Goal: Complete Application Form: Complete application form

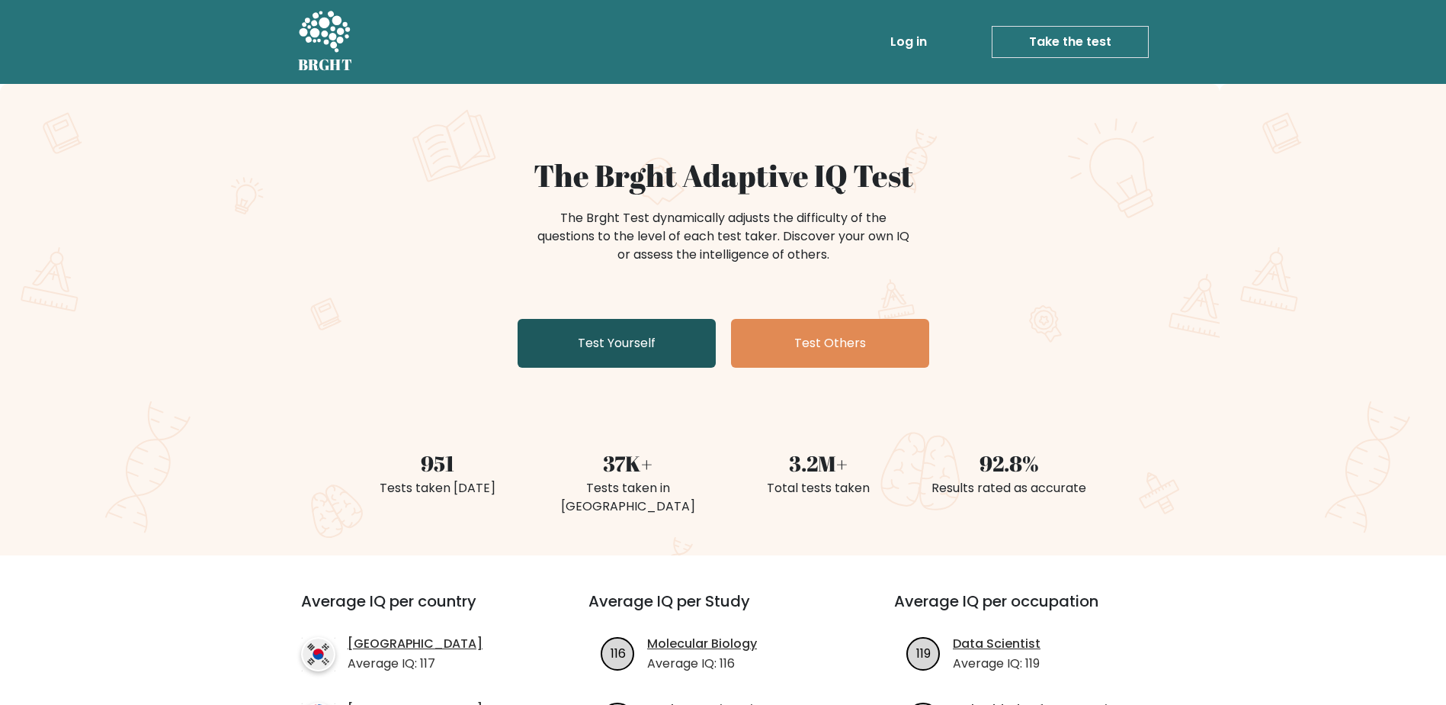
click at [628, 347] on link "Test Yourself" at bounding box center [617, 343] width 198 height 49
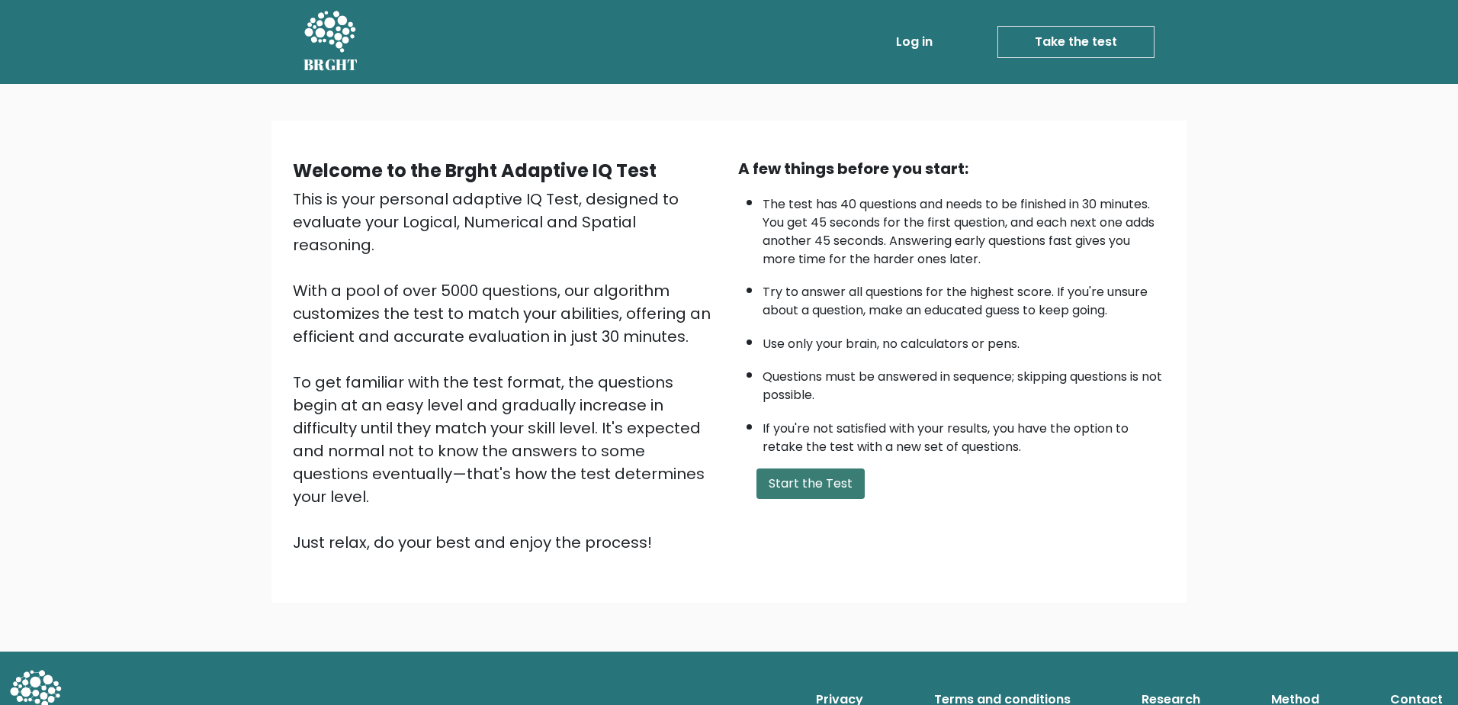
click at [820, 480] on button "Start the Test" at bounding box center [810, 483] width 108 height 30
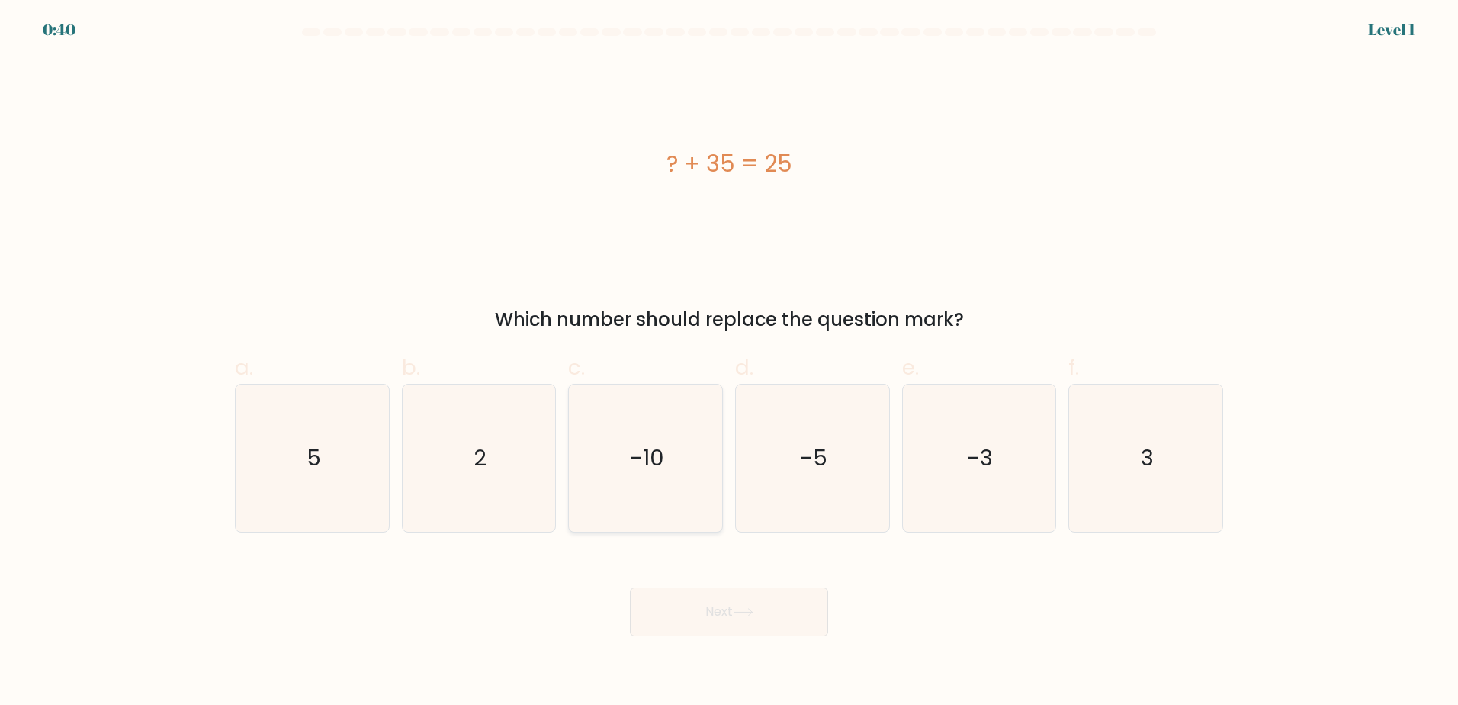
click at [706, 464] on icon "-10" at bounding box center [645, 457] width 147 height 147
click at [729, 362] on input "c. -10" at bounding box center [729, 357] width 1 height 10
radio input "true"
click at [695, 597] on button "Next" at bounding box center [729, 611] width 198 height 49
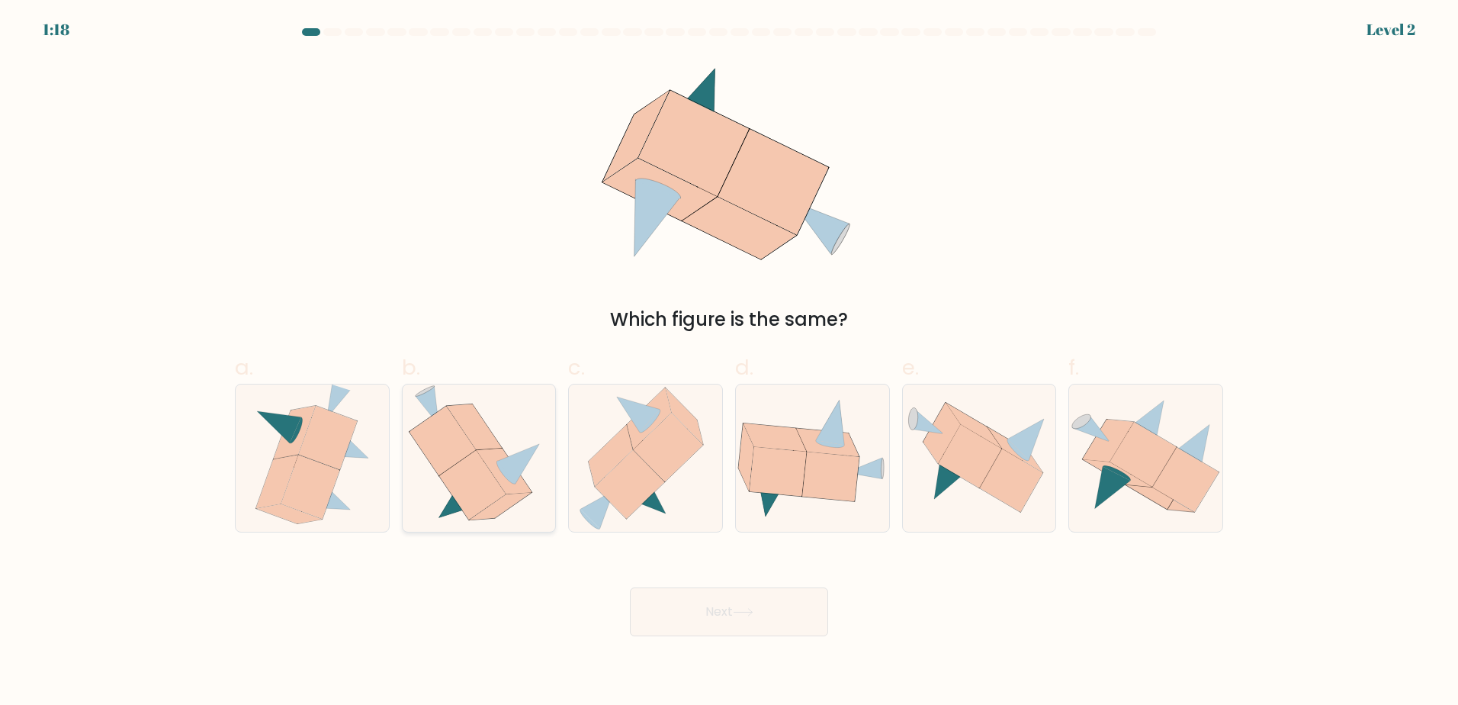
click at [472, 495] on icon at bounding box center [472, 484] width 66 height 69
click at [729, 362] on input "b." at bounding box center [729, 357] width 1 height 10
radio input "true"
click at [817, 649] on body "1:18 Level 2" at bounding box center [729, 352] width 1458 height 705
click at [789, 612] on button "Next" at bounding box center [729, 611] width 198 height 49
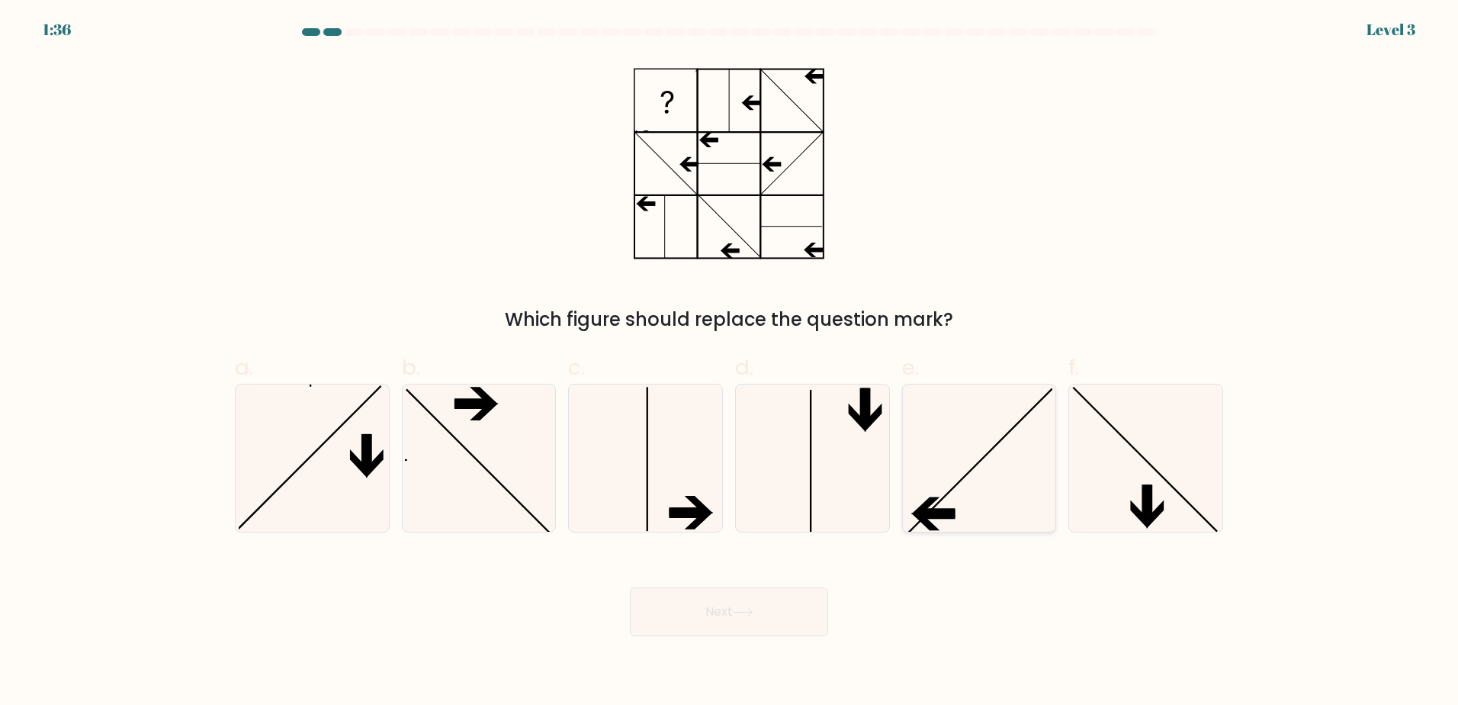
click at [975, 441] on icon at bounding box center [978, 457] width 147 height 147
click at [730, 362] on input "e." at bounding box center [729, 357] width 1 height 10
radio input "true"
click at [730, 620] on button "Next" at bounding box center [729, 611] width 198 height 49
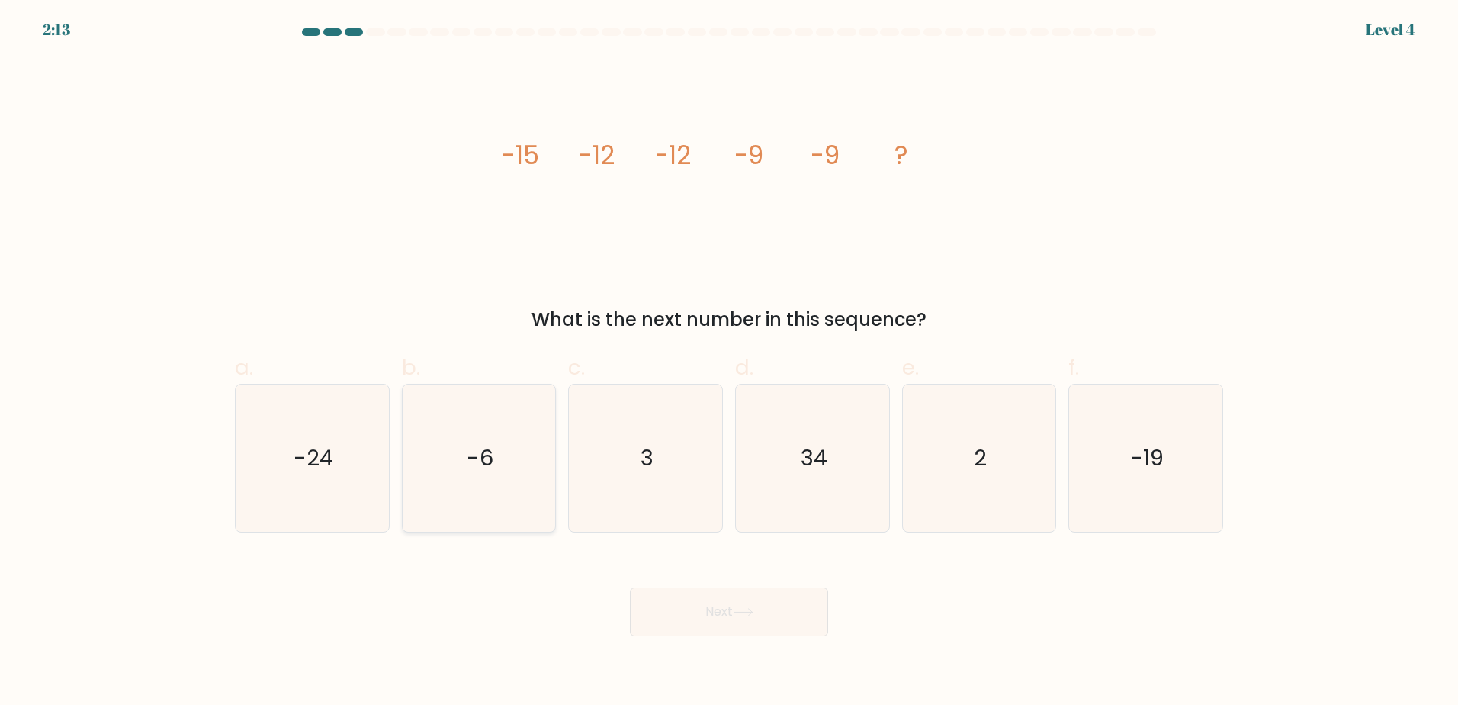
click at [464, 506] on icon "-6" at bounding box center [478, 457] width 147 height 147
click at [729, 362] on input "b. -6" at bounding box center [729, 357] width 1 height 10
radio input "true"
click at [747, 618] on button "Next" at bounding box center [729, 611] width 198 height 49
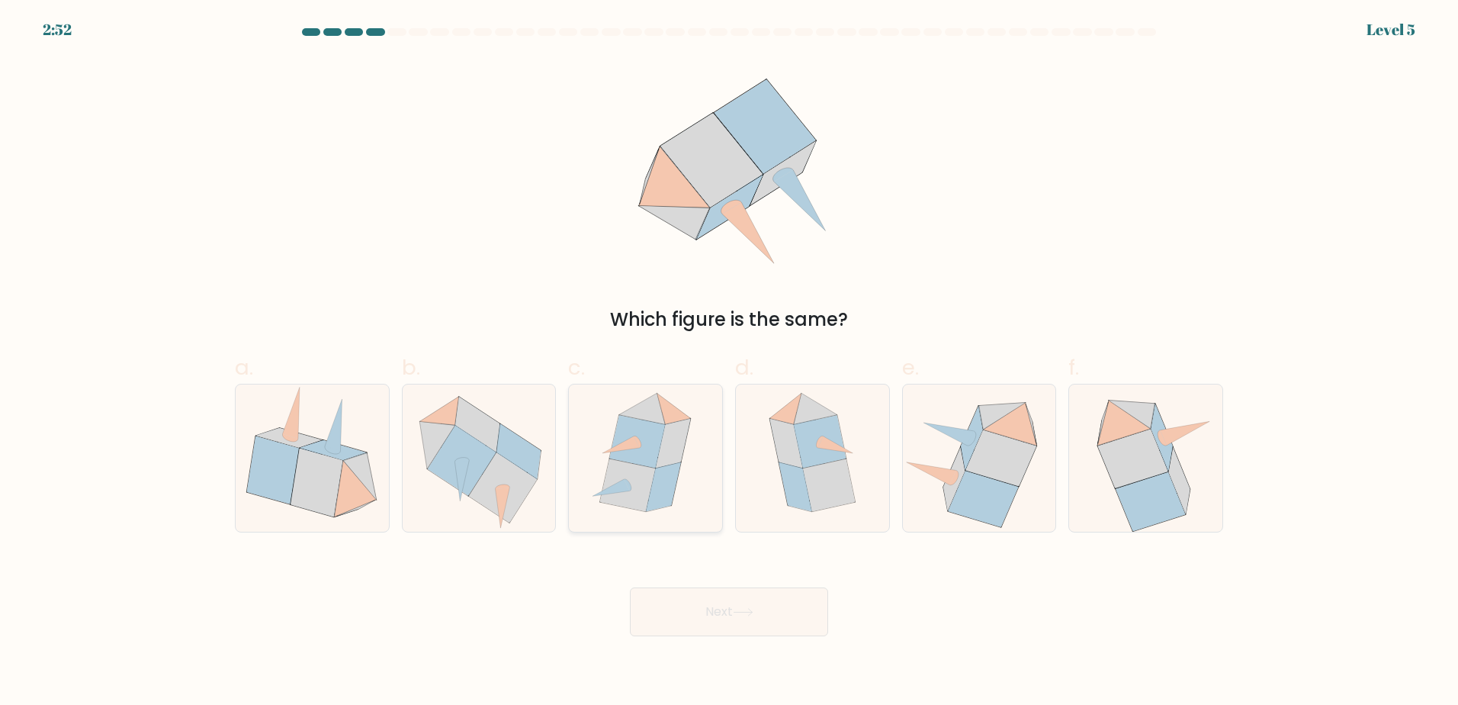
click at [642, 509] on icon at bounding box center [627, 484] width 55 height 53
click at [729, 362] on input "c." at bounding box center [729, 357] width 1 height 10
radio input "true"
click at [743, 617] on button "Next" at bounding box center [729, 611] width 198 height 49
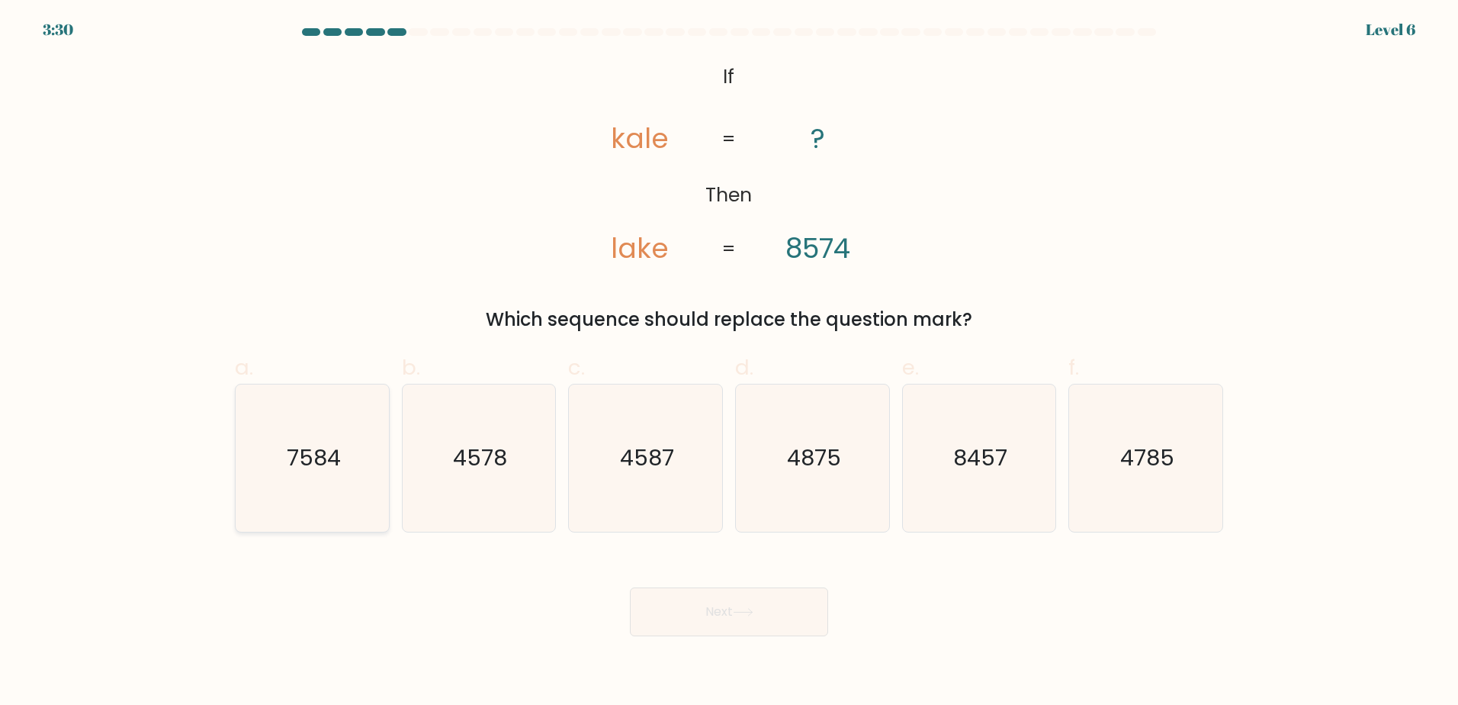
click at [333, 447] on text "7584" at bounding box center [314, 457] width 54 height 30
click at [307, 464] on text "7584" at bounding box center [314, 457] width 54 height 30
click at [729, 362] on input "a. 7584" at bounding box center [729, 357] width 1 height 10
radio input "true"
click at [598, 603] on div "Next" at bounding box center [729, 593] width 1006 height 85
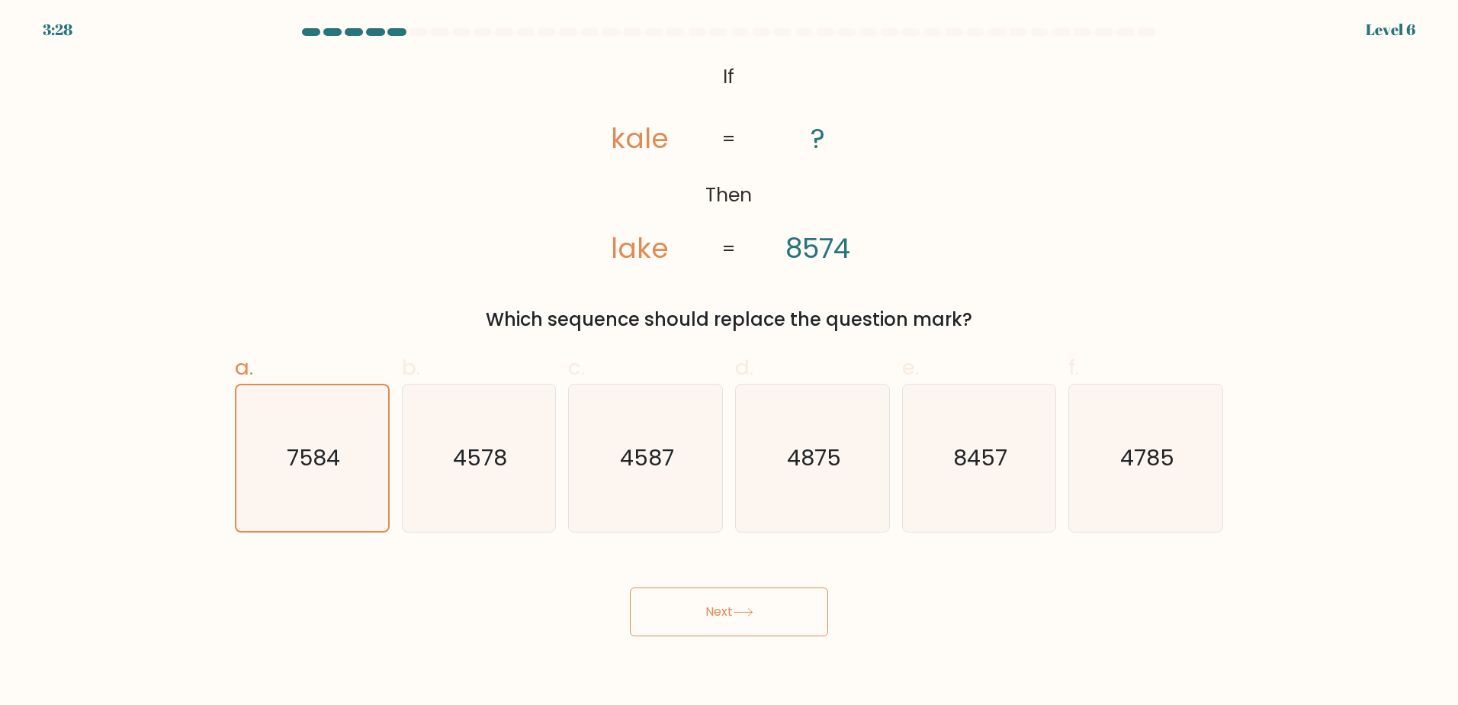
click at [719, 609] on button "Next" at bounding box center [729, 611] width 198 height 49
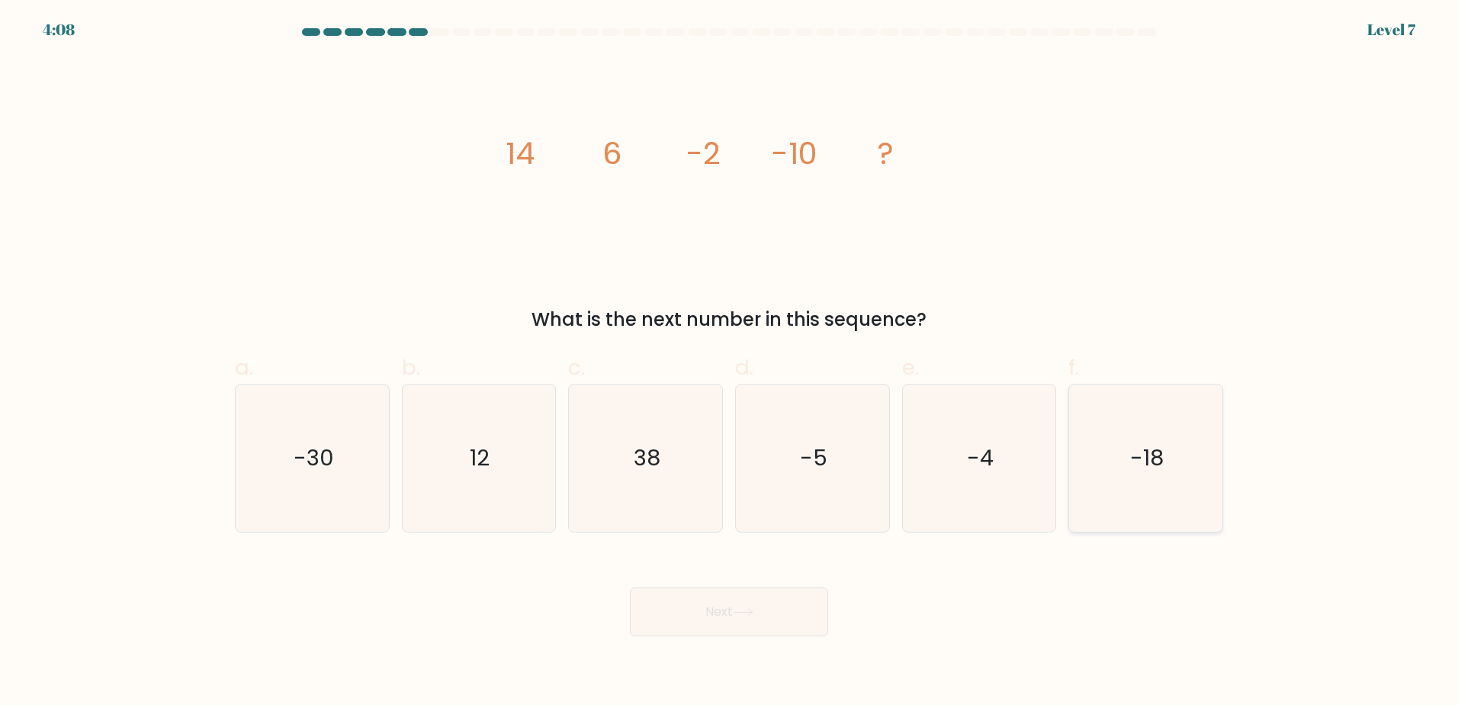
click at [1154, 475] on icon "-18" at bounding box center [1145, 457] width 147 height 147
click at [730, 362] on input "f. -18" at bounding box center [729, 357] width 1 height 10
radio input "true"
click at [742, 608] on icon at bounding box center [743, 612] width 21 height 8
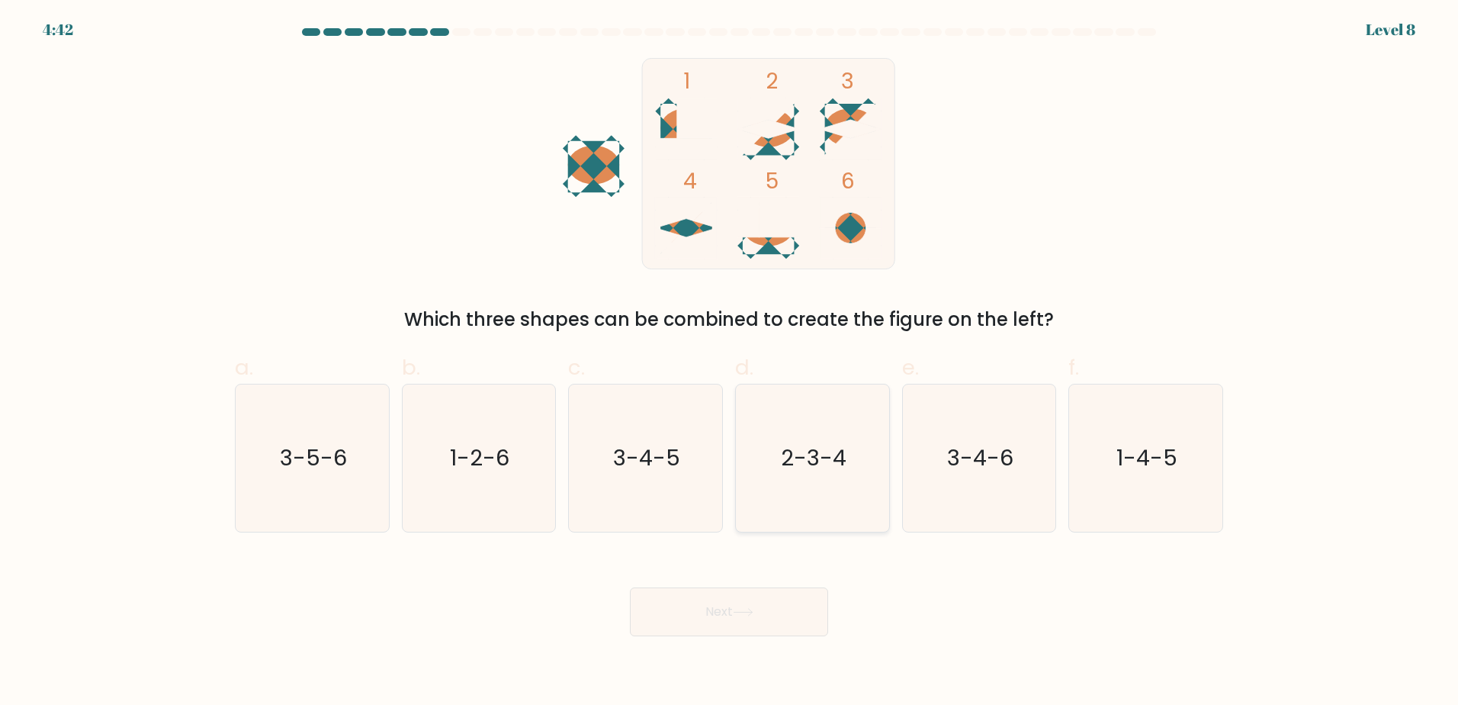
click at [806, 486] on icon "2-3-4" at bounding box center [812, 457] width 147 height 147
click at [730, 362] on input "d. 2-3-4" at bounding box center [729, 357] width 1 height 10
radio input "true"
click at [766, 602] on button "Next" at bounding box center [729, 611] width 198 height 49
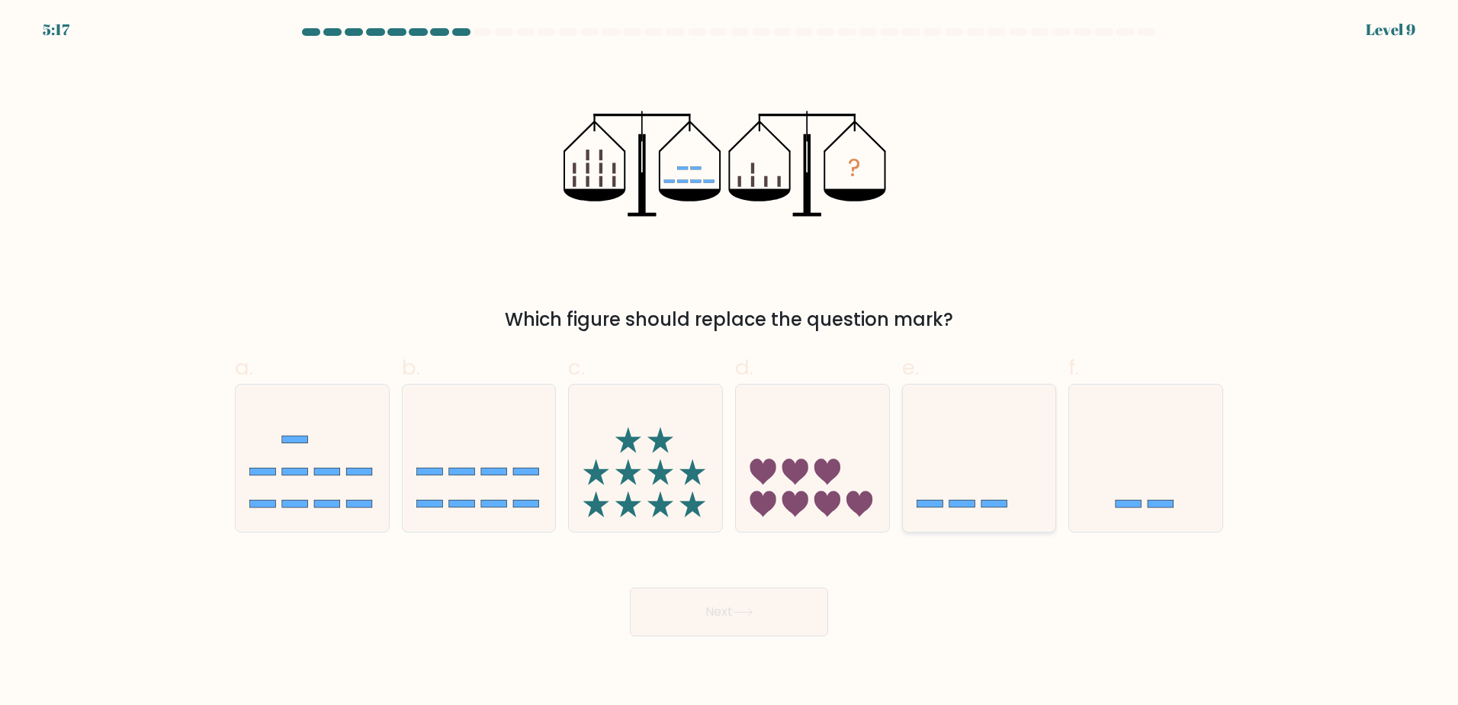
click at [971, 499] on icon at bounding box center [979, 457] width 153 height 127
click at [730, 362] on input "e." at bounding box center [729, 357] width 1 height 10
radio input "true"
click at [783, 595] on button "Next" at bounding box center [729, 611] width 198 height 49
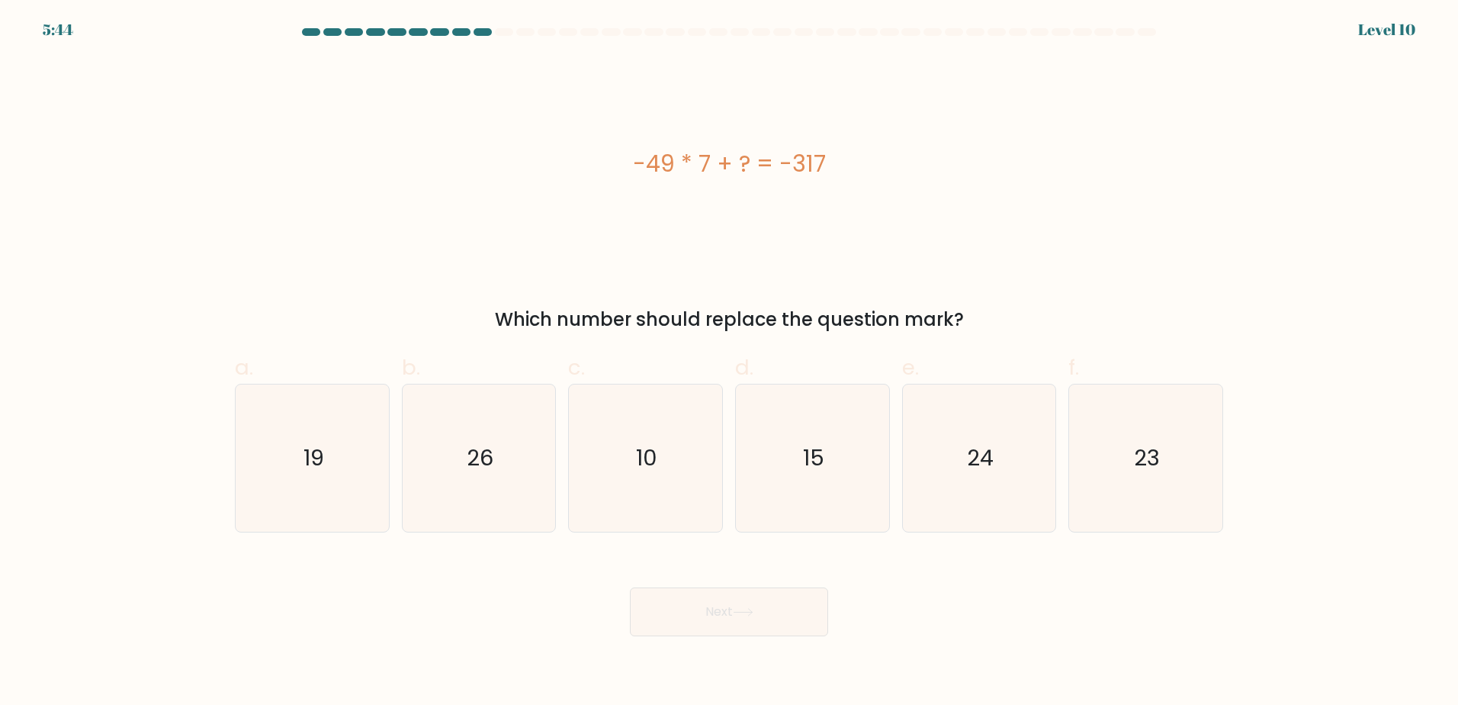
click at [1103, 607] on div "Next" at bounding box center [729, 593] width 1006 height 85
click at [474, 456] on text "26" at bounding box center [480, 457] width 27 height 30
click at [729, 362] on input "b. 26" at bounding box center [729, 357] width 1 height 10
radio input "true"
click at [685, 615] on button "Next" at bounding box center [729, 611] width 198 height 49
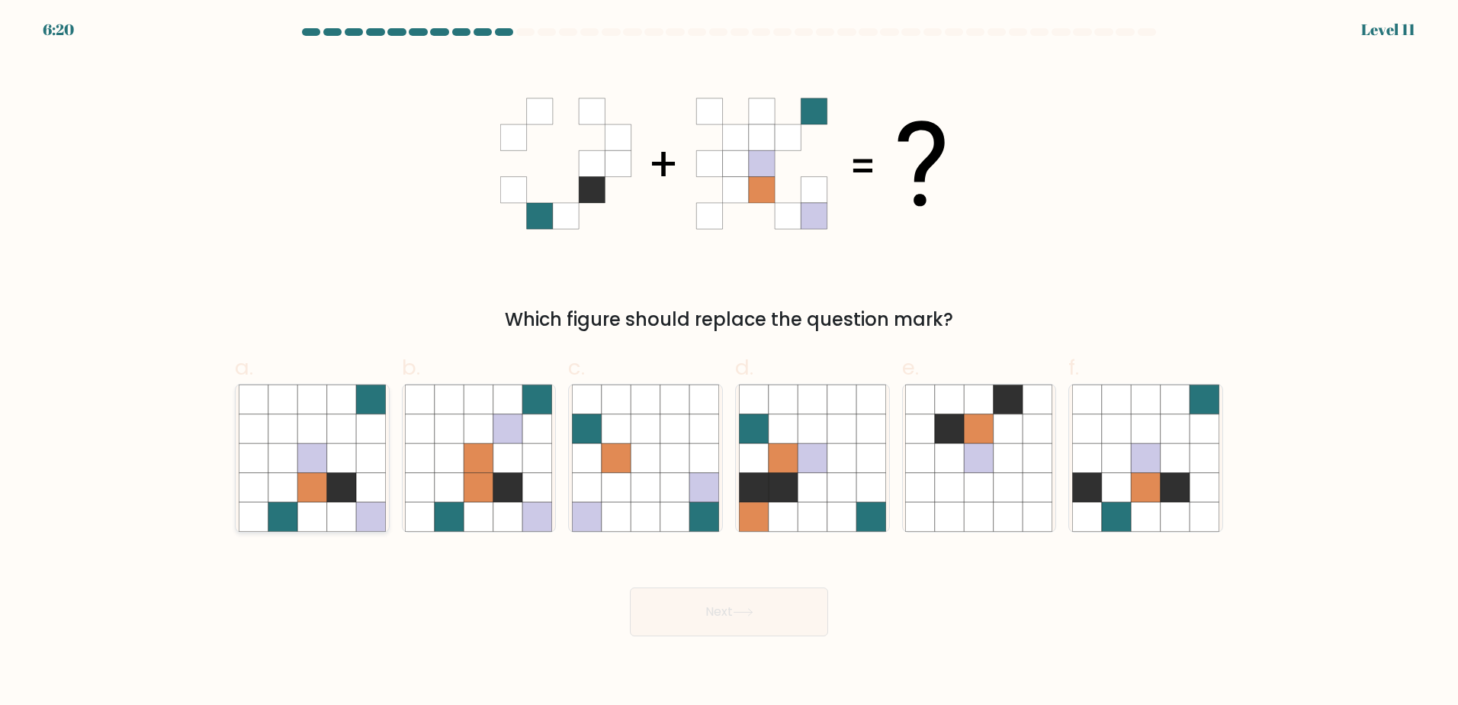
click at [255, 476] on icon at bounding box center [253, 486] width 29 height 29
click at [729, 362] on input "a." at bounding box center [729, 357] width 1 height 10
radio input "true"
click at [706, 611] on button "Next" at bounding box center [729, 611] width 198 height 49
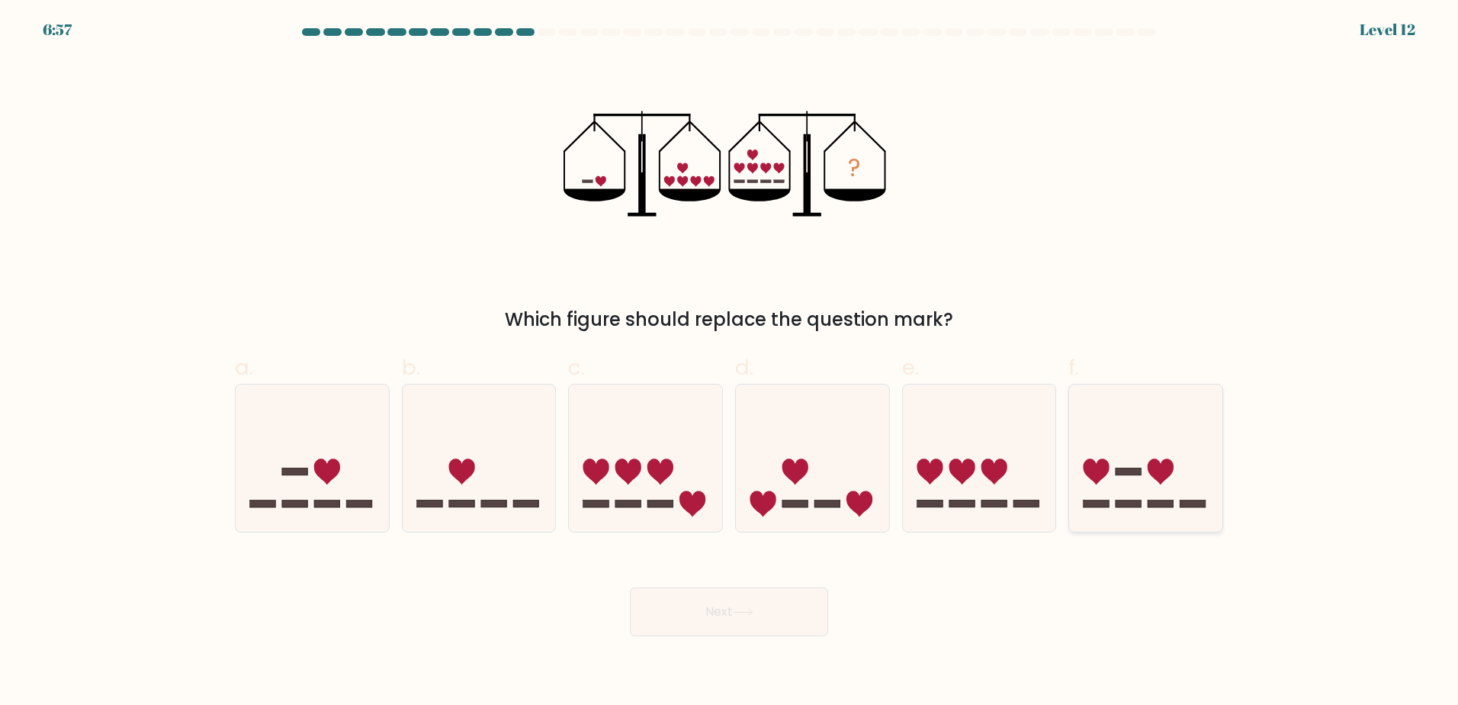
click at [1116, 479] on icon at bounding box center [1145, 457] width 153 height 127
click at [730, 362] on input "f." at bounding box center [729, 357] width 1 height 10
radio input "true"
click at [307, 468] on rect at bounding box center [295, 471] width 26 height 8
click at [729, 362] on input "a." at bounding box center [729, 357] width 1 height 10
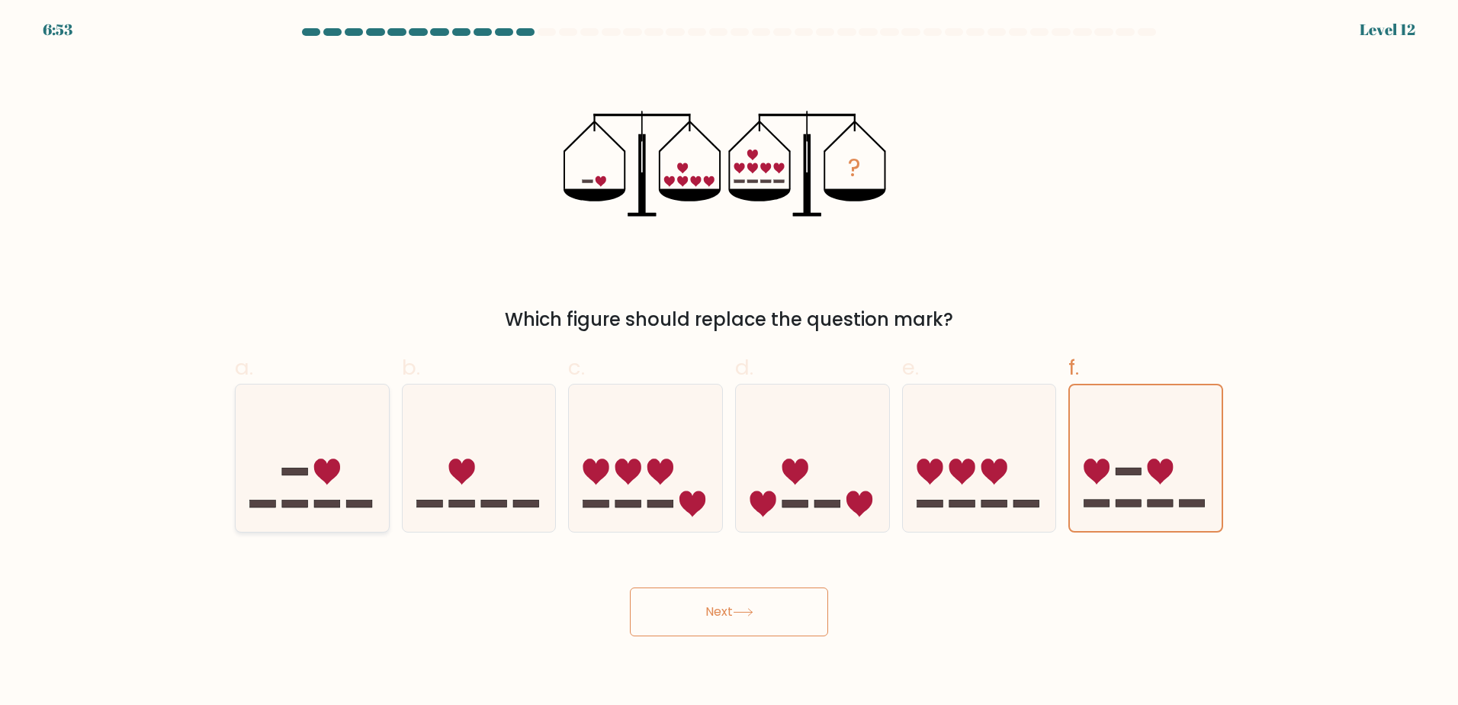
radio input "true"
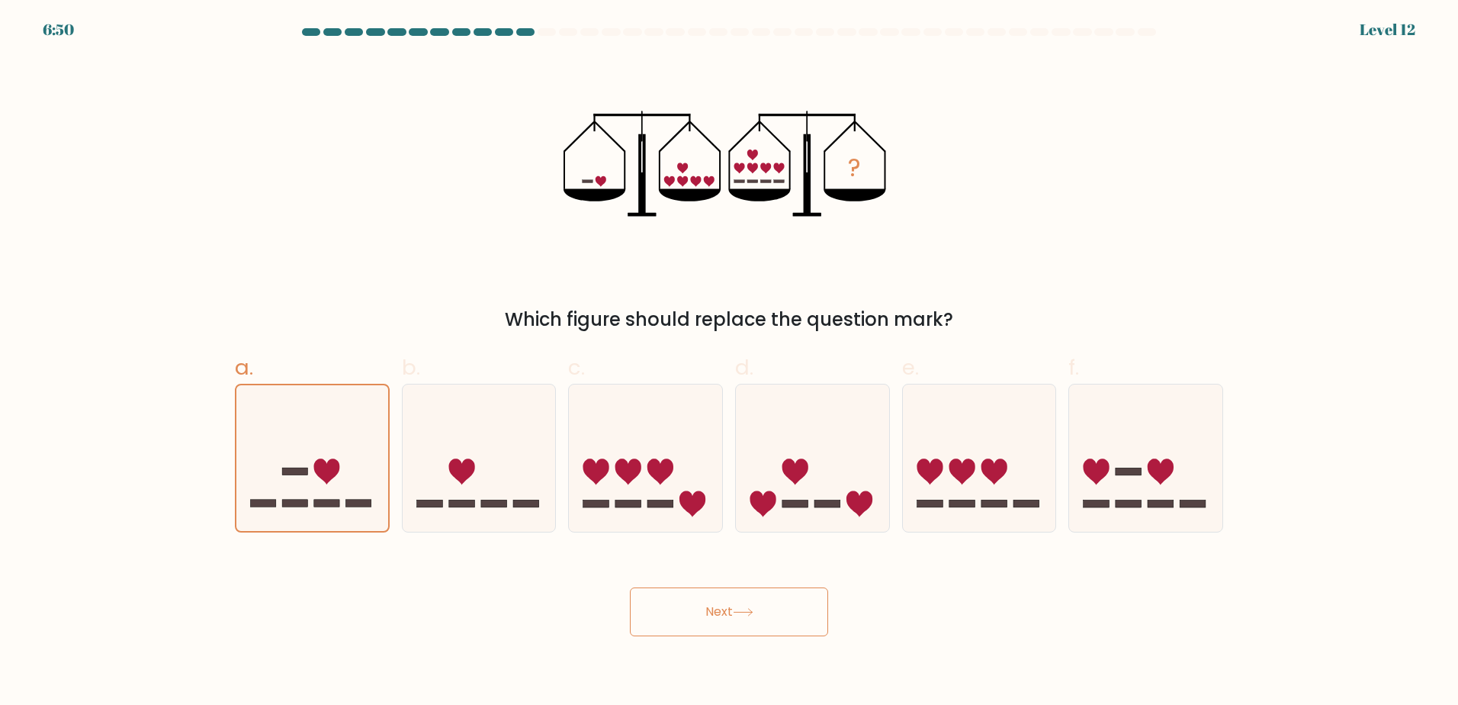
click at [723, 625] on button "Next" at bounding box center [729, 611] width 198 height 49
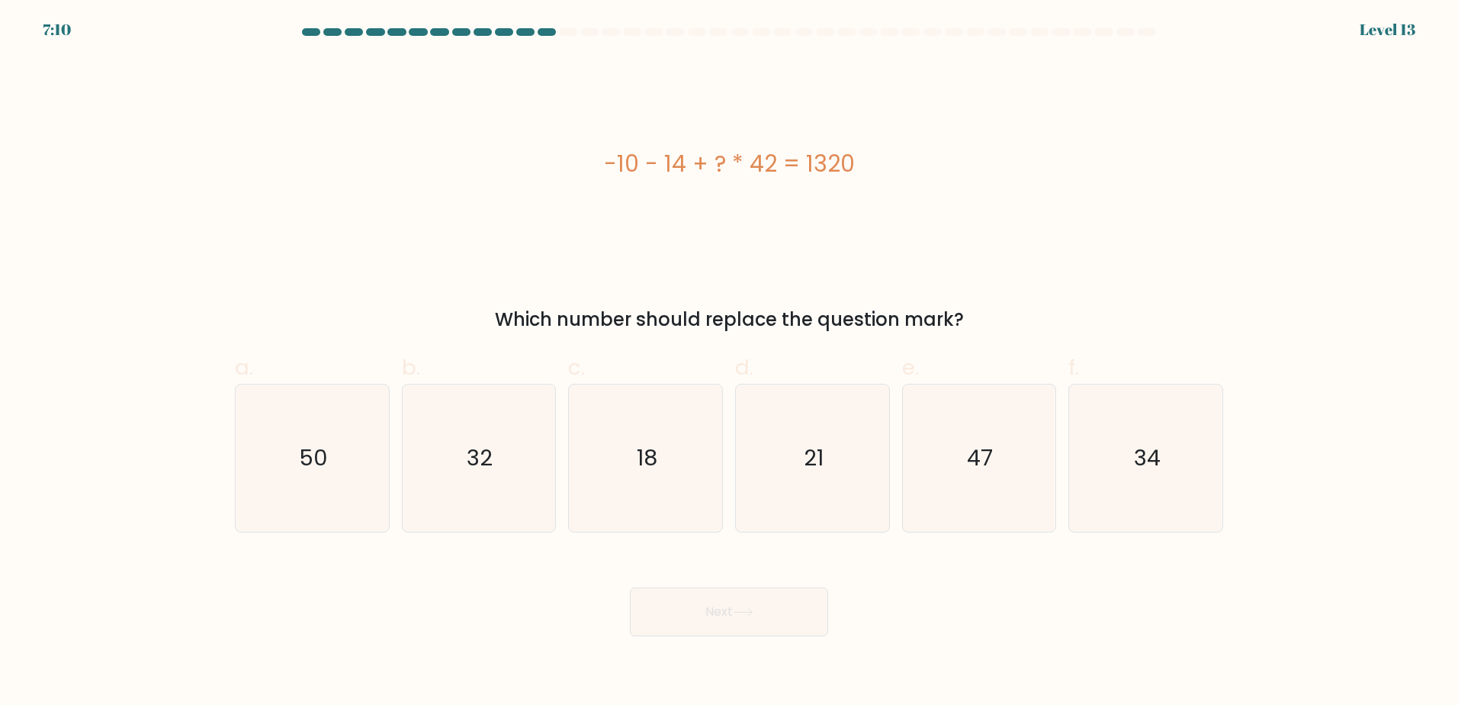
click at [949, 584] on div "Next" at bounding box center [729, 593] width 1006 height 85
click at [507, 443] on icon "32" at bounding box center [478, 457] width 147 height 147
click at [729, 362] on input "b. 32" at bounding box center [729, 357] width 1 height 10
radio input "true"
click at [762, 628] on button "Next" at bounding box center [729, 611] width 198 height 49
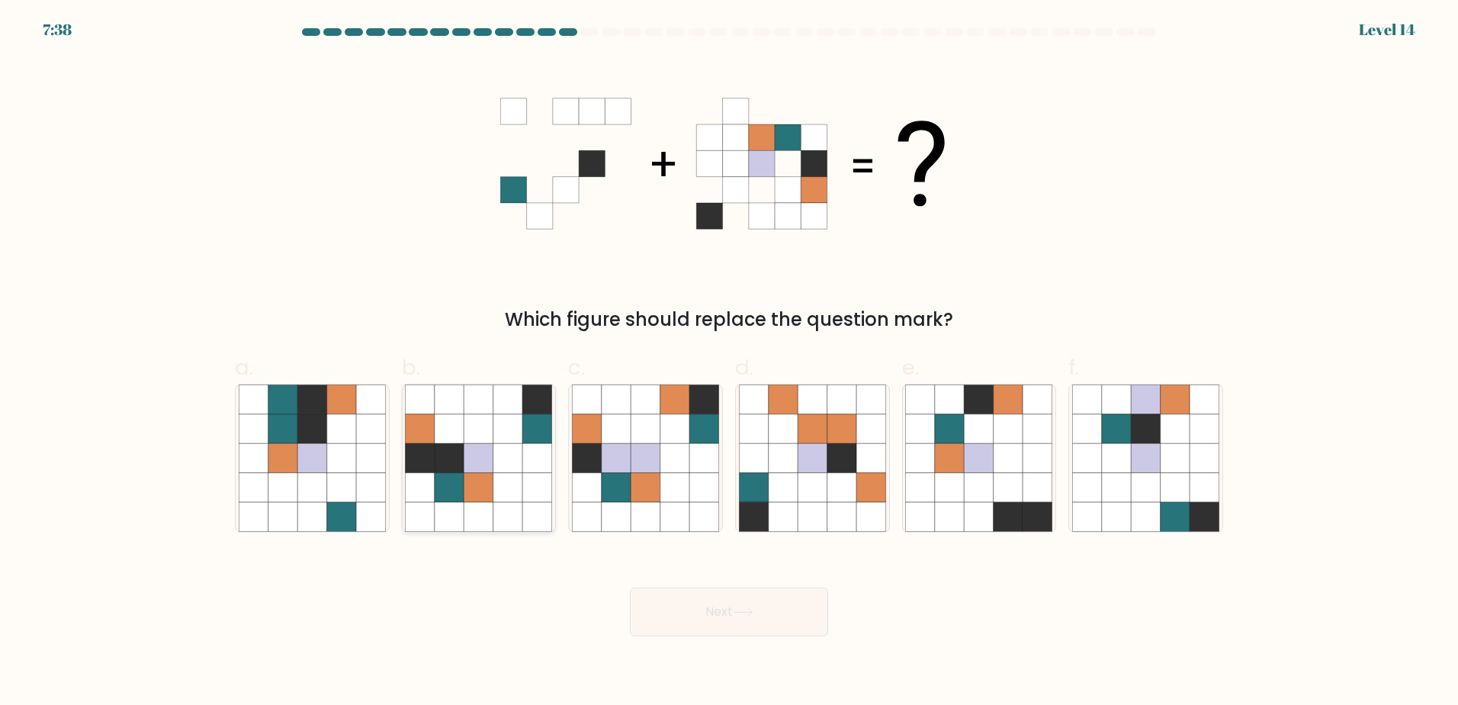
click at [452, 485] on icon at bounding box center [449, 486] width 29 height 29
click at [729, 362] on input "b." at bounding box center [729, 357] width 1 height 10
radio input "true"
click at [663, 598] on button "Next" at bounding box center [729, 611] width 198 height 49
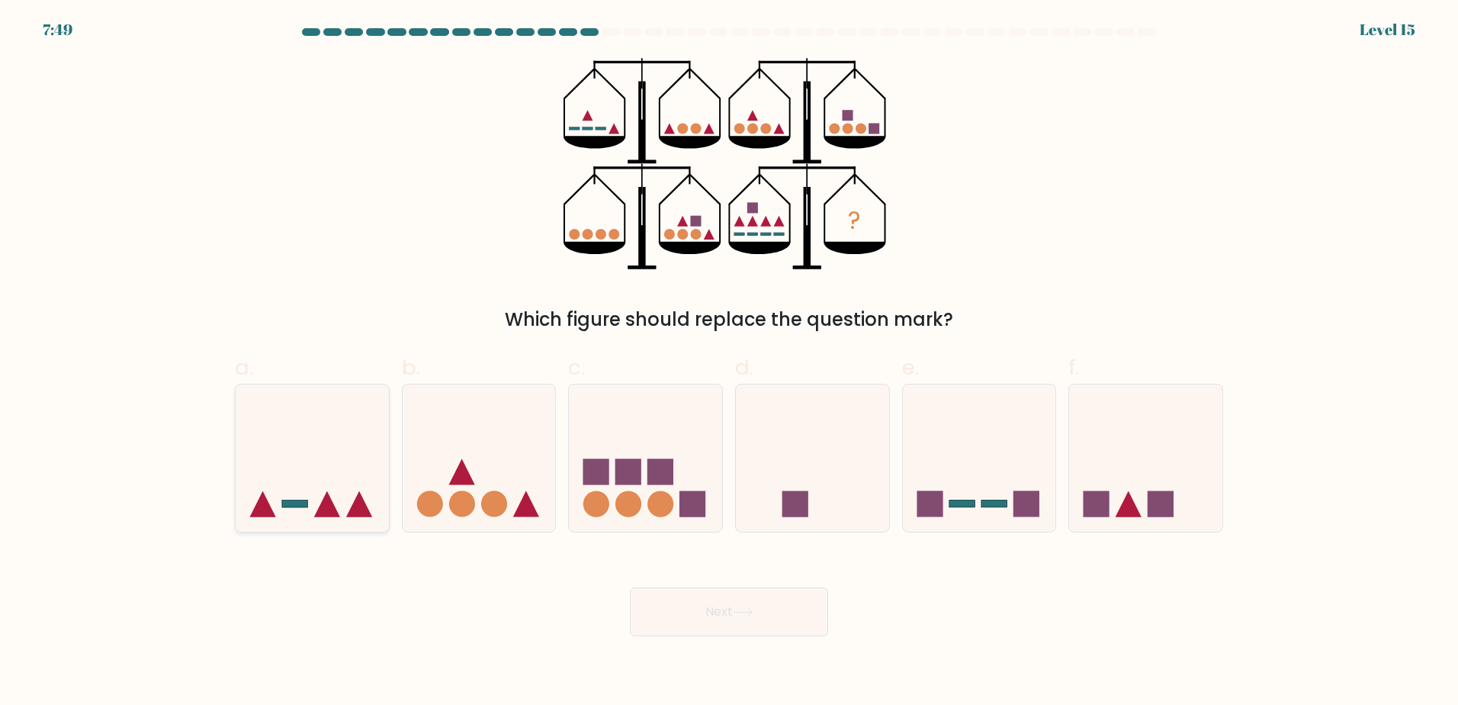
click at [344, 498] on icon at bounding box center [312, 457] width 153 height 127
click at [729, 362] on input "a." at bounding box center [729, 357] width 1 height 10
radio input "true"
click at [768, 602] on button "Next" at bounding box center [729, 611] width 198 height 49
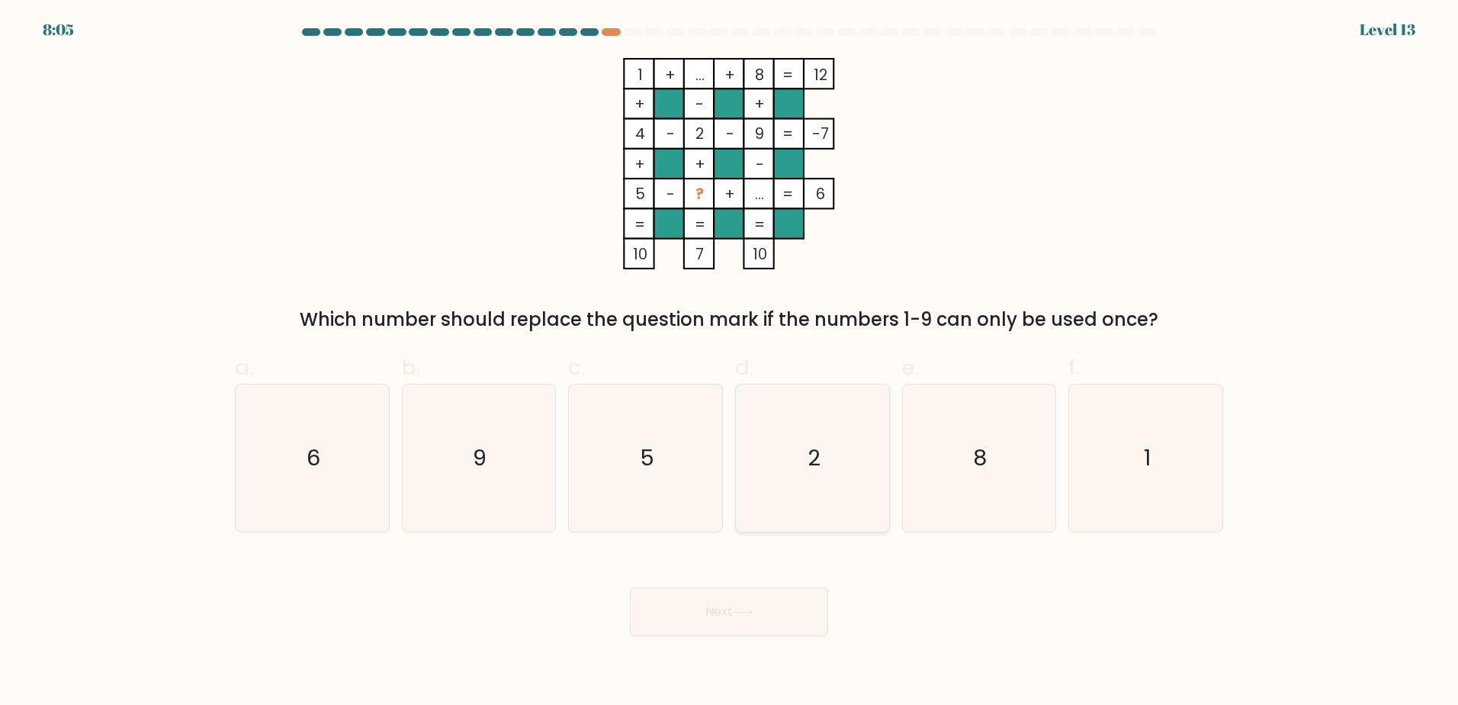
click at [786, 473] on icon "2" at bounding box center [812, 457] width 147 height 147
click at [730, 362] on input "d. 2" at bounding box center [729, 357] width 1 height 10
radio input "true"
click at [733, 599] on button "Next" at bounding box center [729, 611] width 198 height 49
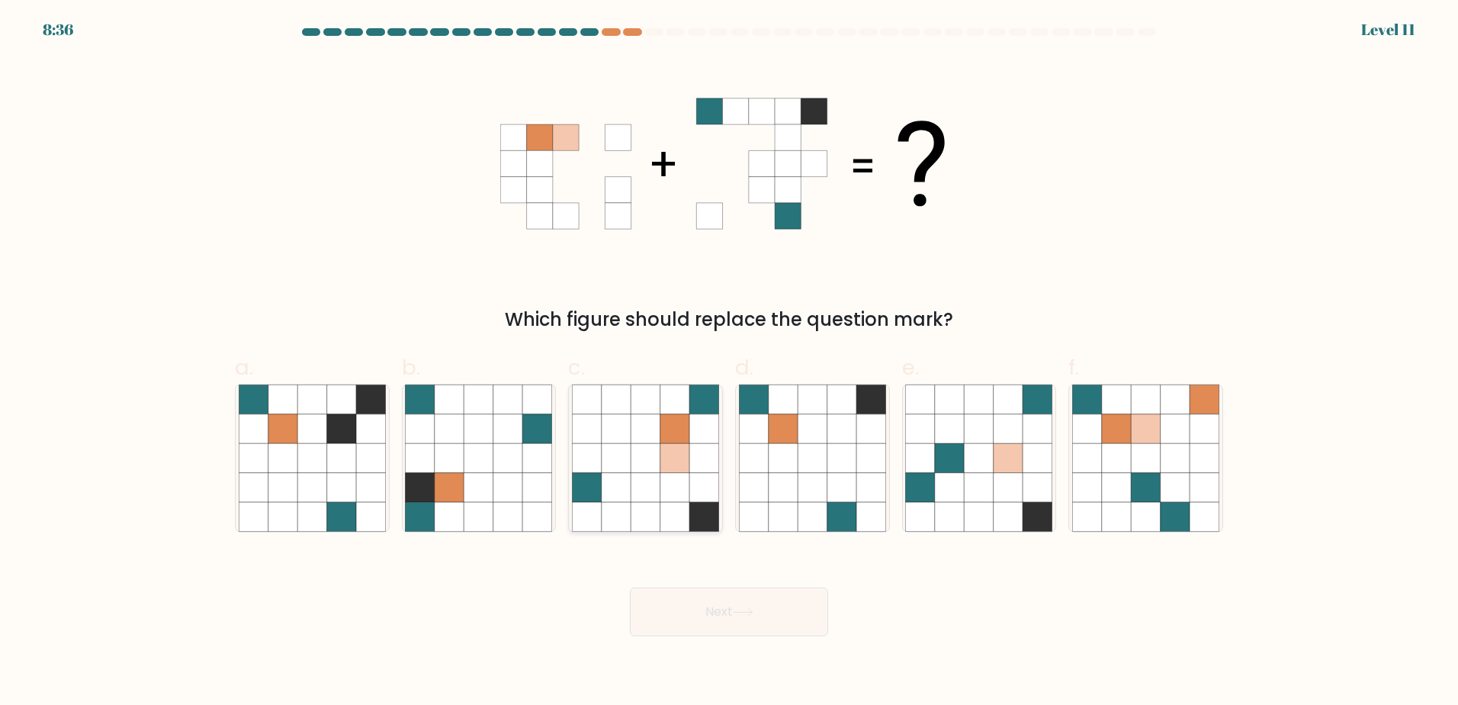
click at [660, 451] on icon at bounding box center [645, 457] width 29 height 29
click at [729, 362] on input "c." at bounding box center [729, 357] width 1 height 10
radio input "true"
click at [735, 609] on button "Next" at bounding box center [729, 611] width 198 height 49
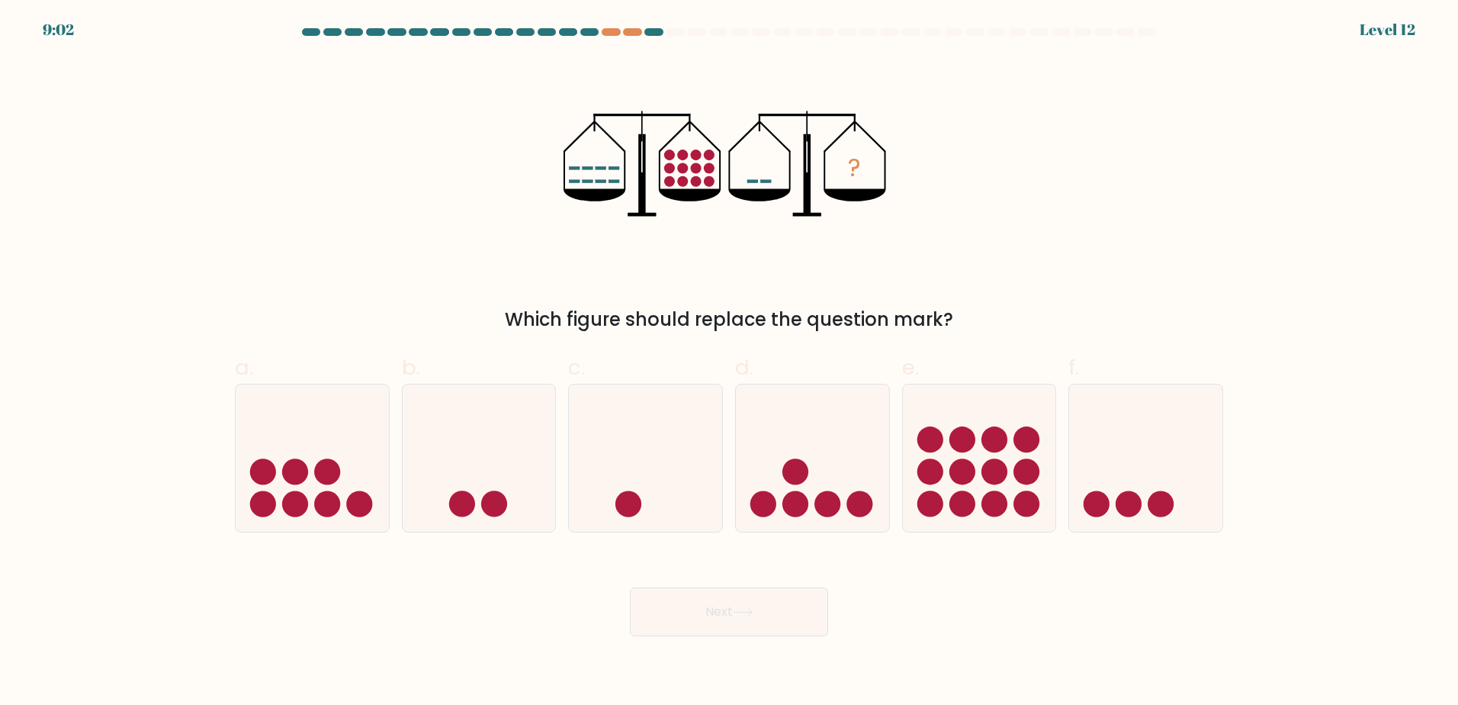
drag, startPoint x: 1116, startPoint y: 422, endPoint x: 903, endPoint y: 573, distance: 261.3
click at [1116, 422] on icon at bounding box center [1145, 457] width 153 height 127
click at [730, 362] on input "f." at bounding box center [729, 357] width 1 height 10
radio input "true"
click at [759, 619] on button "Next" at bounding box center [729, 611] width 198 height 49
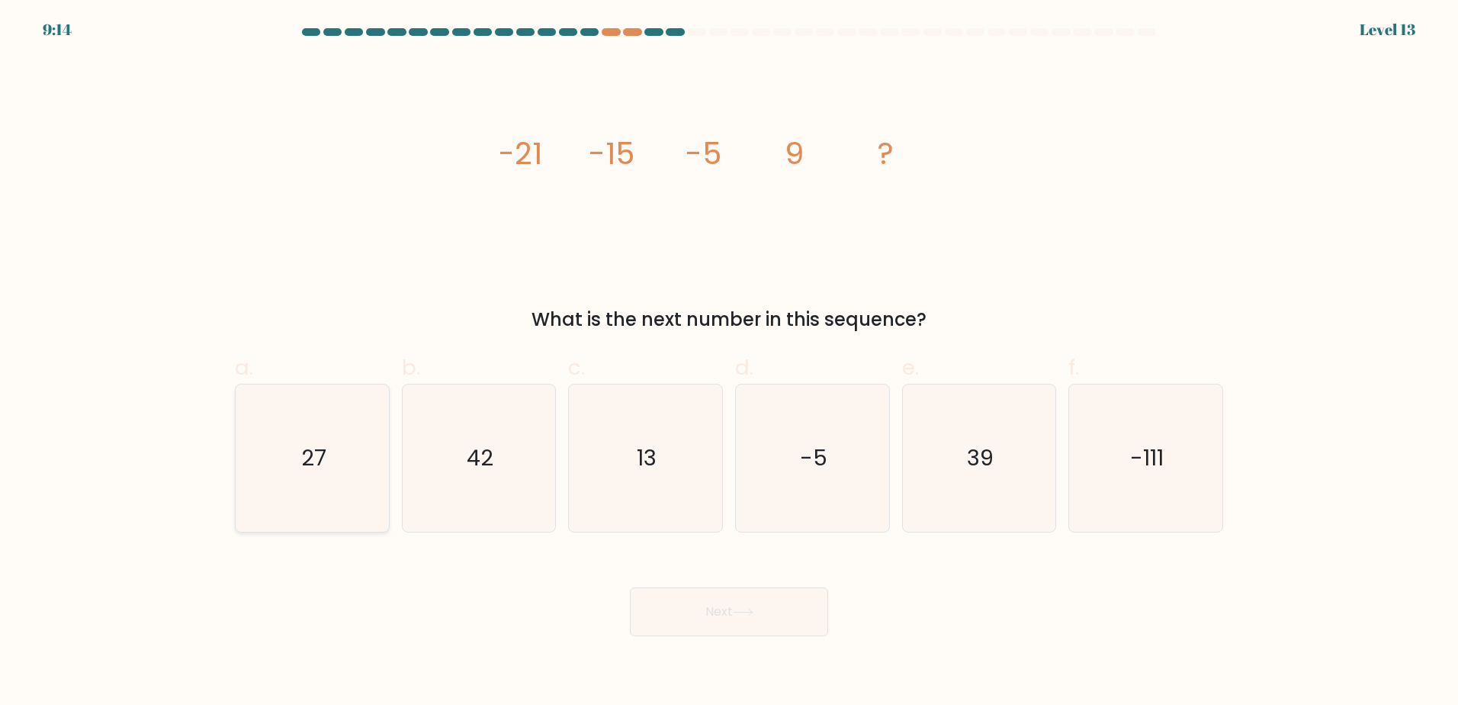
click at [378, 414] on icon "27" at bounding box center [312, 457] width 147 height 147
click at [729, 362] on input "a. 27" at bounding box center [729, 357] width 1 height 10
radio input "true"
drag, startPoint x: 789, startPoint y: 599, endPoint x: 807, endPoint y: 597, distance: 18.4
click at [788, 599] on button "Next" at bounding box center [729, 611] width 198 height 49
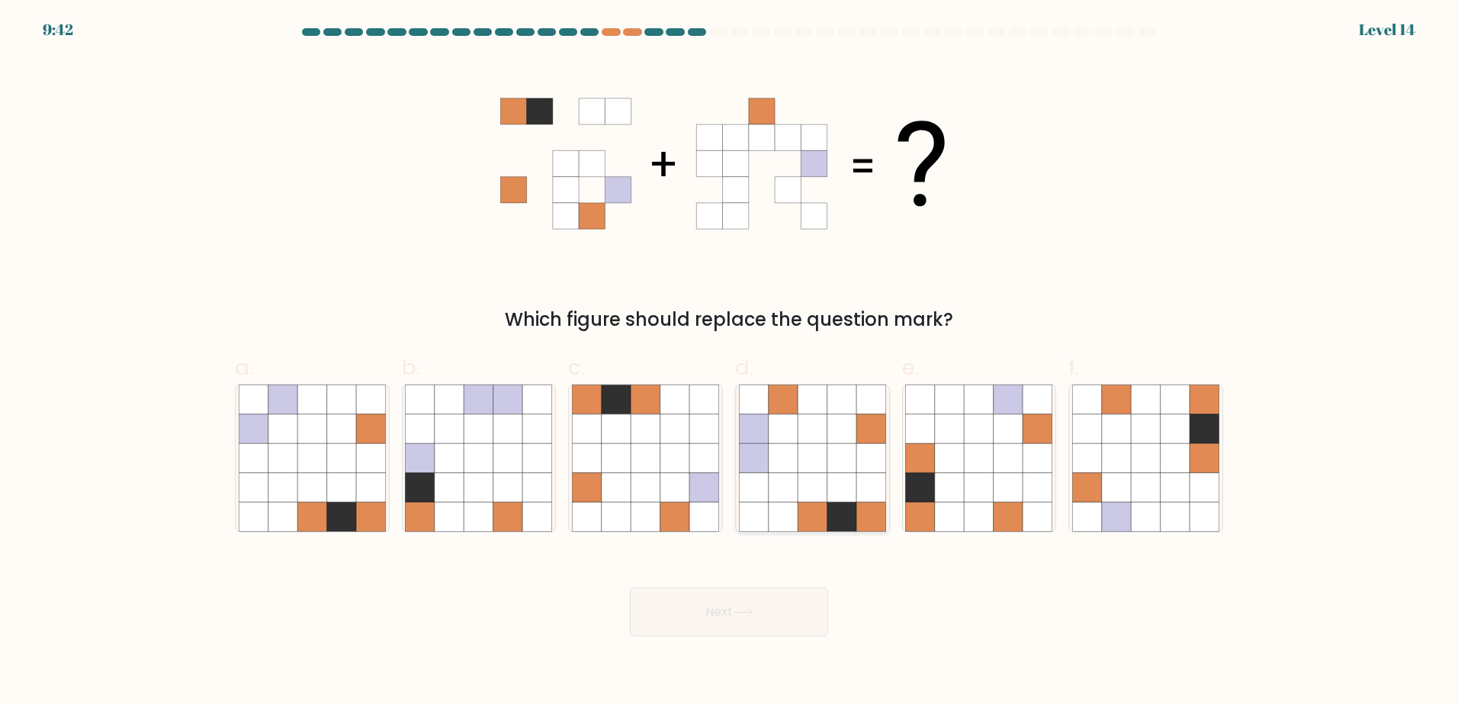
click at [840, 451] on icon at bounding box center [841, 457] width 29 height 29
click at [730, 362] on input "d." at bounding box center [729, 357] width 1 height 10
radio input "true"
click at [769, 644] on body "9:42 Level 14" at bounding box center [729, 352] width 1458 height 705
click at [795, 598] on button "Next" at bounding box center [729, 611] width 198 height 49
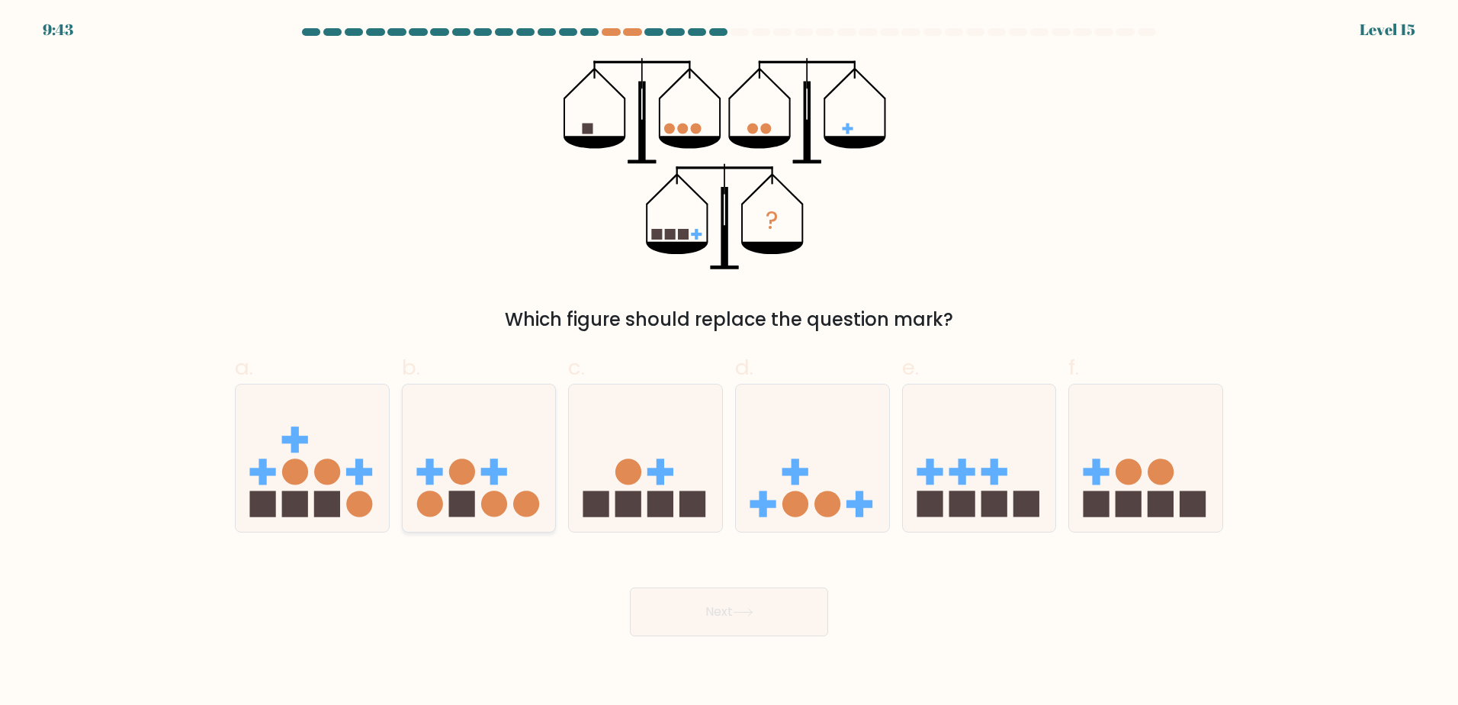
click at [492, 490] on icon at bounding box center [479, 457] width 153 height 127
click at [729, 362] on input "b." at bounding box center [729, 357] width 1 height 10
radio input "true"
click at [673, 612] on button "Next" at bounding box center [729, 611] width 198 height 49
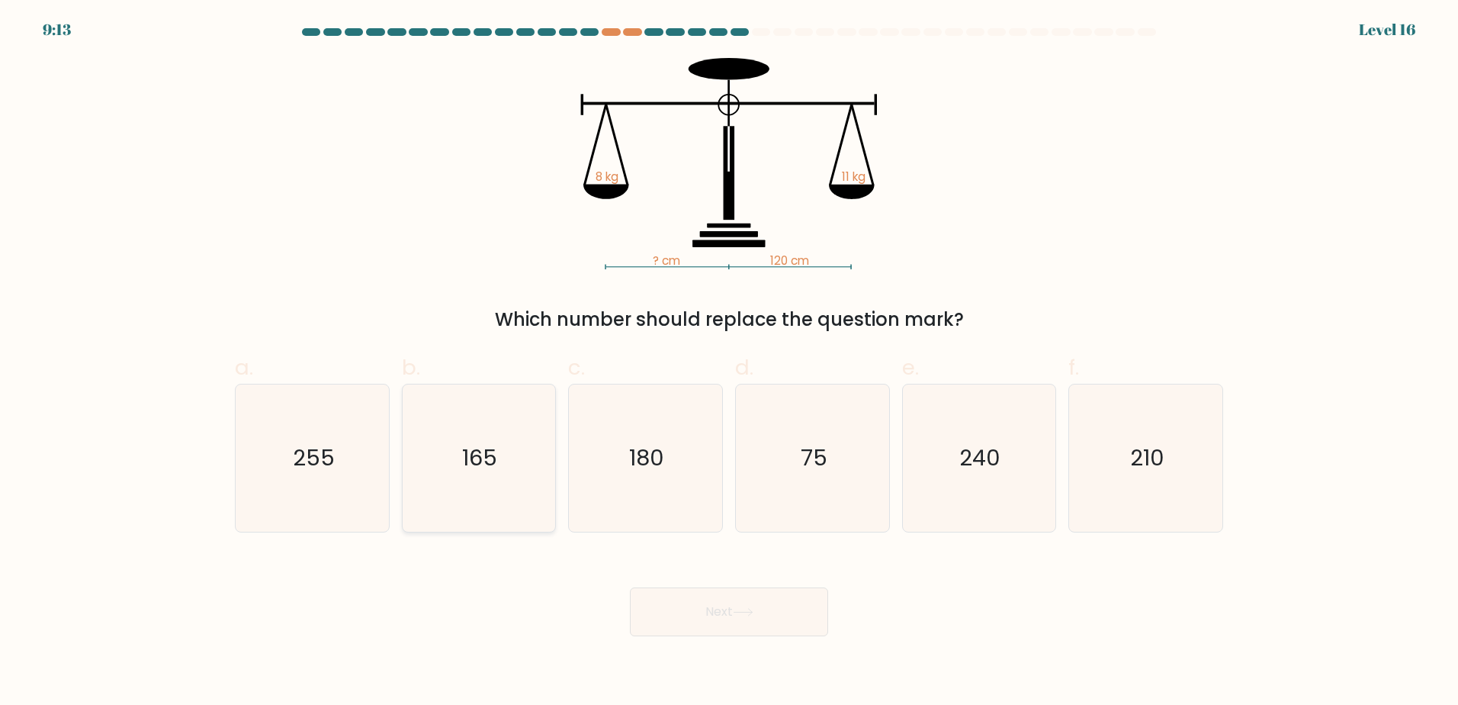
drag, startPoint x: 434, startPoint y: 493, endPoint x: 512, endPoint y: 524, distance: 83.8
click at [434, 493] on icon "165" at bounding box center [478, 457] width 147 height 147
click at [729, 362] on input "b. 165" at bounding box center [729, 357] width 1 height 10
radio input "true"
click at [759, 582] on div "Next" at bounding box center [729, 593] width 1006 height 85
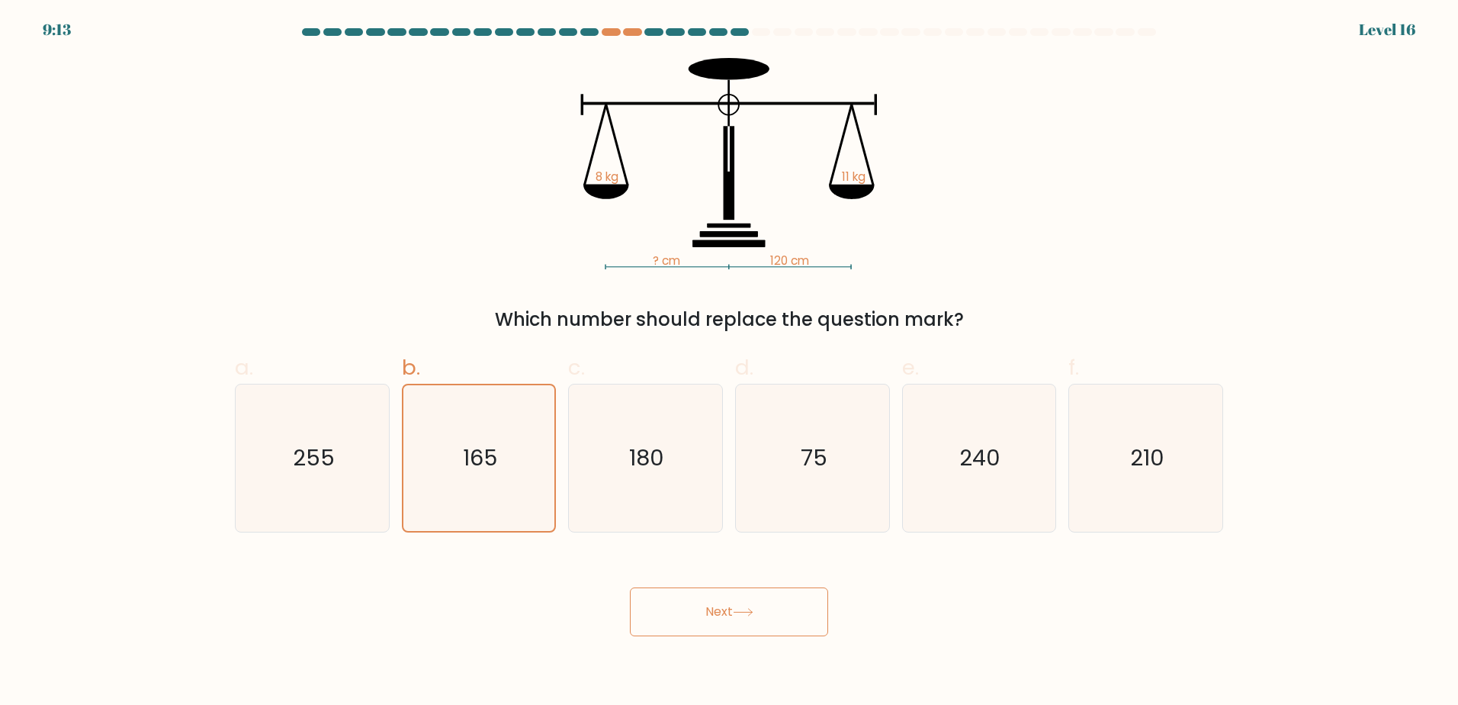
click at [753, 615] on icon at bounding box center [743, 612] width 21 height 8
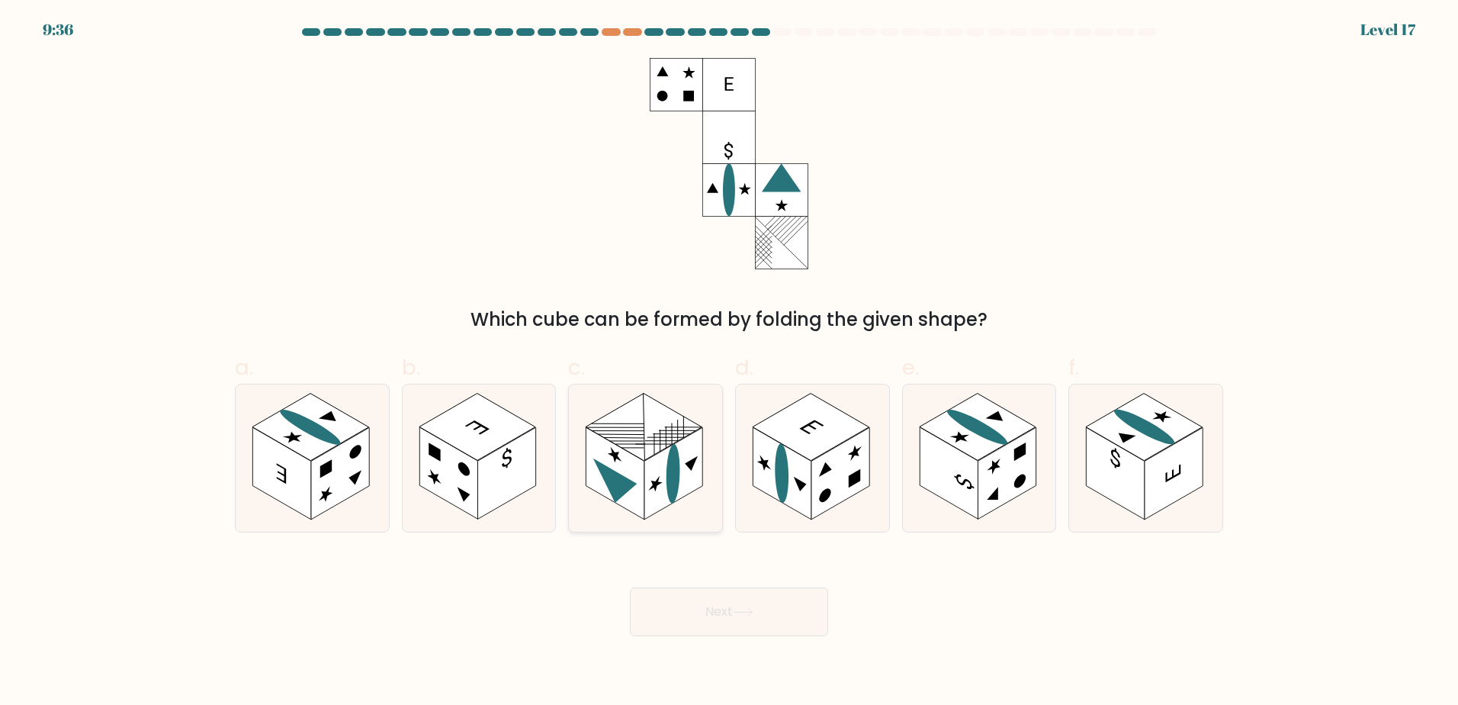
click at [622, 463] on rect at bounding box center [615, 473] width 58 height 92
click at [729, 362] on input "c." at bounding box center [729, 357] width 1 height 10
radio input "true"
click at [711, 616] on button "Next" at bounding box center [729, 611] width 198 height 49
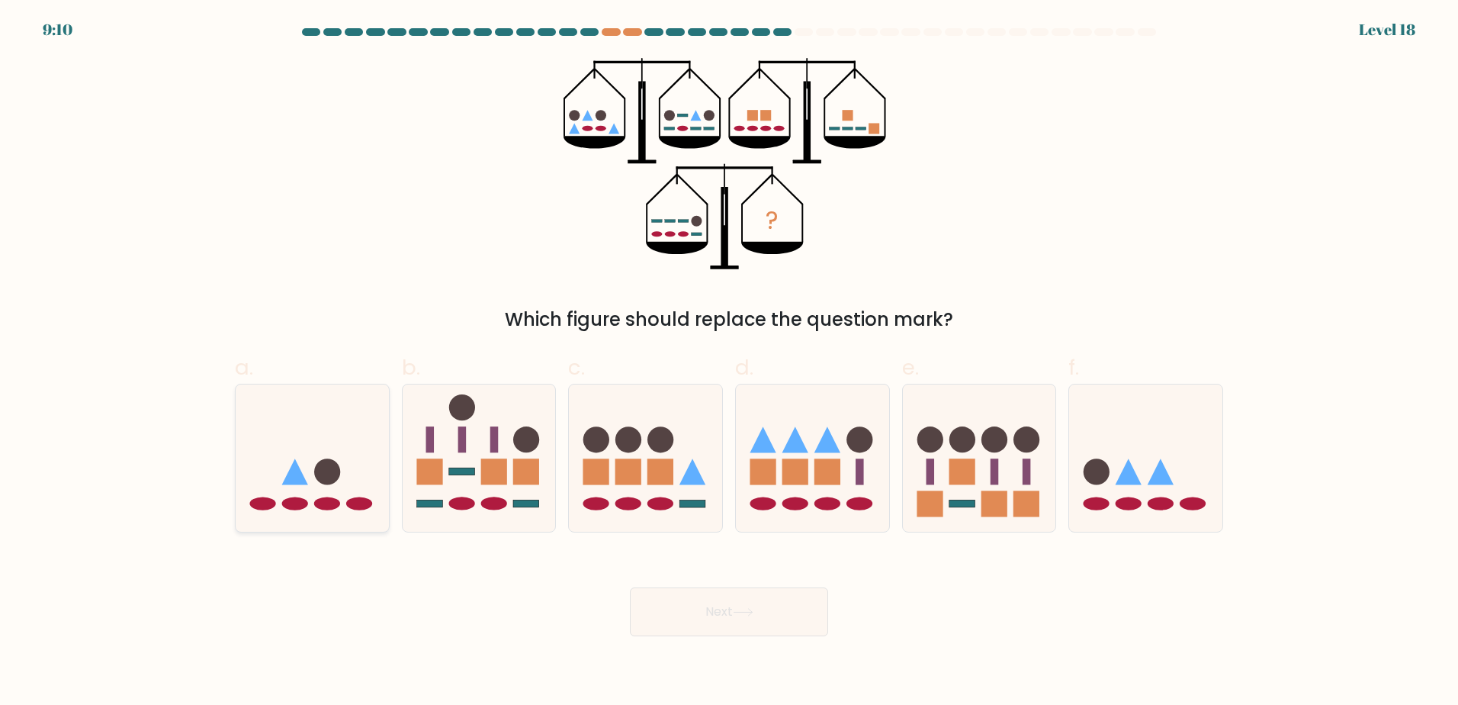
click at [281, 512] on icon at bounding box center [312, 457] width 153 height 127
click at [729, 362] on input "a." at bounding box center [729, 357] width 1 height 10
radio input "true"
click at [739, 622] on button "Next" at bounding box center [729, 611] width 198 height 49
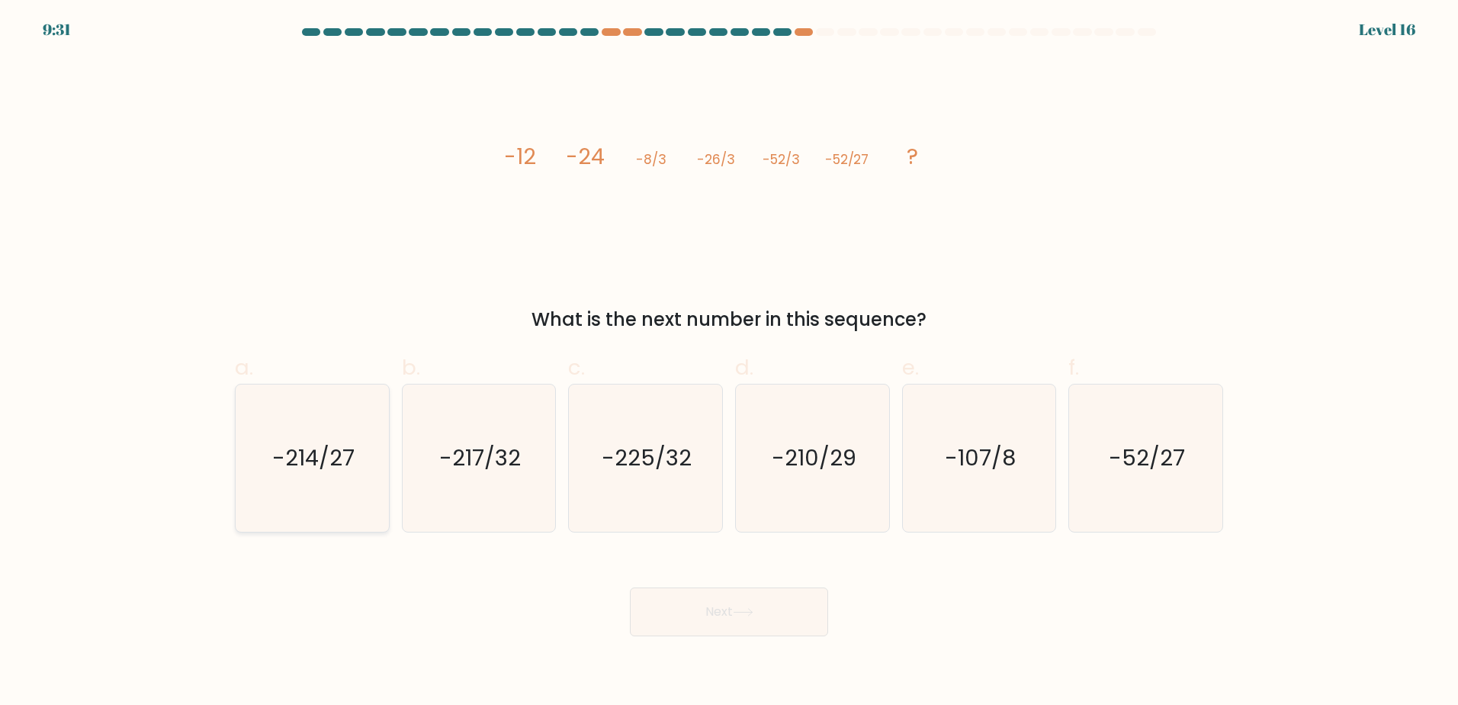
click at [289, 462] on text "-214/27" at bounding box center [313, 457] width 82 height 30
click at [729, 362] on input "a. -214/27" at bounding box center [729, 357] width 1 height 10
radio input "true"
click at [660, 607] on button "Next" at bounding box center [729, 611] width 198 height 49
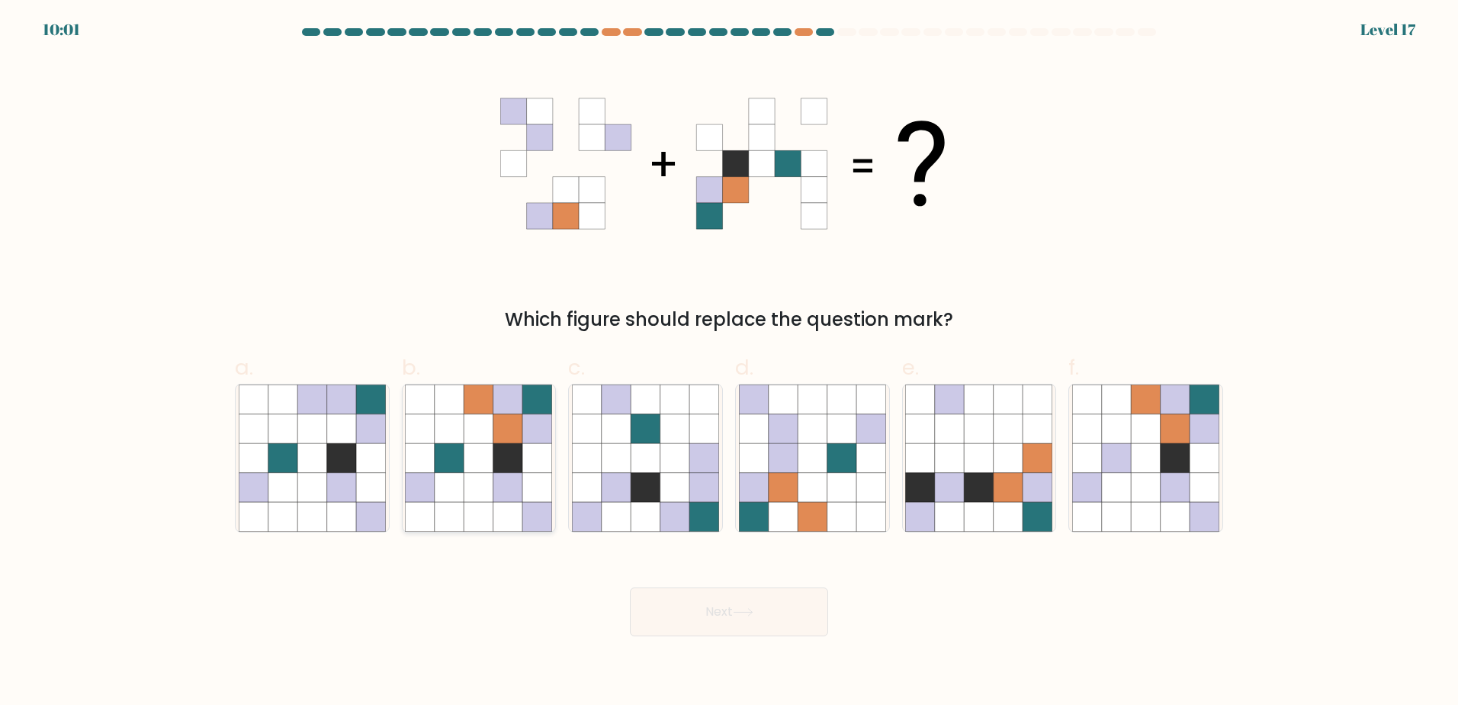
click at [462, 522] on icon at bounding box center [449, 516] width 29 height 29
click at [729, 362] on input "b." at bounding box center [729, 357] width 1 height 10
radio input "true"
click at [790, 615] on button "Next" at bounding box center [729, 611] width 198 height 49
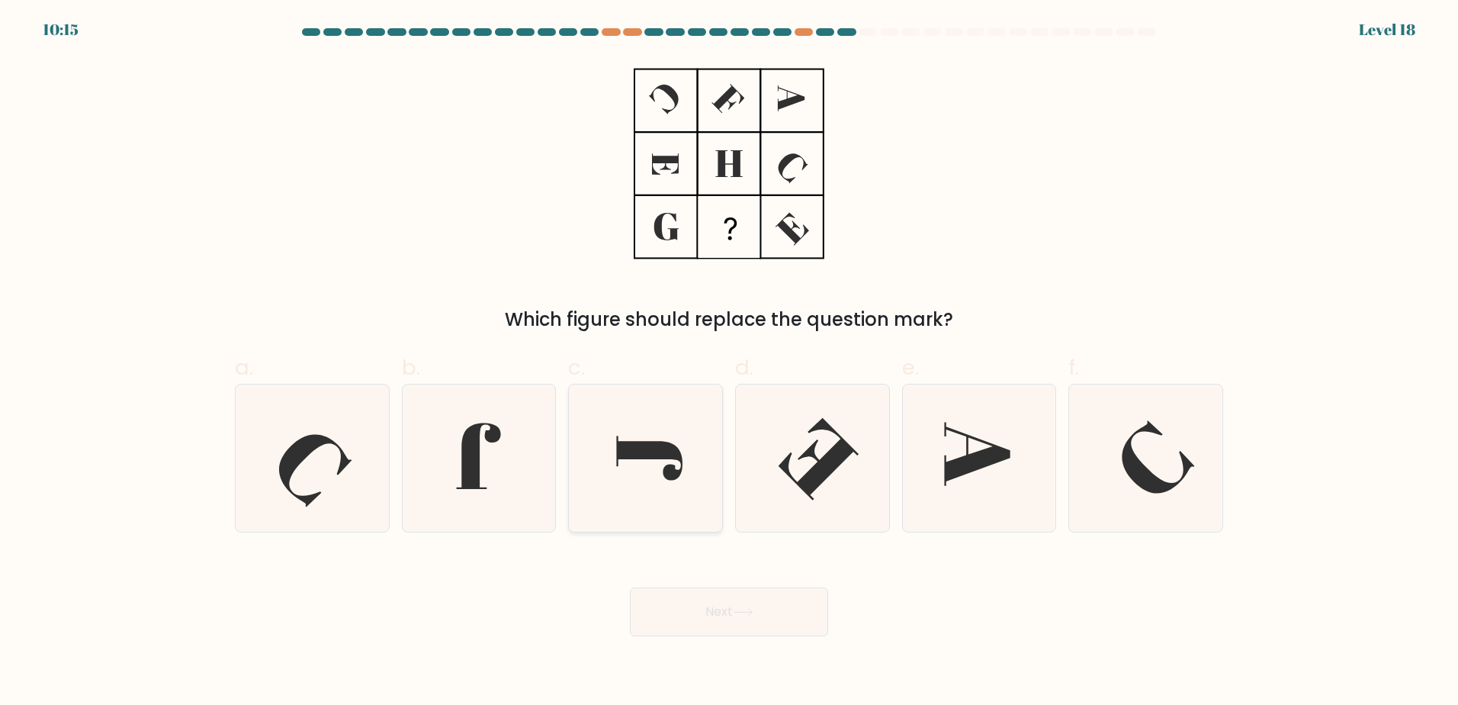
click at [657, 494] on icon at bounding box center [645, 457] width 147 height 147
click at [729, 362] on input "c." at bounding box center [729, 357] width 1 height 10
radio input "true"
click at [733, 612] on button "Next" at bounding box center [729, 611] width 198 height 49
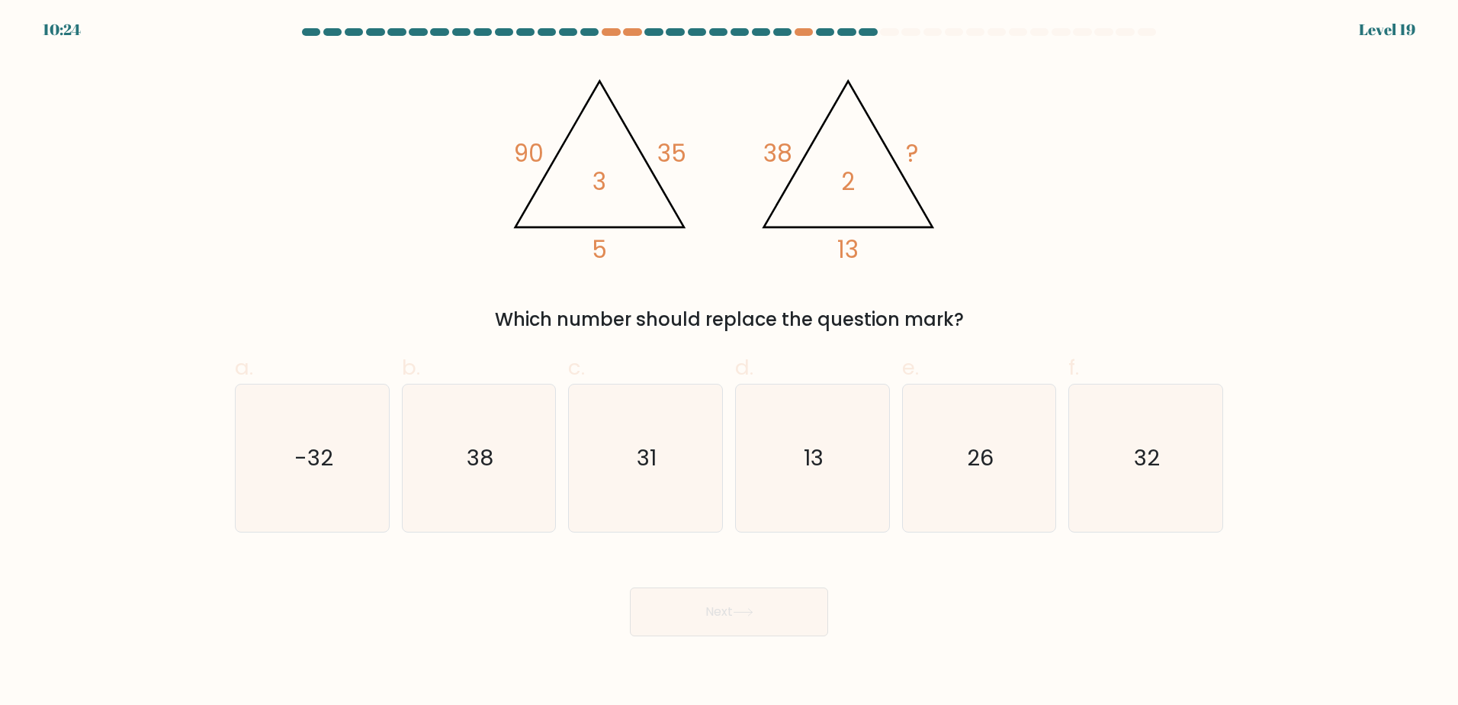
click at [923, 616] on div "Next" at bounding box center [729, 593] width 1006 height 85
click at [1192, 445] on icon "32" at bounding box center [1145, 457] width 147 height 147
click at [730, 362] on input "f. 32" at bounding box center [729, 357] width 1 height 10
radio input "true"
click at [791, 592] on button "Next" at bounding box center [729, 611] width 198 height 49
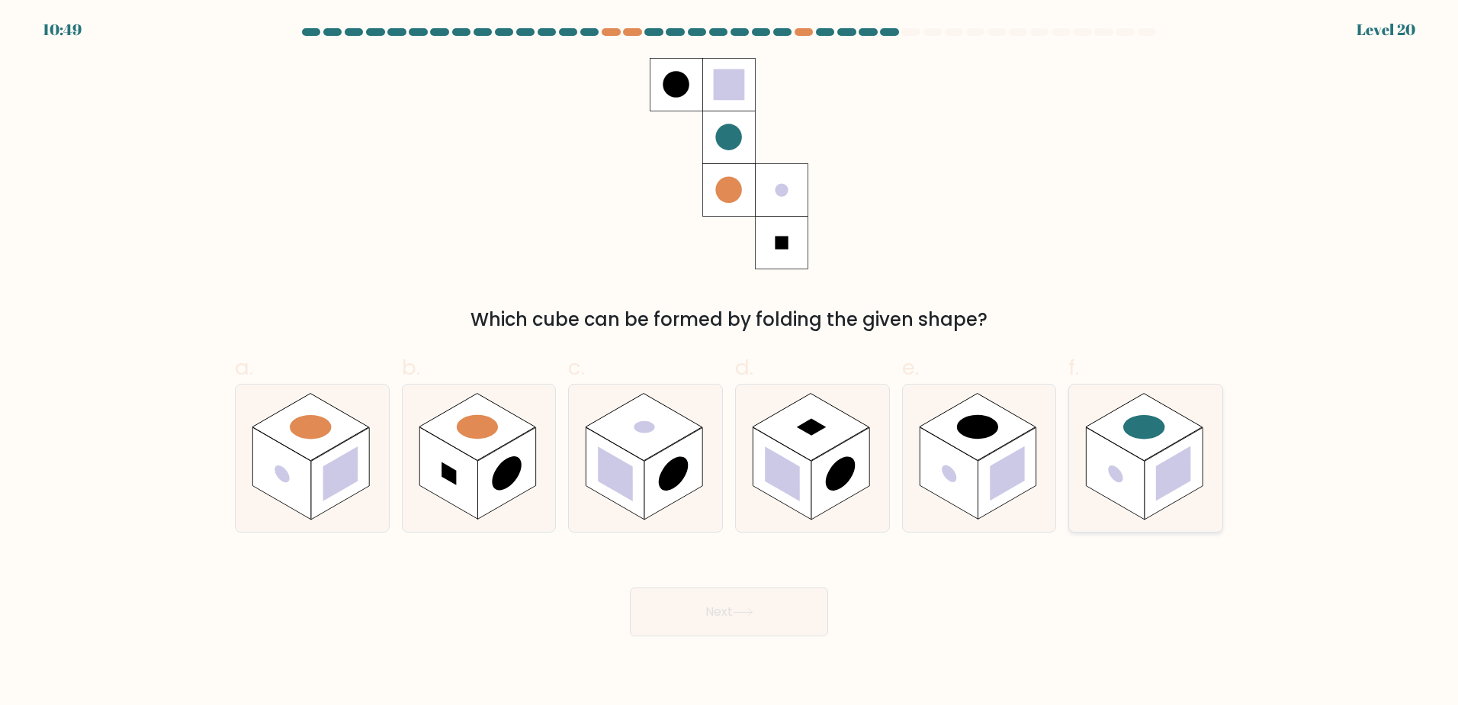
click at [1110, 482] on rect at bounding box center [1116, 473] width 58 height 92
click at [730, 362] on input "f." at bounding box center [729, 357] width 1 height 10
radio input "true"
drag, startPoint x: 673, startPoint y: 558, endPoint x: 692, endPoint y: 620, distance: 64.6
click at [672, 558] on div "Next" at bounding box center [729, 593] width 1006 height 85
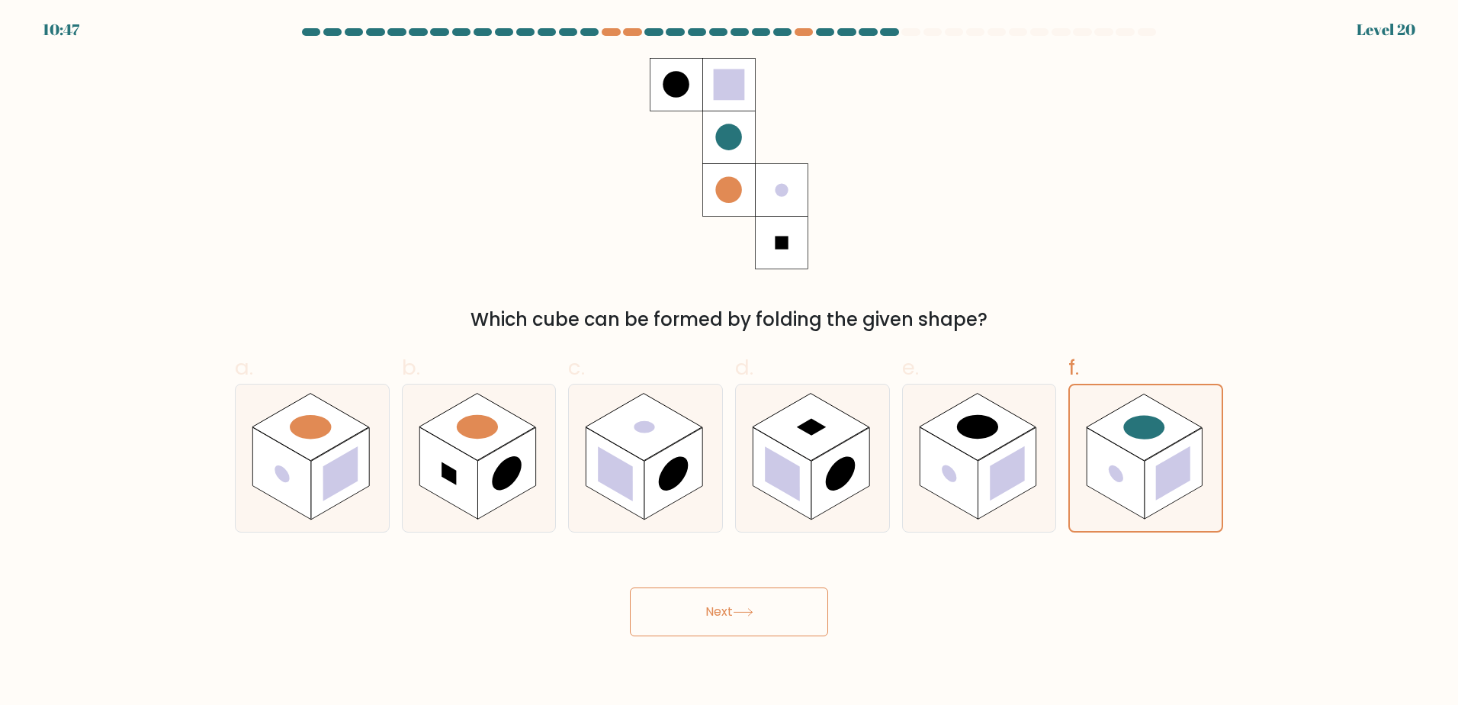
click at [692, 612] on button "Next" at bounding box center [729, 611] width 198 height 49
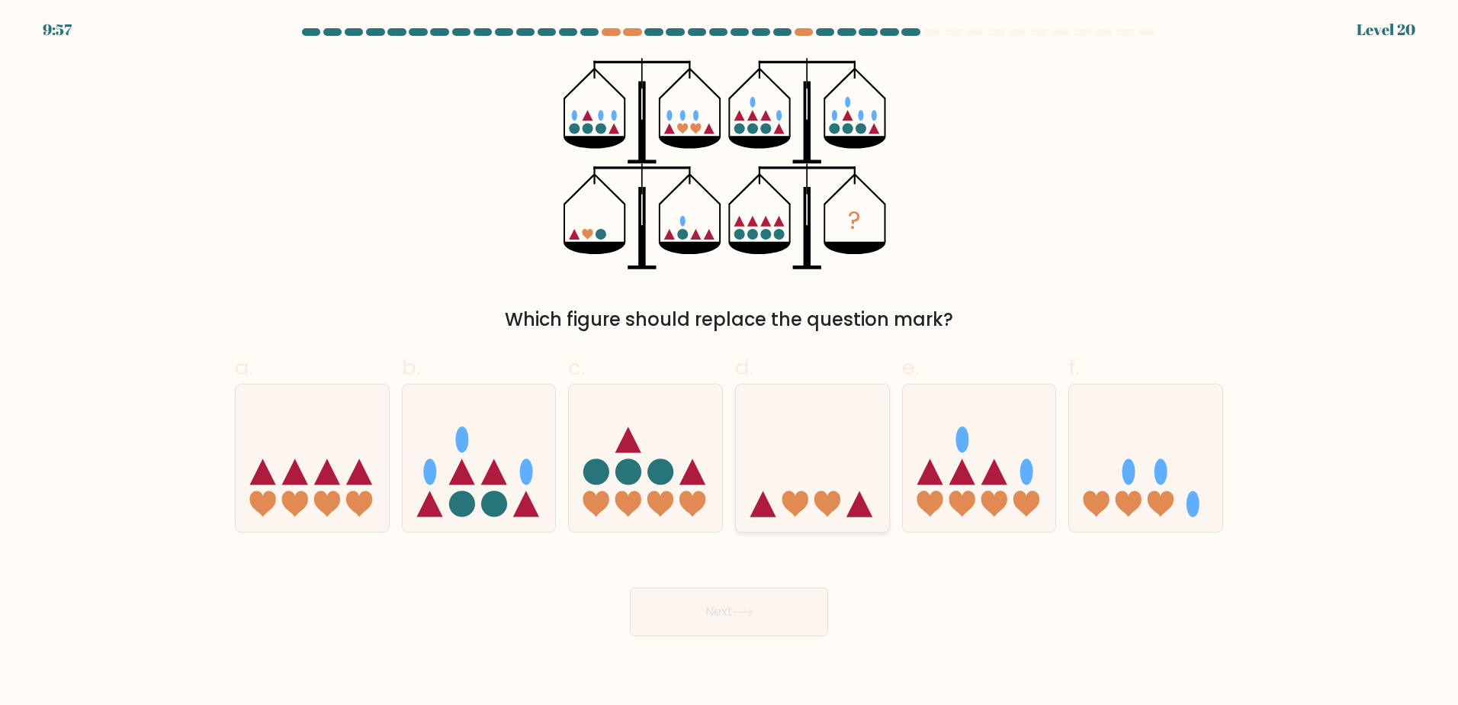
click at [817, 512] on icon at bounding box center [812, 457] width 153 height 127
click at [730, 362] on input "d." at bounding box center [729, 357] width 1 height 10
radio input "true"
click at [788, 609] on button "Next" at bounding box center [729, 611] width 198 height 49
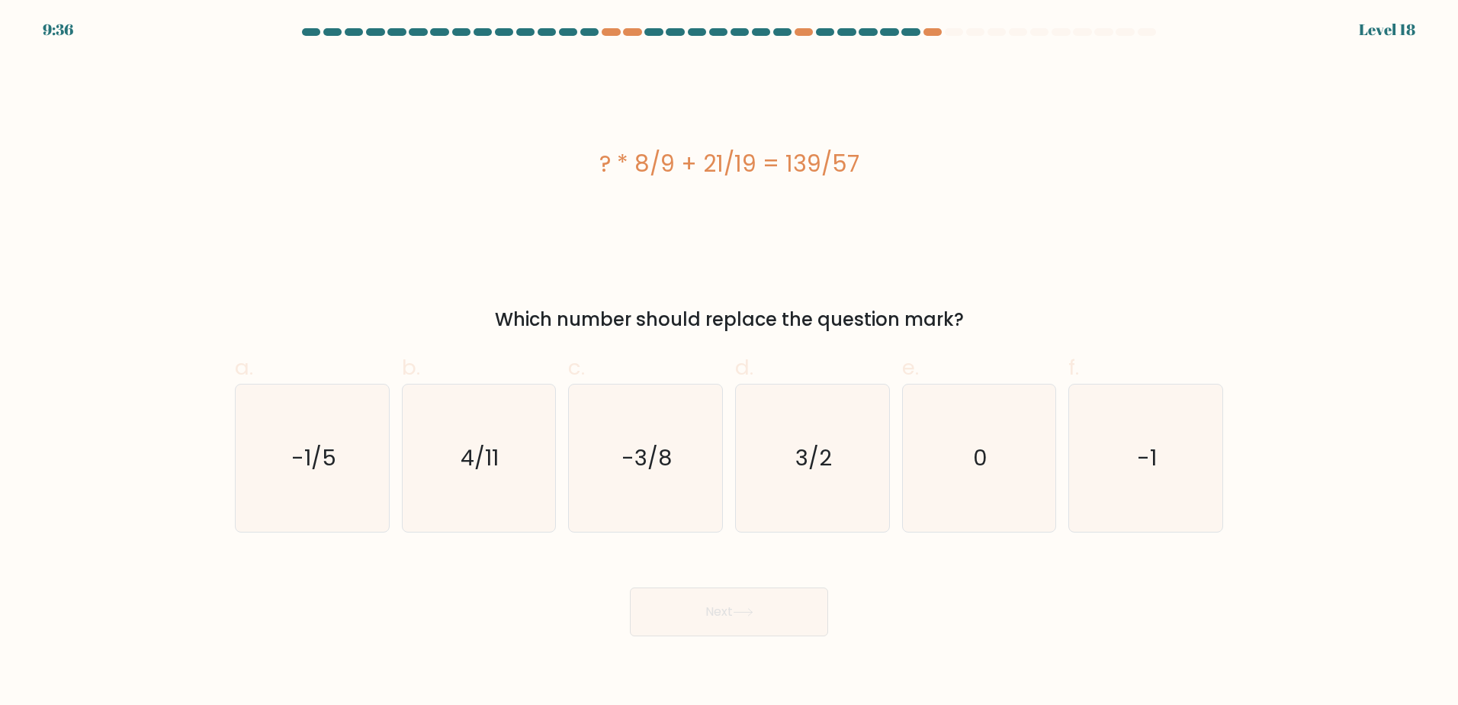
click at [981, 252] on div "? * 8/9 + 21/19 = 139/57" at bounding box center [729, 163] width 988 height 211
drag, startPoint x: 524, startPoint y: 477, endPoint x: 559, endPoint y: 518, distance: 54.1
click at [524, 478] on icon "4/11" at bounding box center [478, 457] width 147 height 147
click at [729, 362] on input "b. 4/11" at bounding box center [729, 357] width 1 height 10
radio input "true"
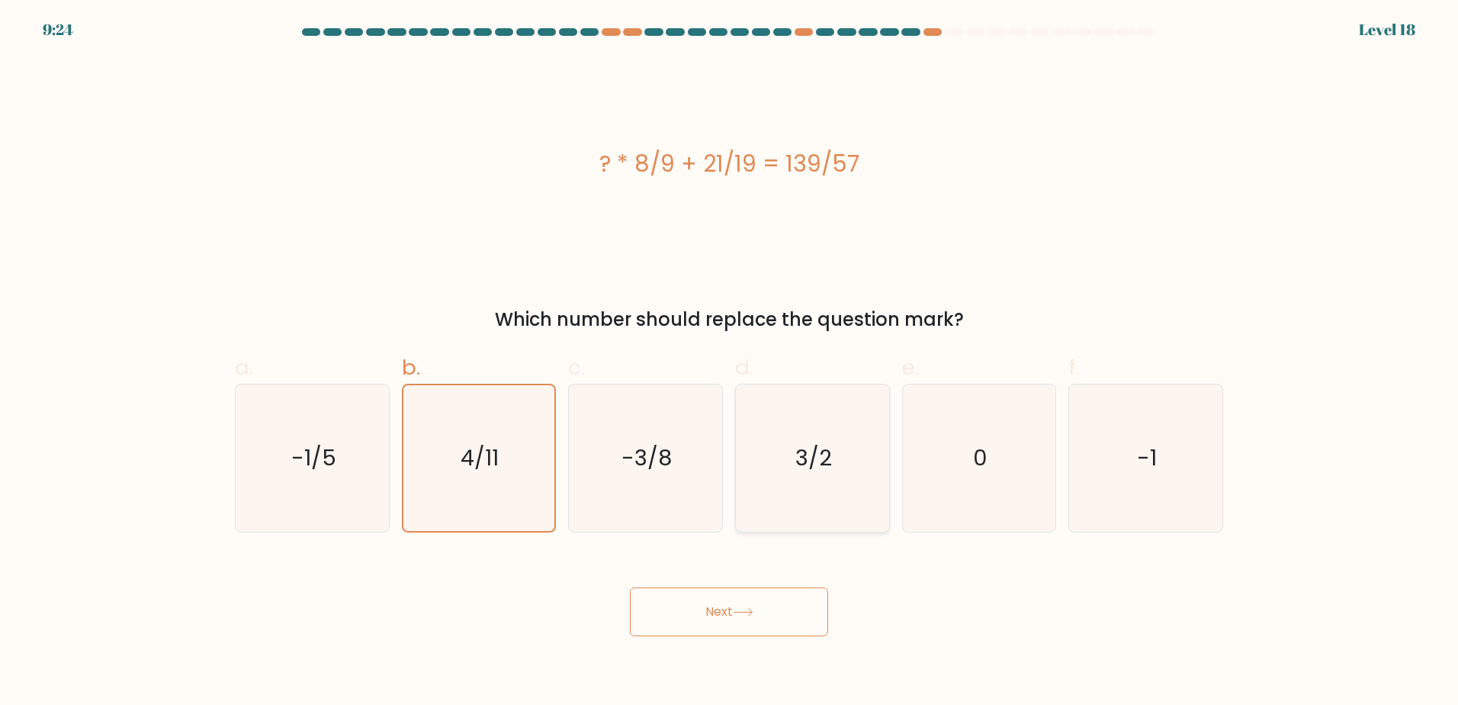
click at [865, 443] on icon "3/2" at bounding box center [812, 457] width 147 height 147
click at [730, 362] on input "d. 3/2" at bounding box center [729, 357] width 1 height 10
radio input "true"
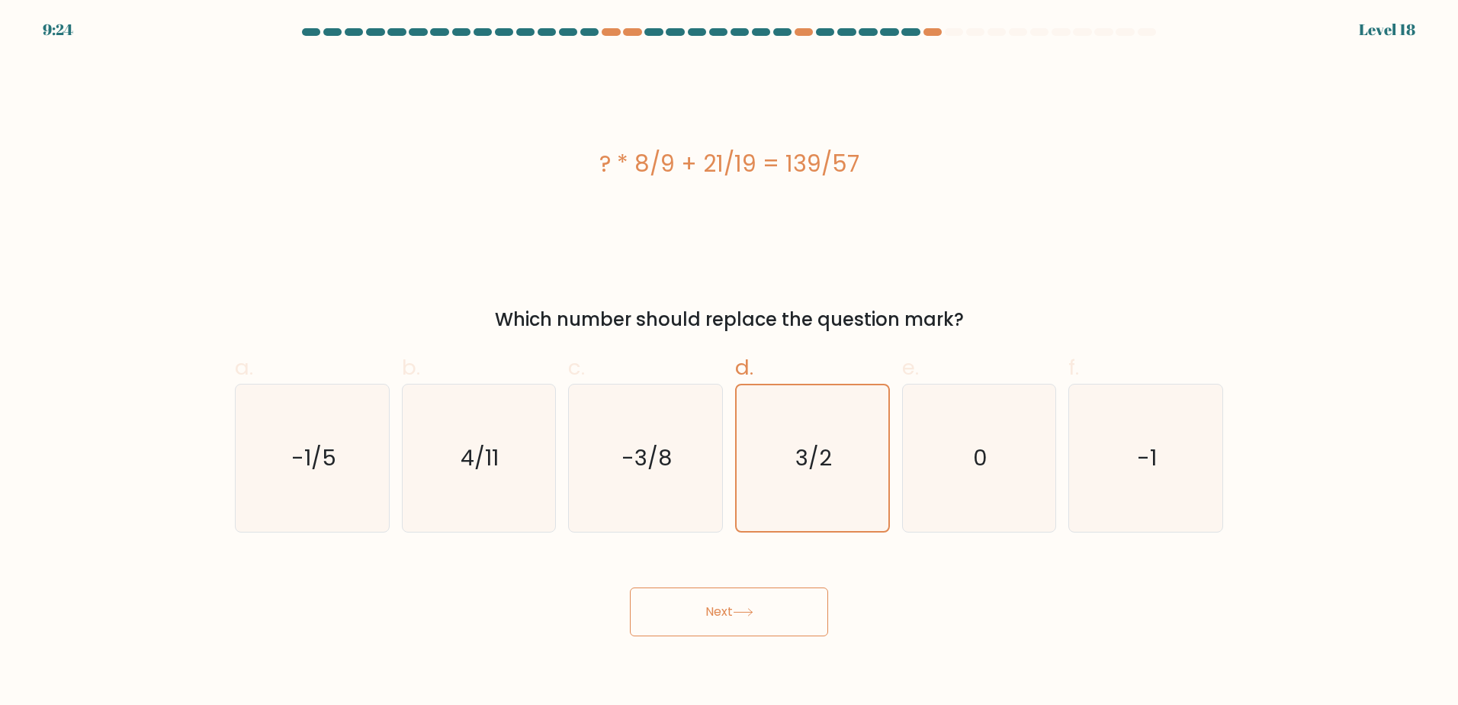
click at [767, 610] on button "Next" at bounding box center [729, 611] width 198 height 49
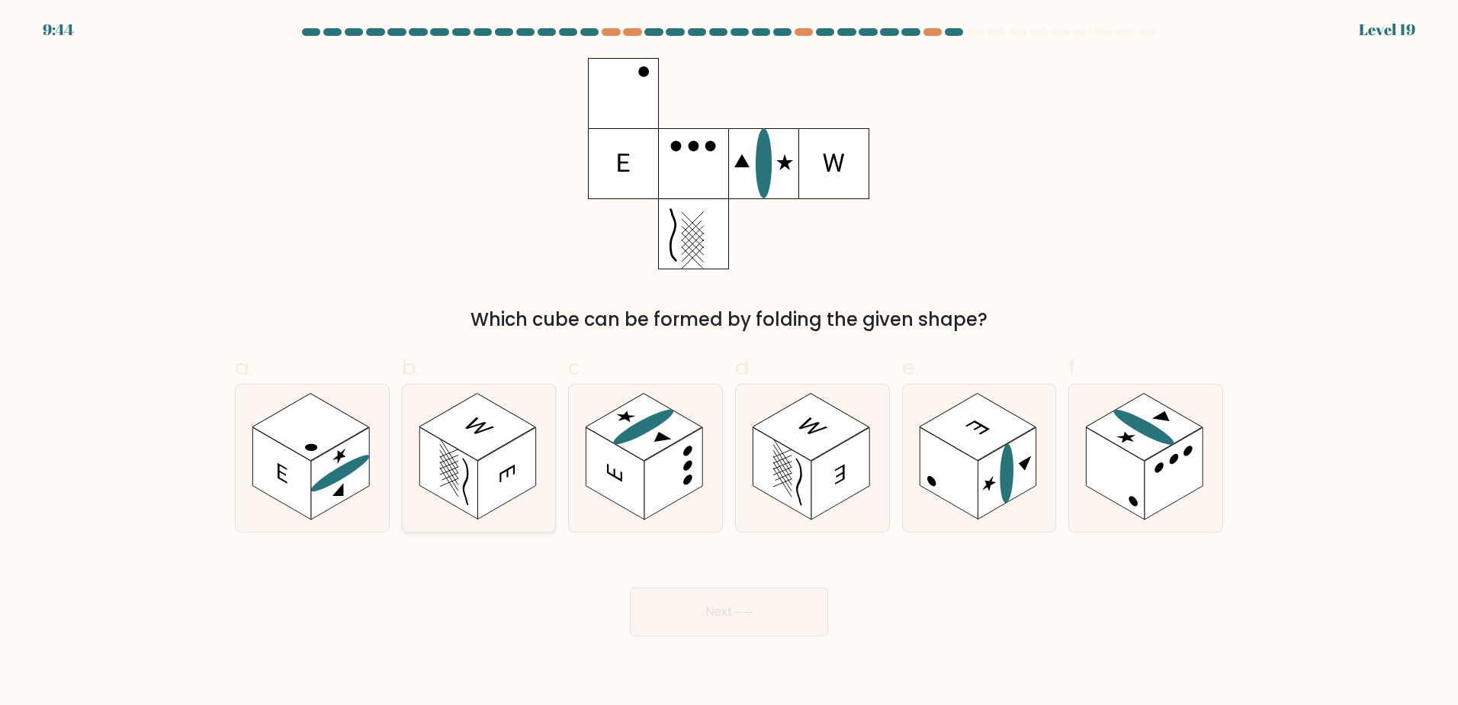
click at [498, 486] on rect at bounding box center [506, 473] width 58 height 92
click at [729, 362] on input "b." at bounding box center [729, 357] width 1 height 10
radio input "true"
click at [736, 608] on button "Next" at bounding box center [729, 611] width 198 height 49
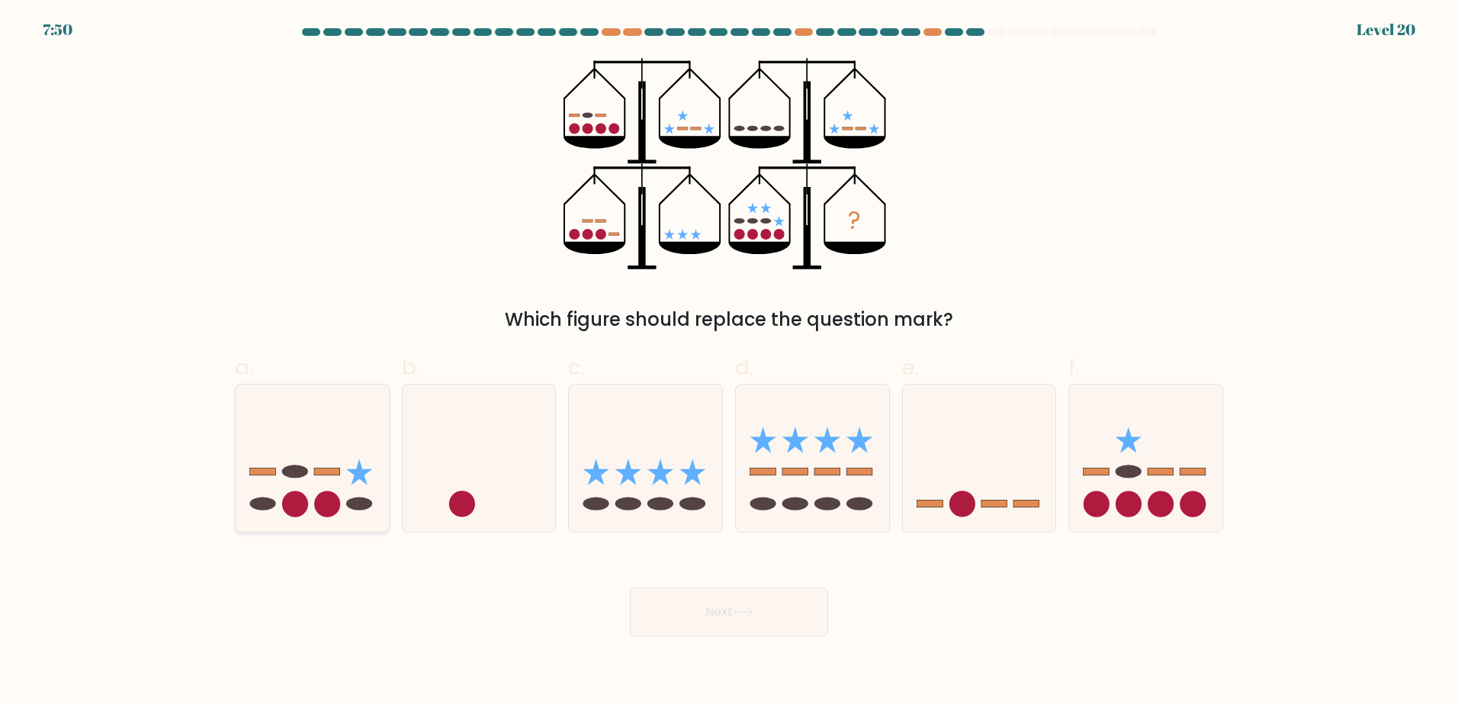
click at [338, 505] on circle at bounding box center [327, 504] width 26 height 26
click at [729, 362] on input "a." at bounding box center [729, 357] width 1 height 10
radio input "true"
click at [723, 611] on button "Next" at bounding box center [729, 611] width 198 height 49
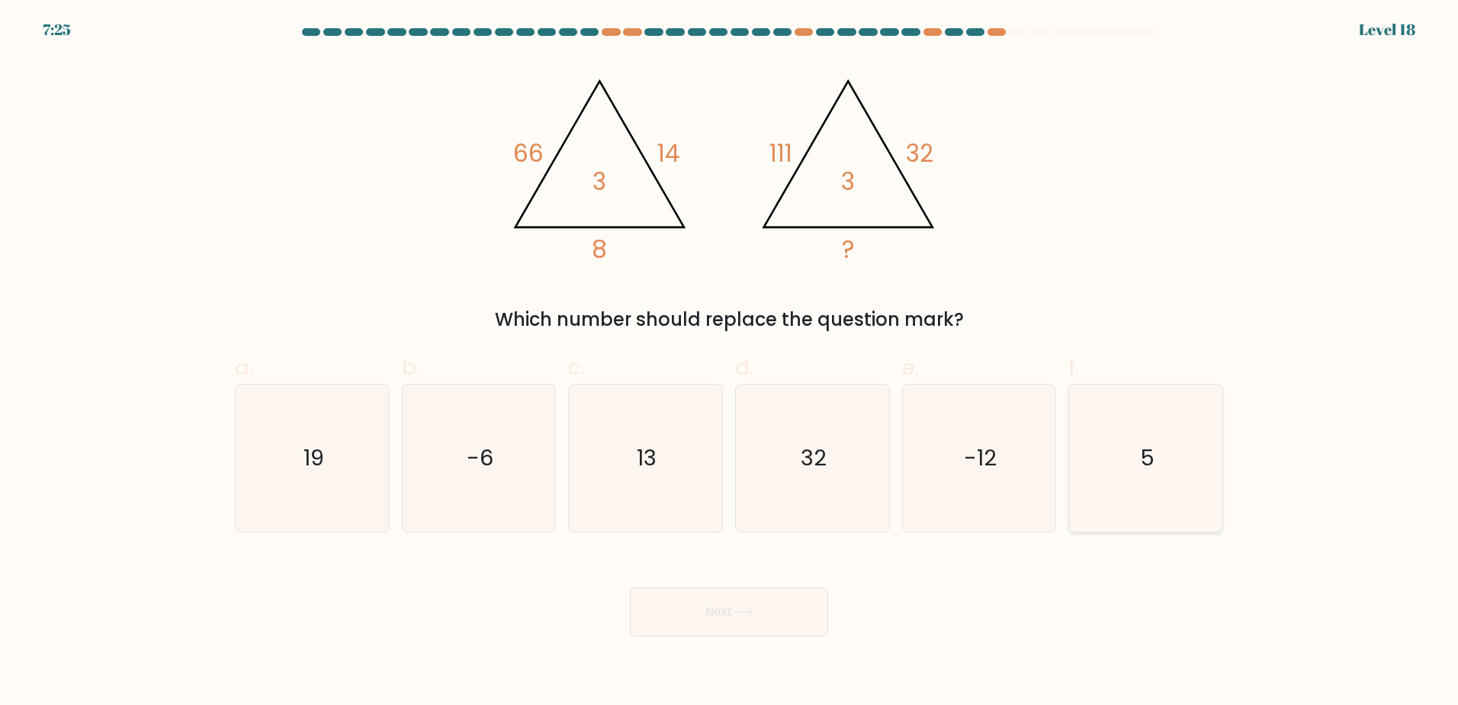
click at [1141, 451] on text "5" at bounding box center [1147, 457] width 14 height 30
click at [730, 362] on input "f. 5" at bounding box center [729, 357] width 1 height 10
radio input "true"
click at [711, 619] on button "Next" at bounding box center [729, 611] width 198 height 49
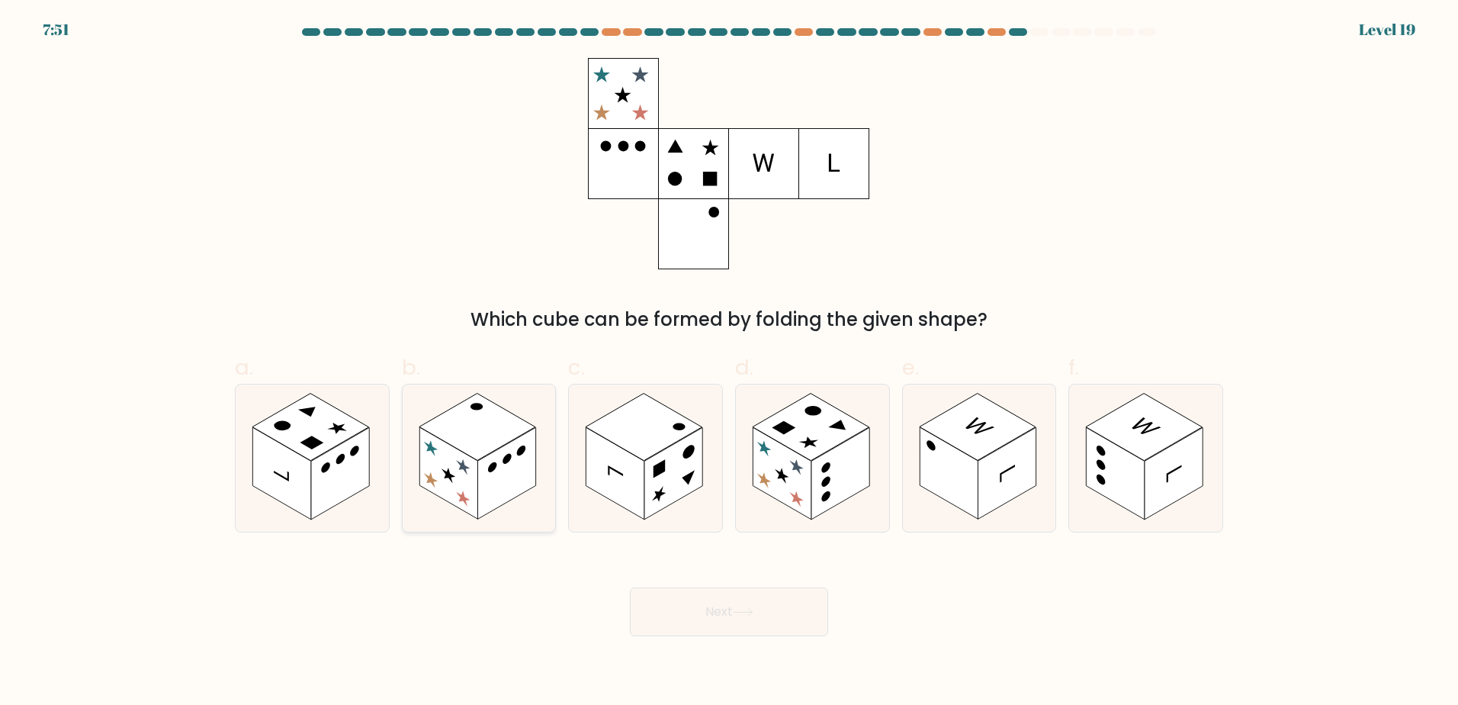
click at [487, 493] on rect at bounding box center [506, 473] width 58 height 92
click at [729, 362] on input "b." at bounding box center [729, 357] width 1 height 10
radio input "true"
click at [507, 506] on icon at bounding box center [479, 458] width 152 height 146
click at [729, 362] on input "b." at bounding box center [729, 357] width 1 height 10
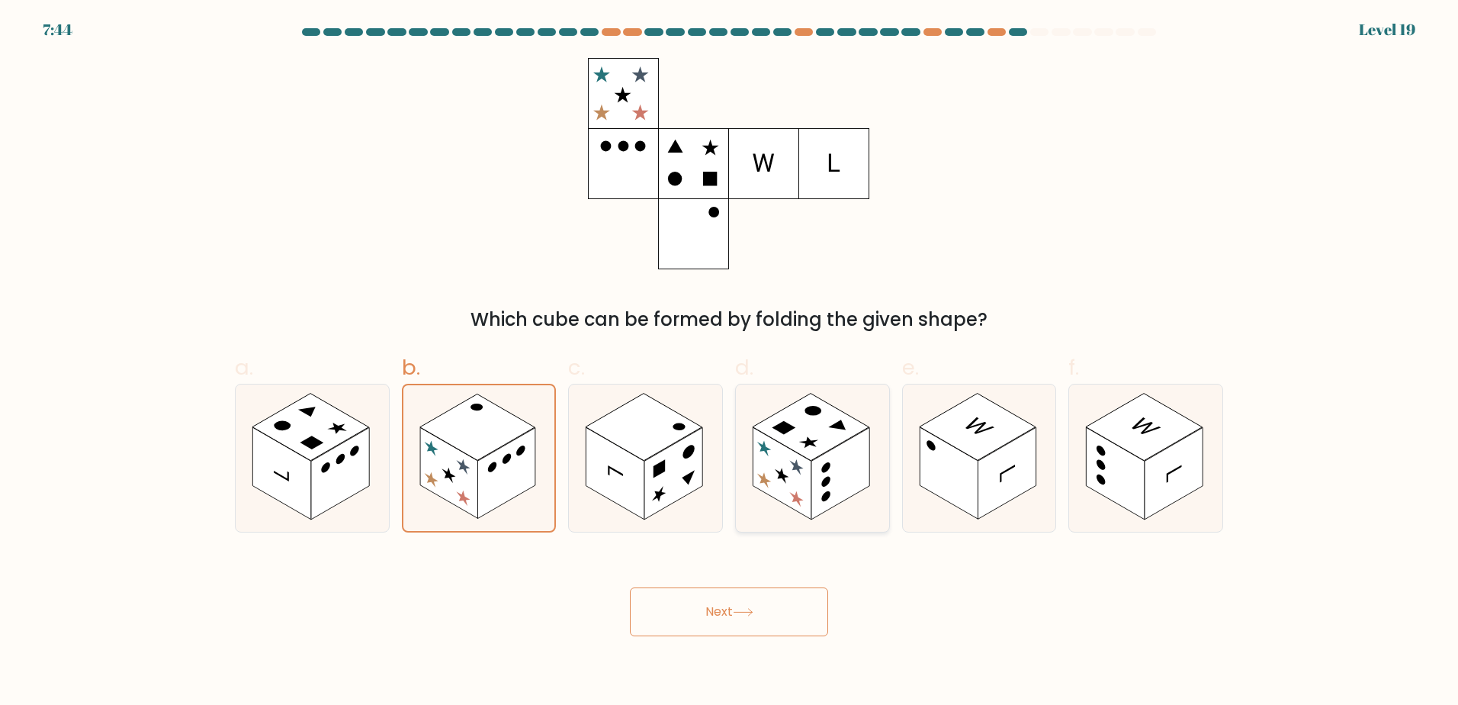
click at [840, 498] on rect at bounding box center [840, 473] width 58 height 92
click at [730, 362] on input "d." at bounding box center [729, 357] width 1 height 10
radio input "true"
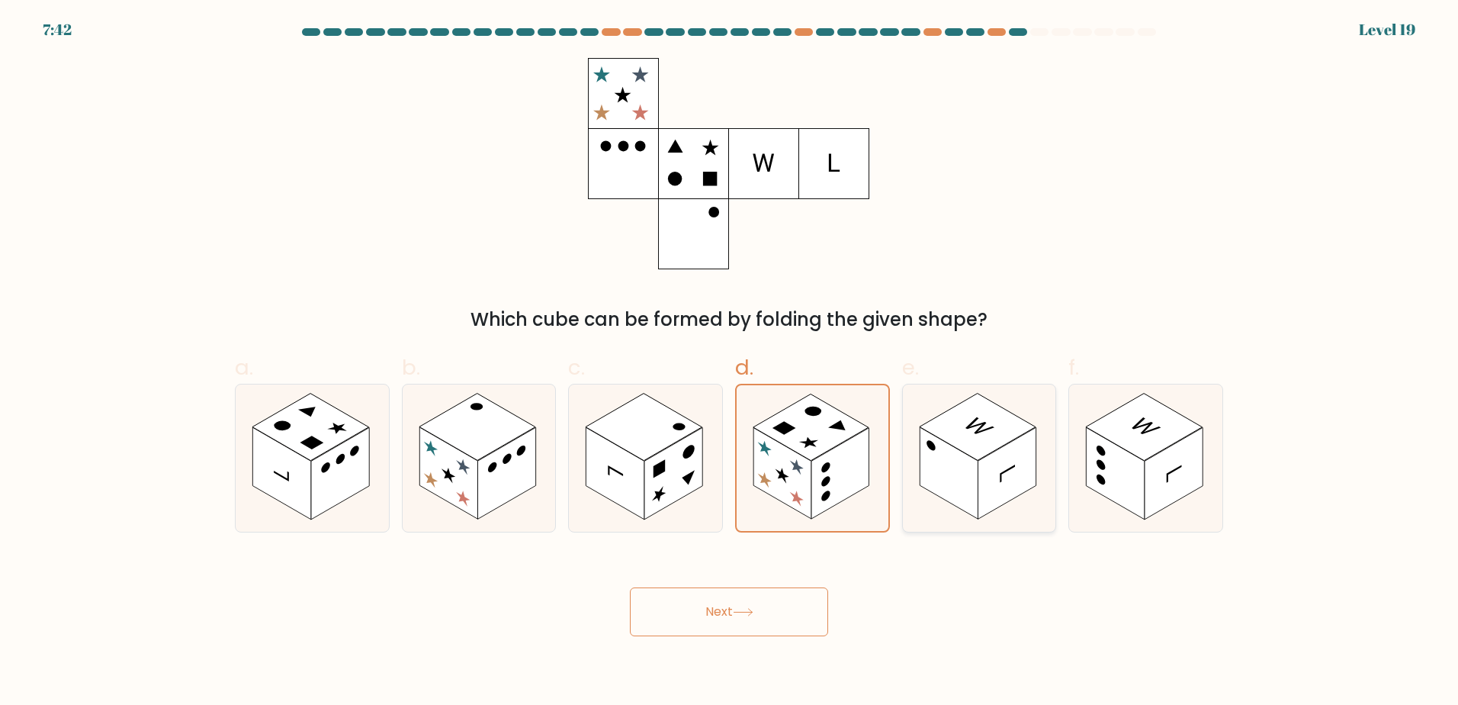
click at [1029, 481] on rect at bounding box center [1007, 473] width 58 height 92
click at [730, 362] on input "e." at bounding box center [729, 357] width 1 height 10
radio input "true"
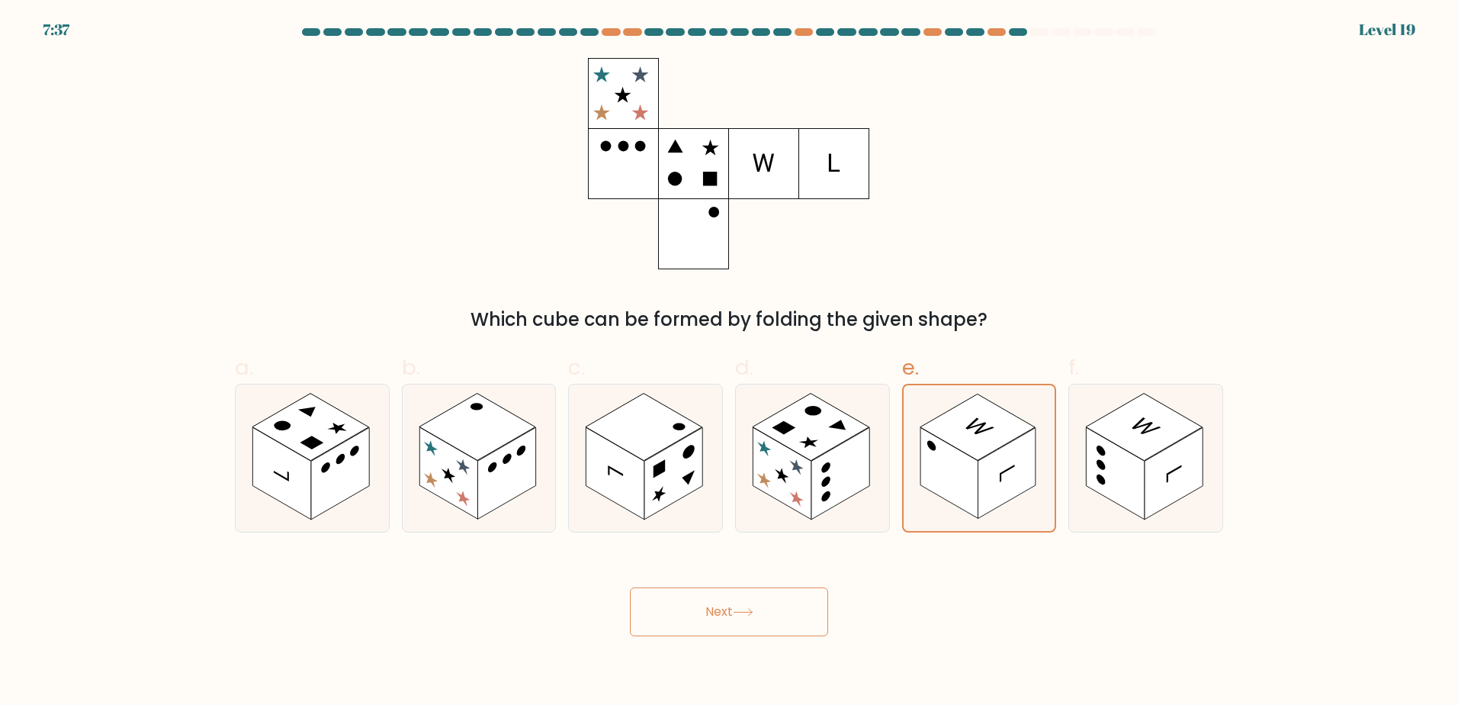
click at [749, 609] on icon at bounding box center [743, 612] width 21 height 8
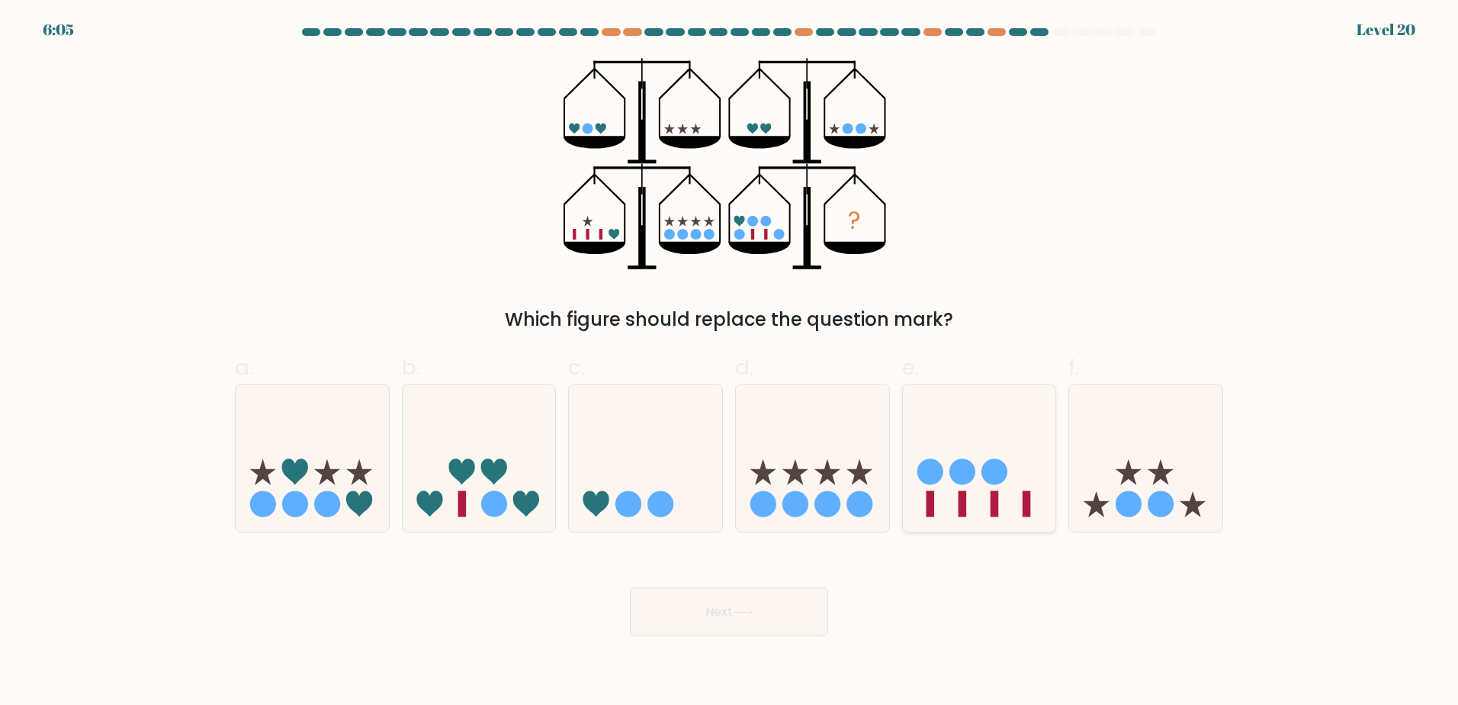
click at [967, 493] on icon at bounding box center [979, 457] width 153 height 127
click at [730, 362] on input "e." at bounding box center [729, 357] width 1 height 10
radio input "true"
click at [785, 610] on button "Next" at bounding box center [729, 611] width 198 height 49
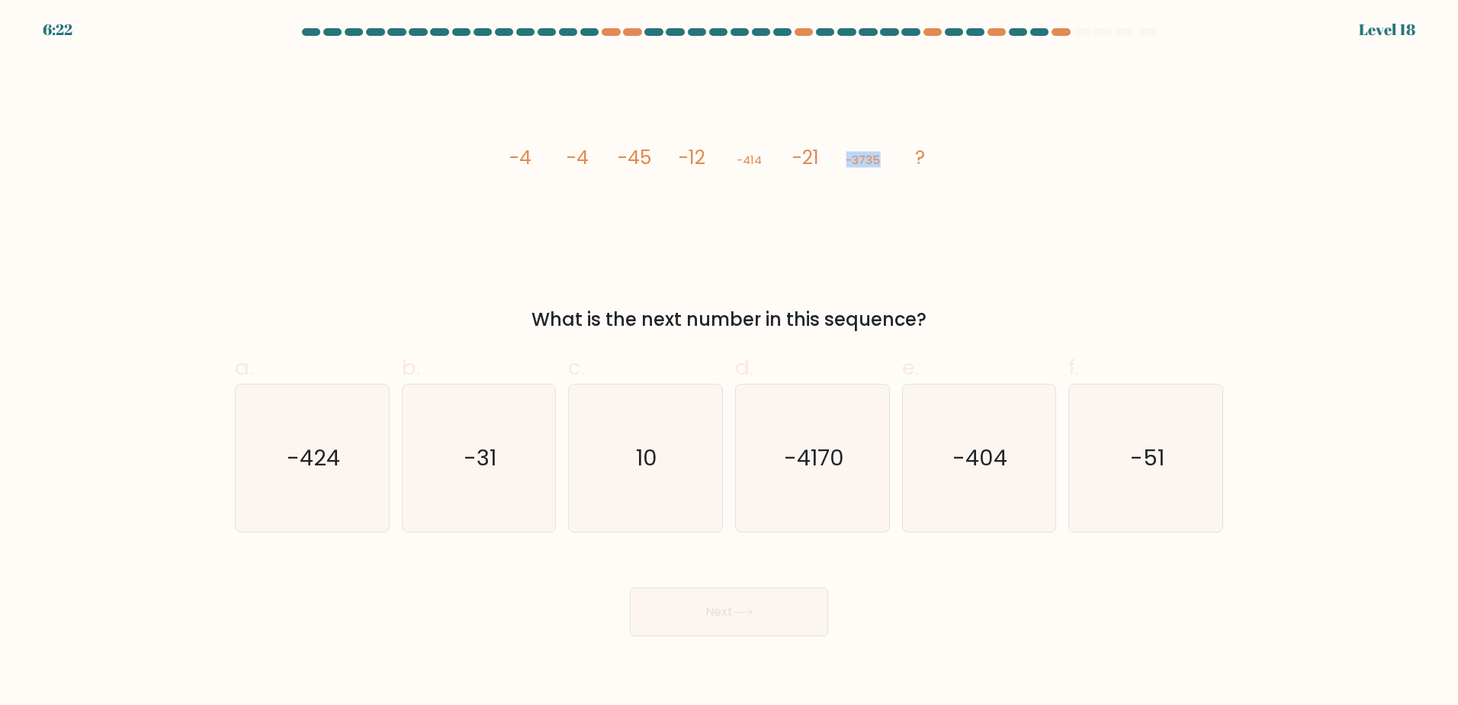
drag, startPoint x: 845, startPoint y: 153, endPoint x: 888, endPoint y: 154, distance: 42.7
click at [888, 154] on icon "image/svg+xml -4 -4 -45 -12 -414 -21 -3735 ?" at bounding box center [728, 163] width 457 height 211
click at [997, 640] on body "5:57 Level 18" at bounding box center [729, 352] width 1458 height 705
click at [975, 205] on div "image/svg+xml -4 -4 -45 -12 -414 -21 -3735 ? What is the next number in this se…" at bounding box center [729, 195] width 1006 height 275
click at [318, 464] on text "-424" at bounding box center [313, 457] width 53 height 30
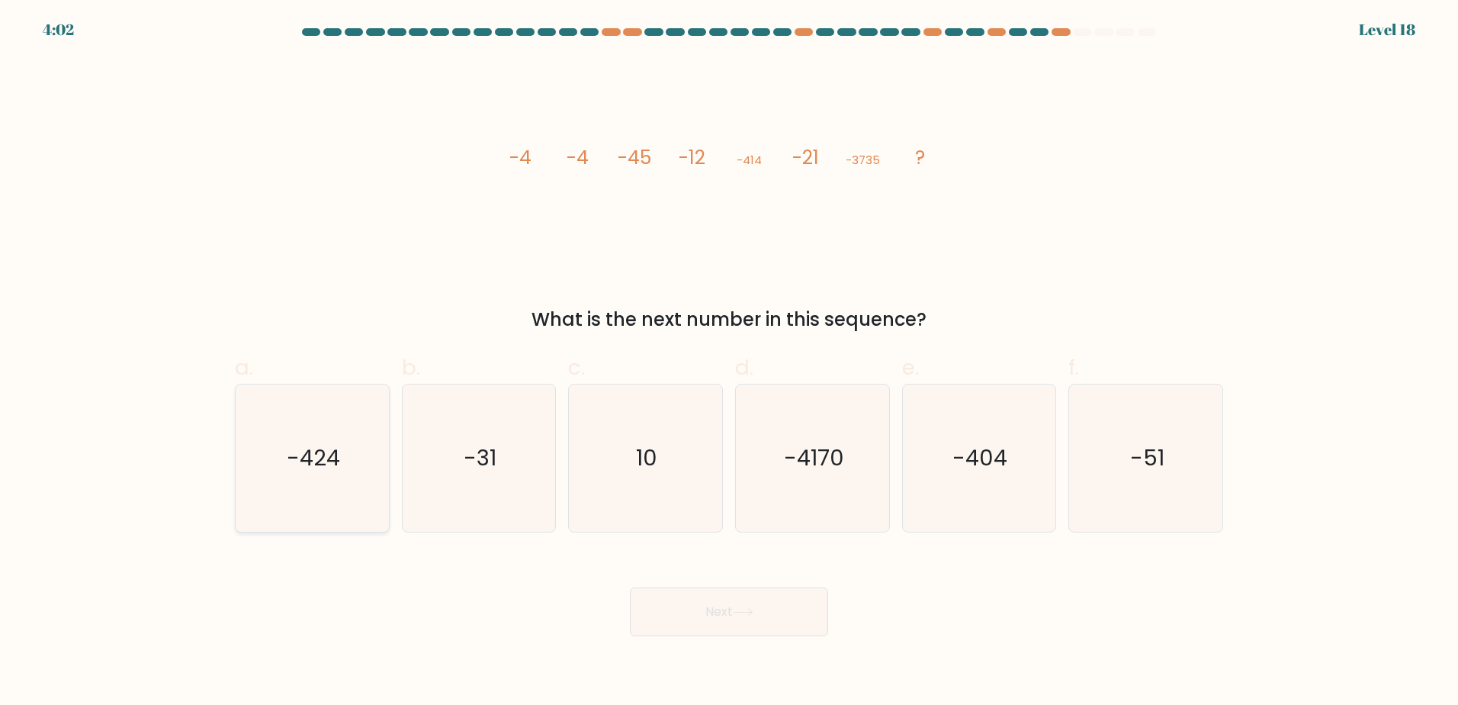
click at [729, 362] on input "a. -424" at bounding box center [729, 357] width 1 height 10
radio input "true"
click at [692, 609] on button "Next" at bounding box center [729, 611] width 198 height 49
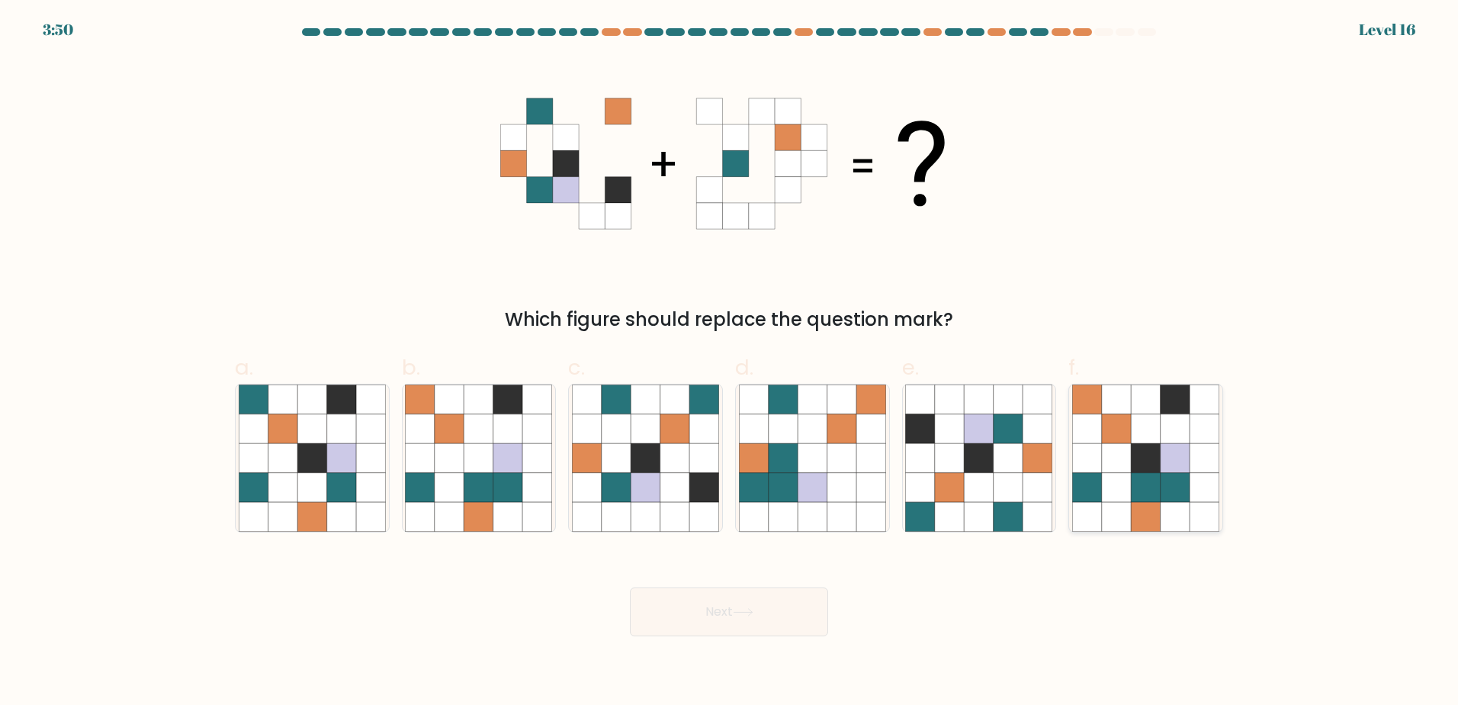
click at [1108, 494] on icon at bounding box center [1116, 486] width 29 height 29
click at [730, 362] on input "f." at bounding box center [729, 357] width 1 height 10
radio input "true"
click at [697, 607] on button "Next" at bounding box center [729, 611] width 198 height 49
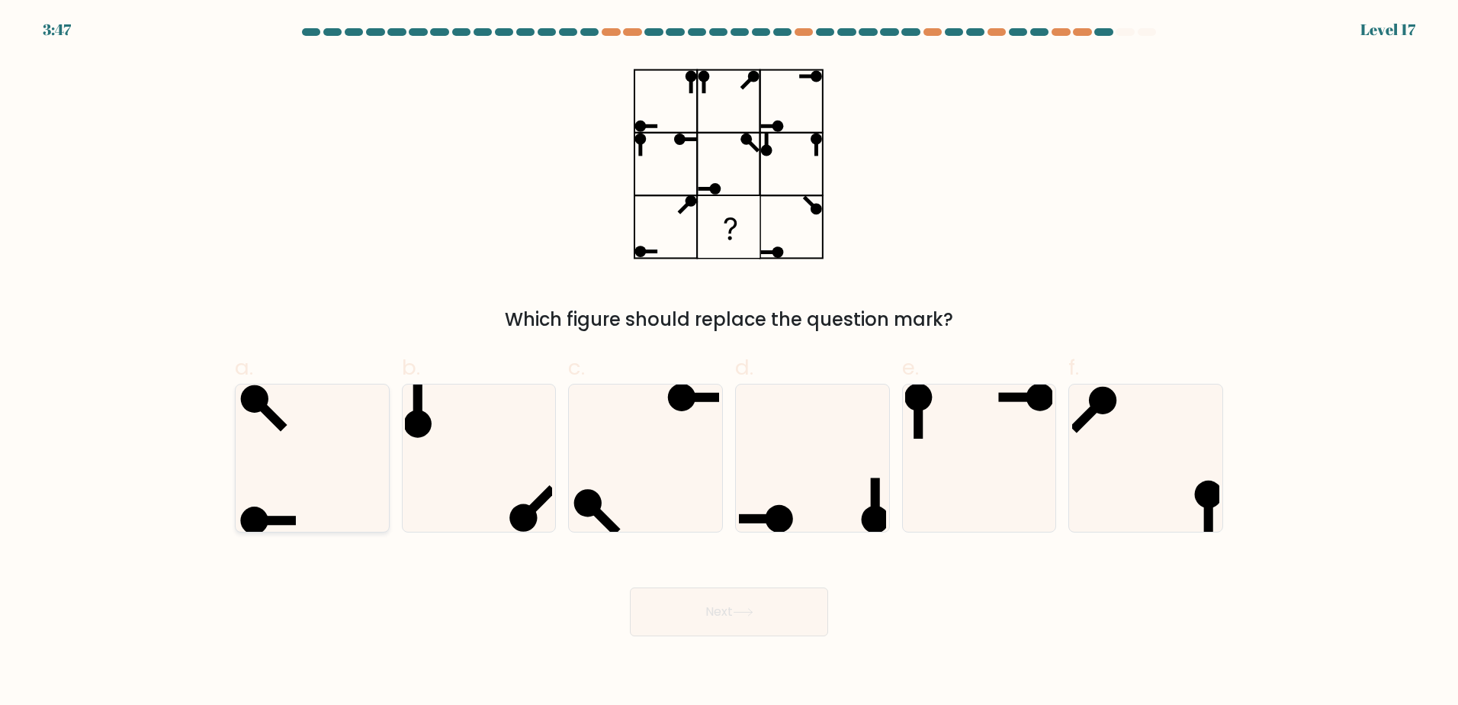
click at [283, 469] on icon at bounding box center [312, 457] width 147 height 147
click at [729, 362] on input "a." at bounding box center [729, 357] width 1 height 10
radio input "true"
click at [779, 488] on icon at bounding box center [812, 457] width 147 height 147
click at [730, 362] on input "d." at bounding box center [729, 357] width 1 height 10
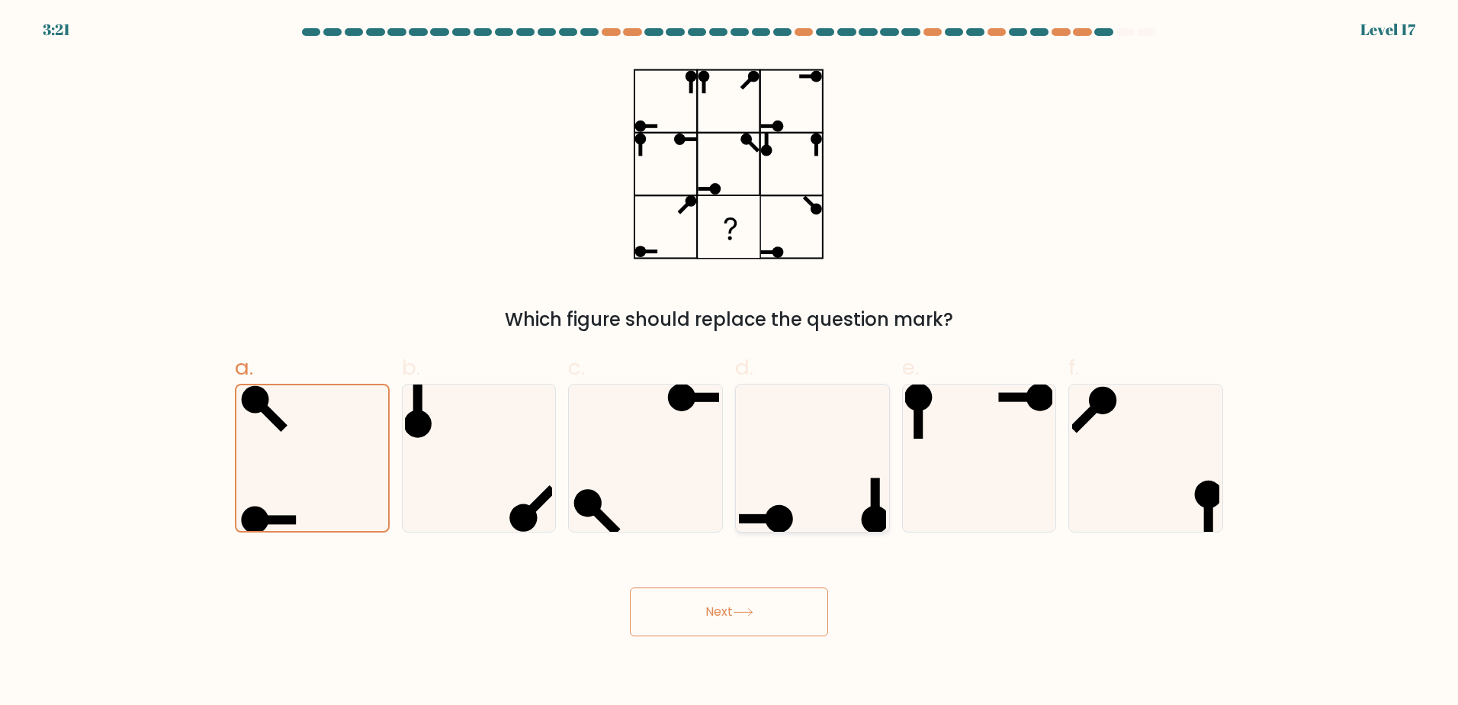
radio input "true"
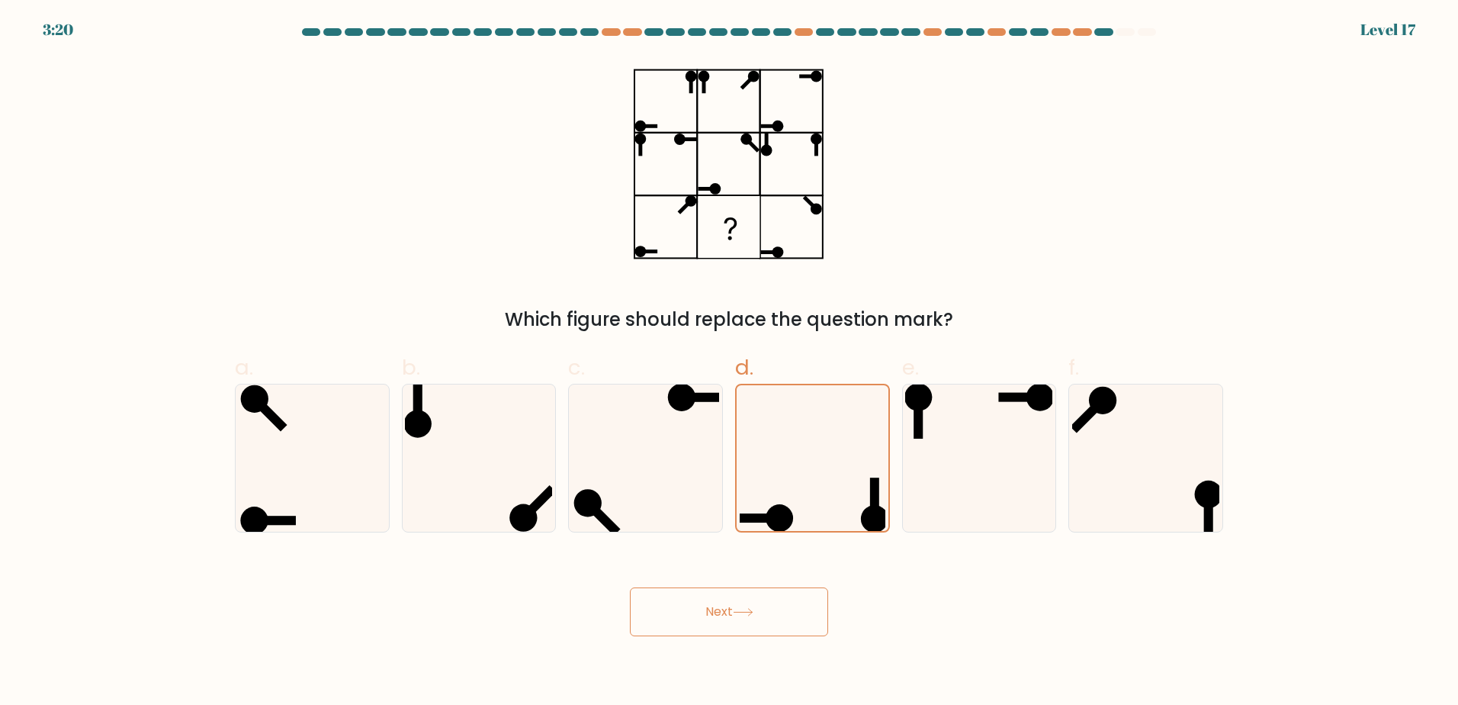
click at [772, 606] on button "Next" at bounding box center [729, 611] width 198 height 49
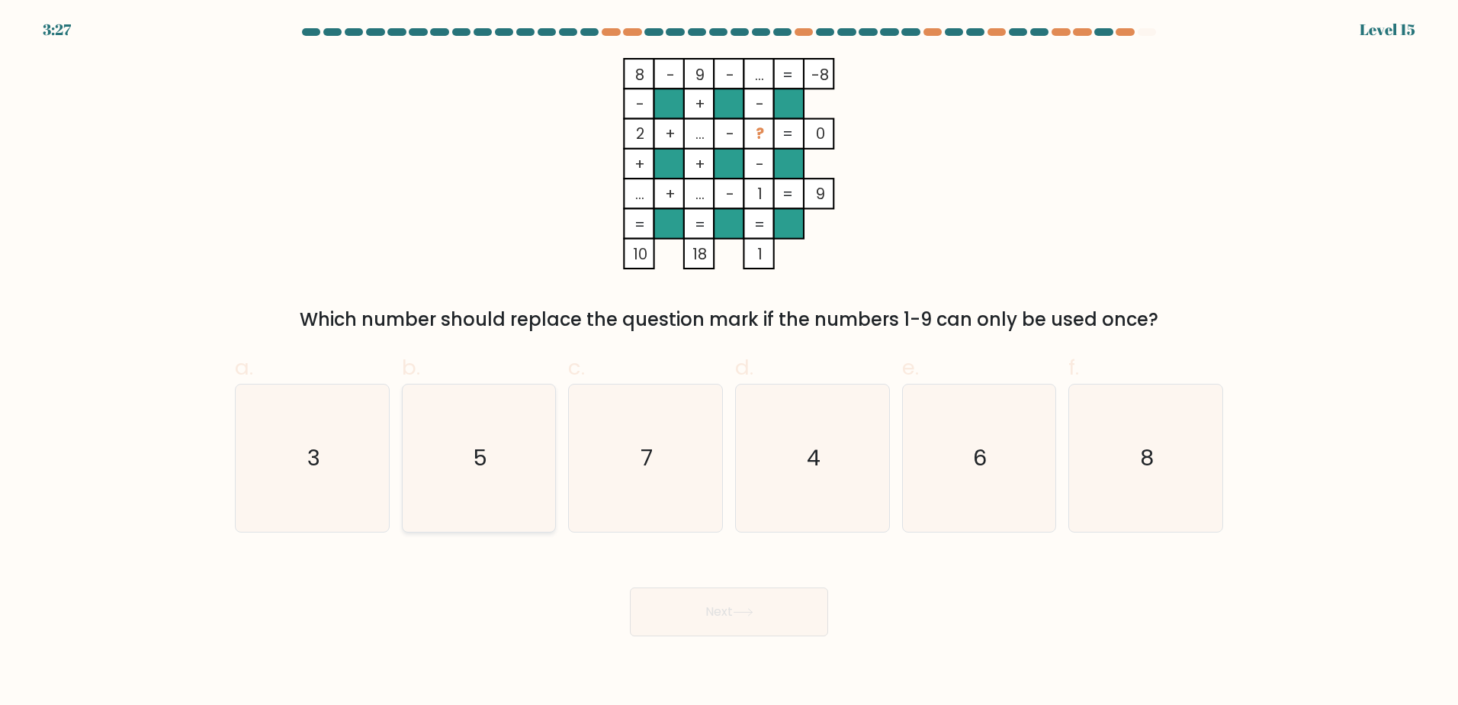
click at [467, 496] on icon "5" at bounding box center [478, 457] width 147 height 147
click at [729, 362] on input "b. 5" at bounding box center [729, 357] width 1 height 10
radio input "true"
click at [730, 636] on body "3:26 Level 15" at bounding box center [729, 352] width 1458 height 705
click at [743, 618] on button "Next" at bounding box center [729, 611] width 198 height 49
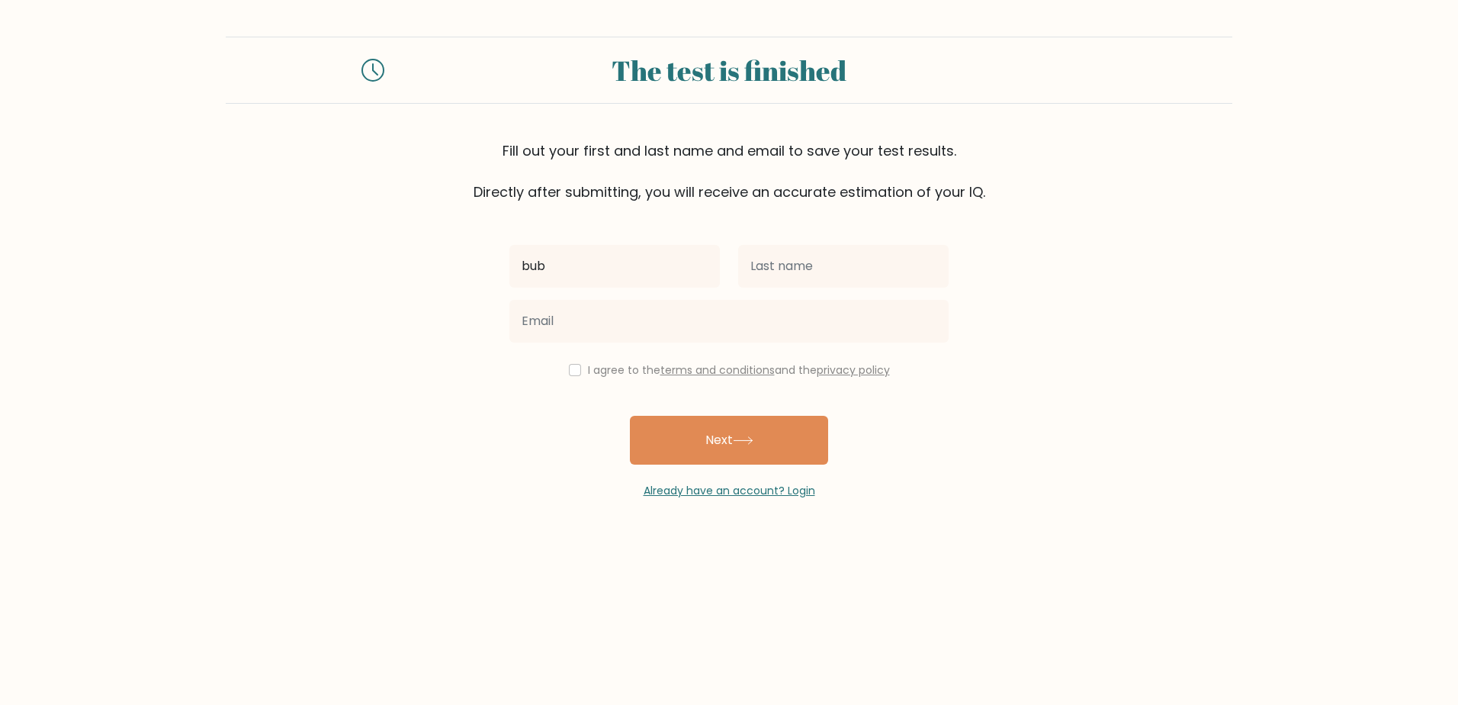
type input "bub"
type input "pop"
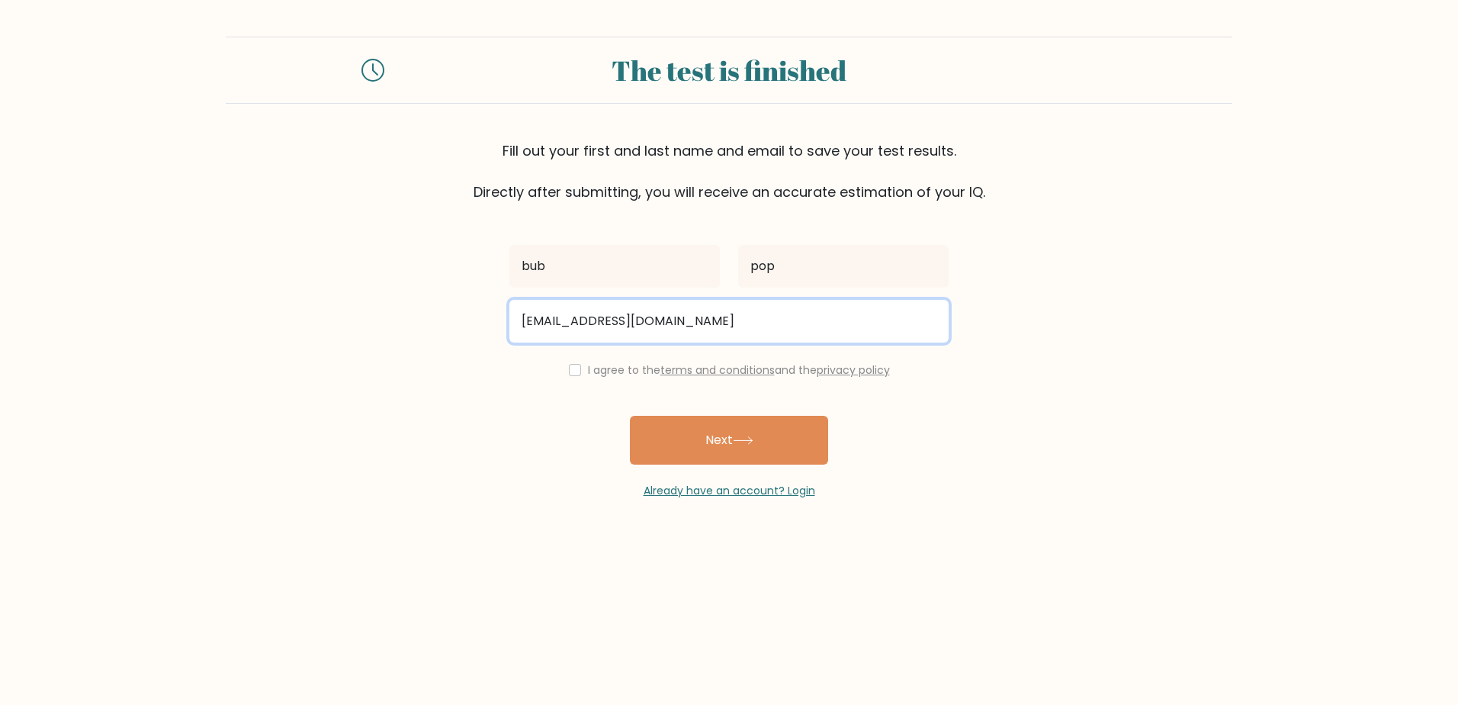
type input "bubbles2@gmail.com"
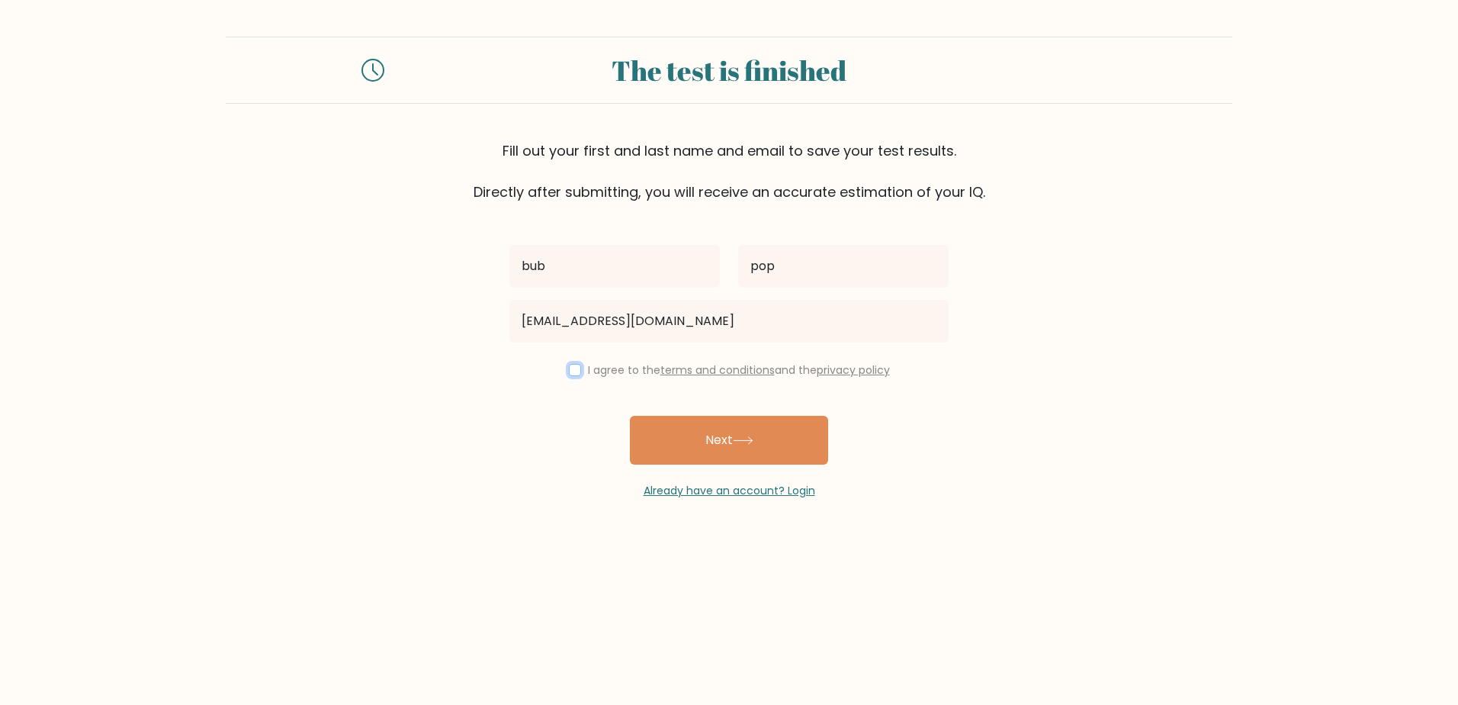
click at [573, 373] on input "checkbox" at bounding box center [575, 370] width 12 height 12
checkbox input "true"
click at [689, 431] on button "Next" at bounding box center [729, 440] width 198 height 49
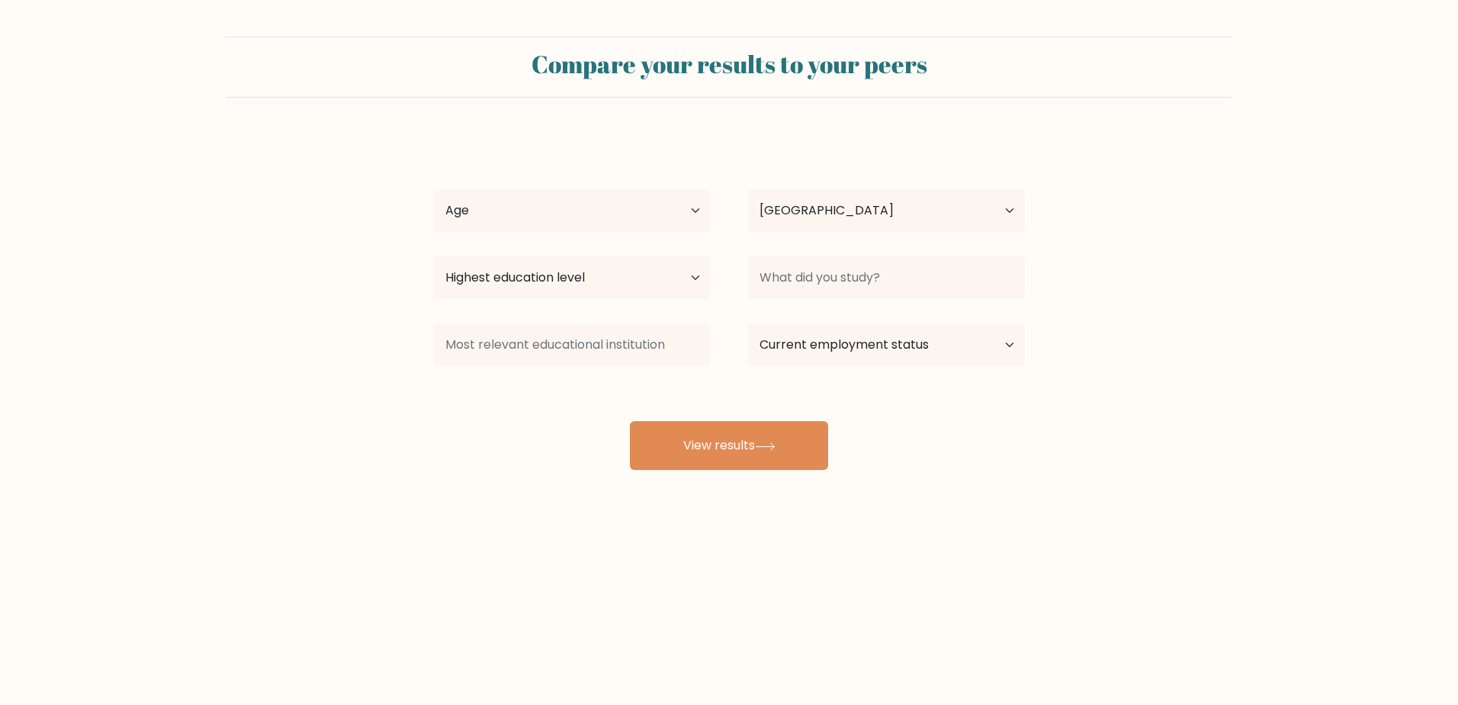
select select "AU"
click at [494, 194] on select "Age Under [DEMOGRAPHIC_DATA] [DEMOGRAPHIC_DATA] [DEMOGRAPHIC_DATA] [DEMOGRAPHIC…" at bounding box center [572, 210] width 278 height 43
select select "25_34"
click at [433, 189] on select "Age Under [DEMOGRAPHIC_DATA] [DEMOGRAPHIC_DATA] [DEMOGRAPHIC_DATA] [DEMOGRAPHIC…" at bounding box center [572, 210] width 278 height 43
click at [860, 197] on select "Country [GEOGRAPHIC_DATA] [GEOGRAPHIC_DATA] [GEOGRAPHIC_DATA] [US_STATE] [GEOGR…" at bounding box center [886, 210] width 278 height 43
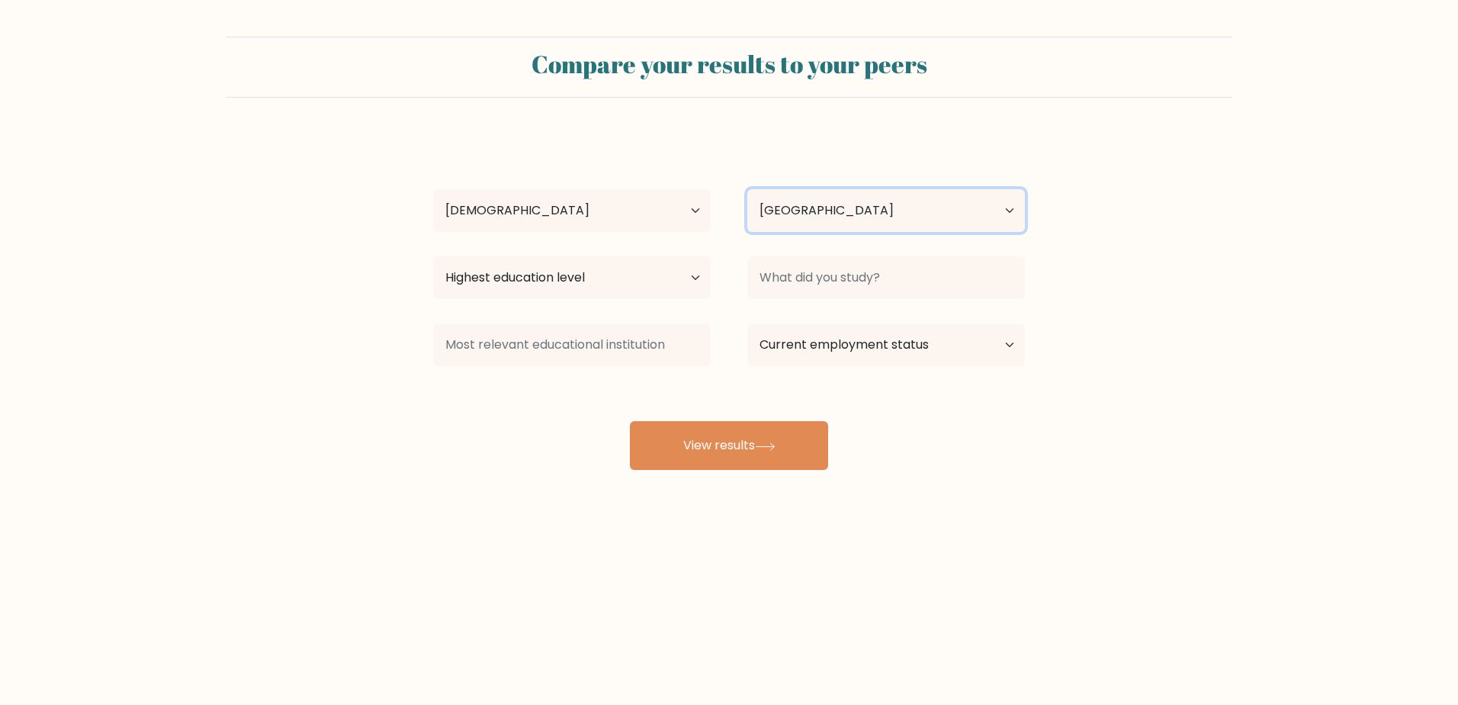
drag, startPoint x: 860, startPoint y: 197, endPoint x: 769, endPoint y: 213, distance: 92.9
click at [860, 197] on select "Country [GEOGRAPHIC_DATA] [GEOGRAPHIC_DATA] [GEOGRAPHIC_DATA] [US_STATE] [GEOGR…" at bounding box center [886, 210] width 278 height 43
click at [628, 270] on select "Highest education level No schooling Primary Lower Secondary Upper Secondary Oc…" at bounding box center [572, 277] width 278 height 43
click at [433, 256] on select "Highest education level No schooling Primary Lower Secondary Upper Secondary Oc…" at bounding box center [572, 277] width 278 height 43
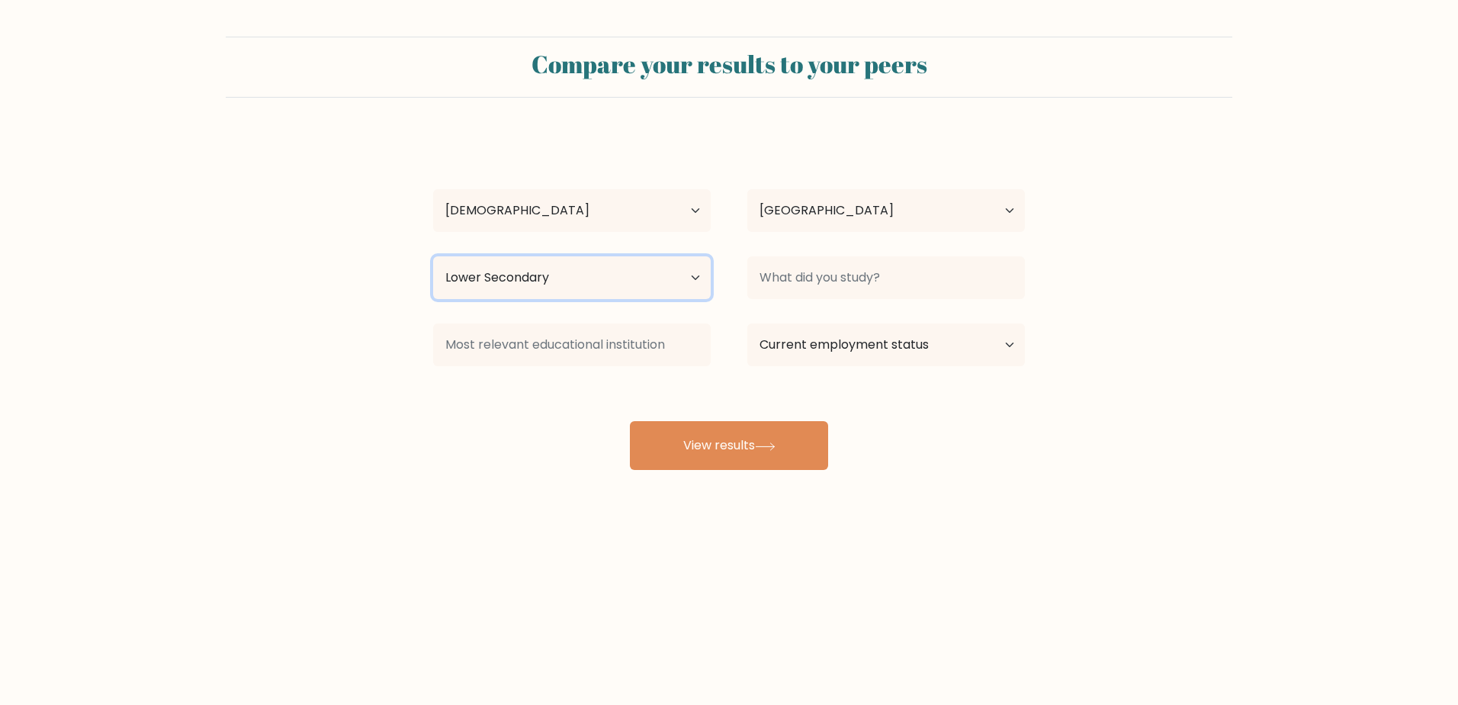
click at [605, 286] on select "Highest education level No schooling Primary Lower Secondary Upper Secondary Oc…" at bounding box center [572, 277] width 278 height 43
select select "bachelors_degree"
click at [433, 256] on select "Highest education level No schooling Primary Lower Secondary Upper Secondary Oc…" at bounding box center [572, 277] width 278 height 43
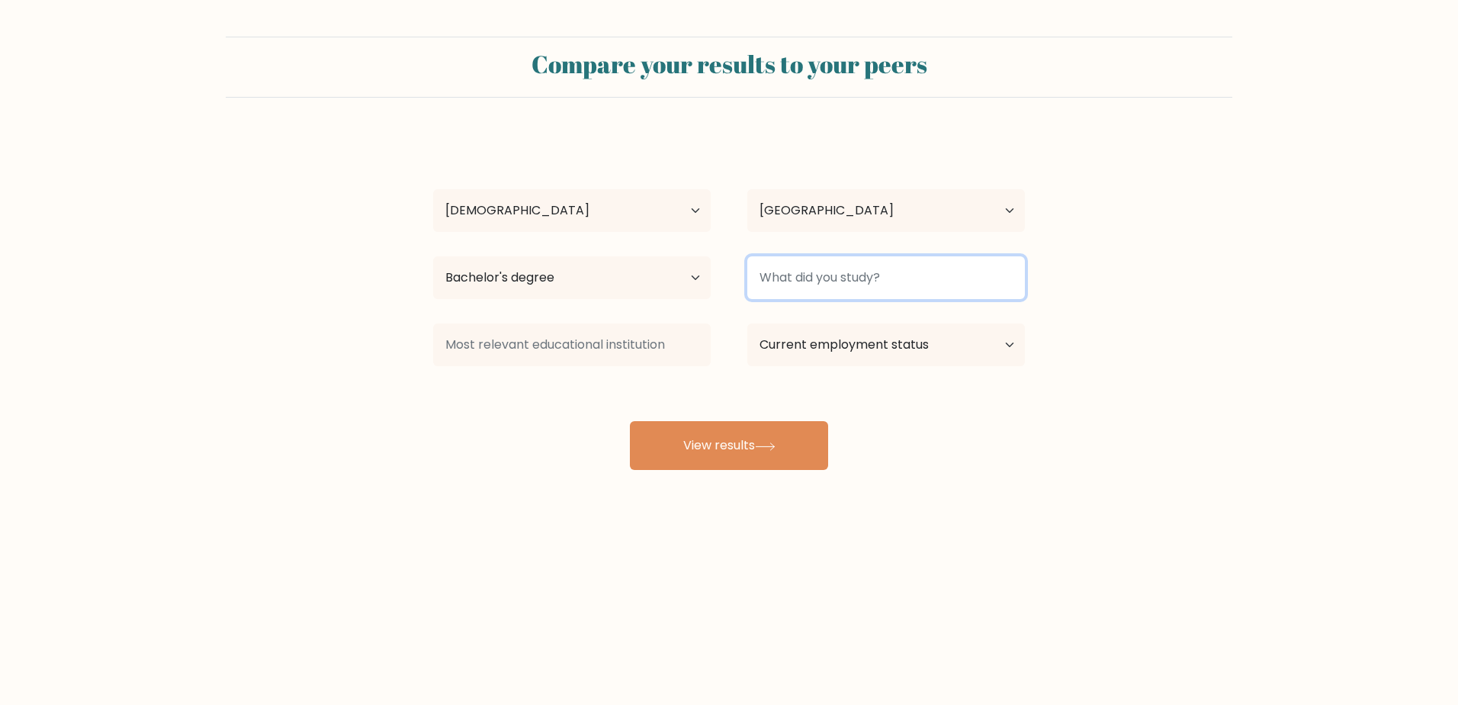
click at [800, 282] on input at bounding box center [886, 277] width 278 height 43
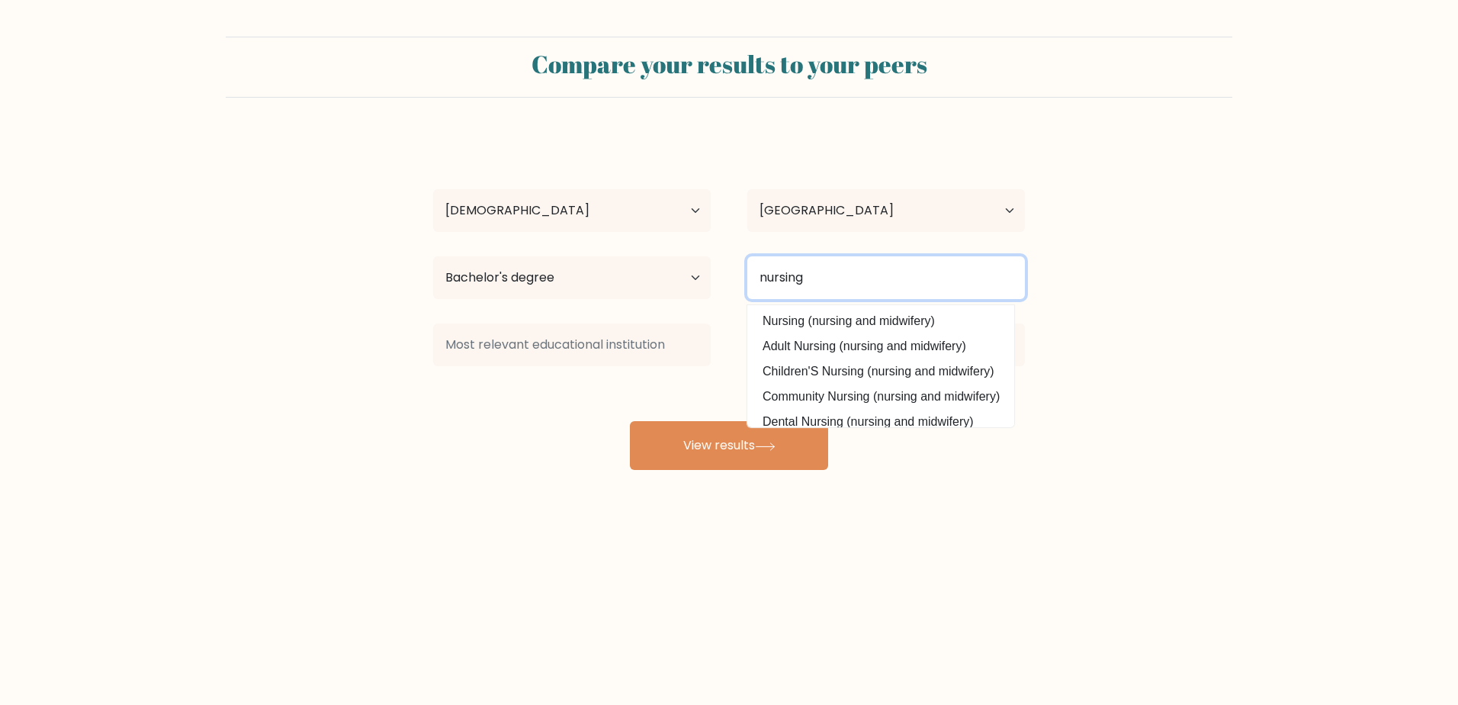
type input "nursing"
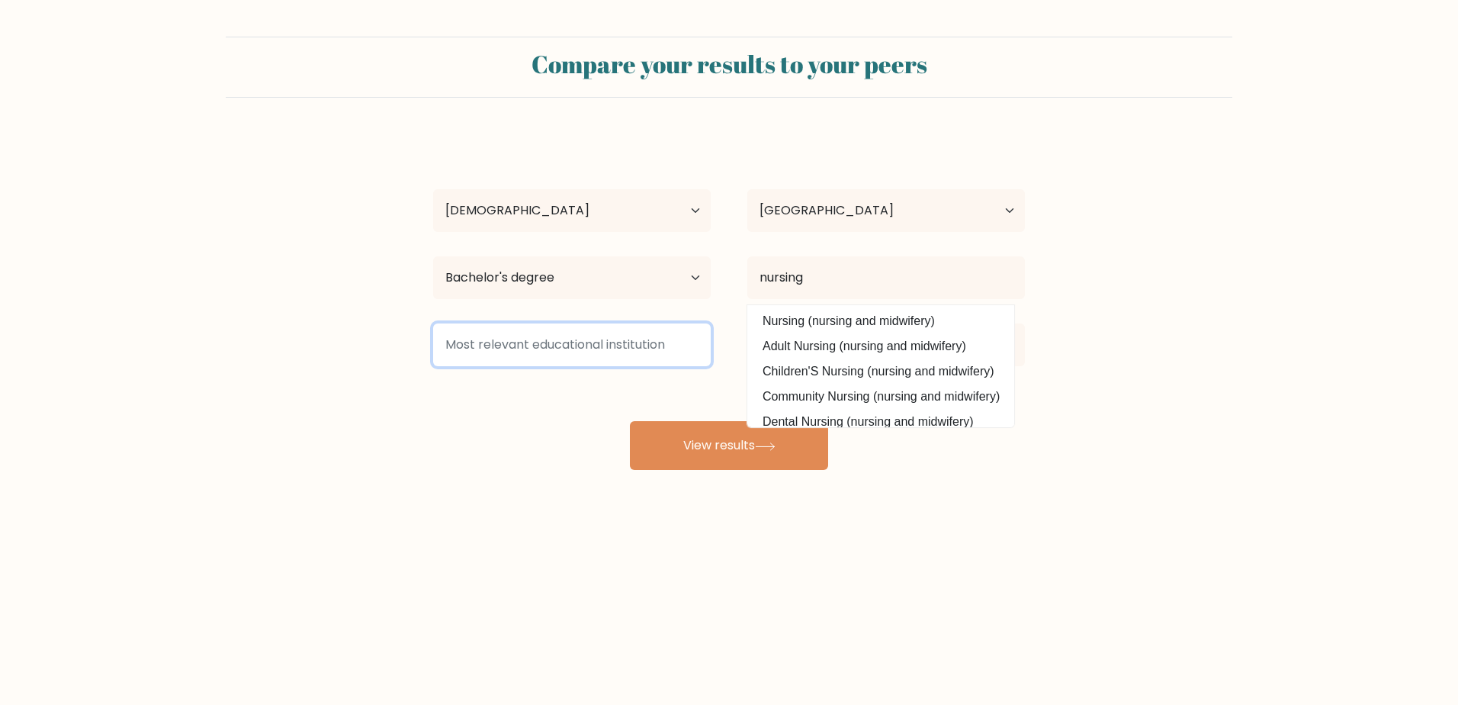
click at [662, 361] on input at bounding box center [572, 344] width 278 height 43
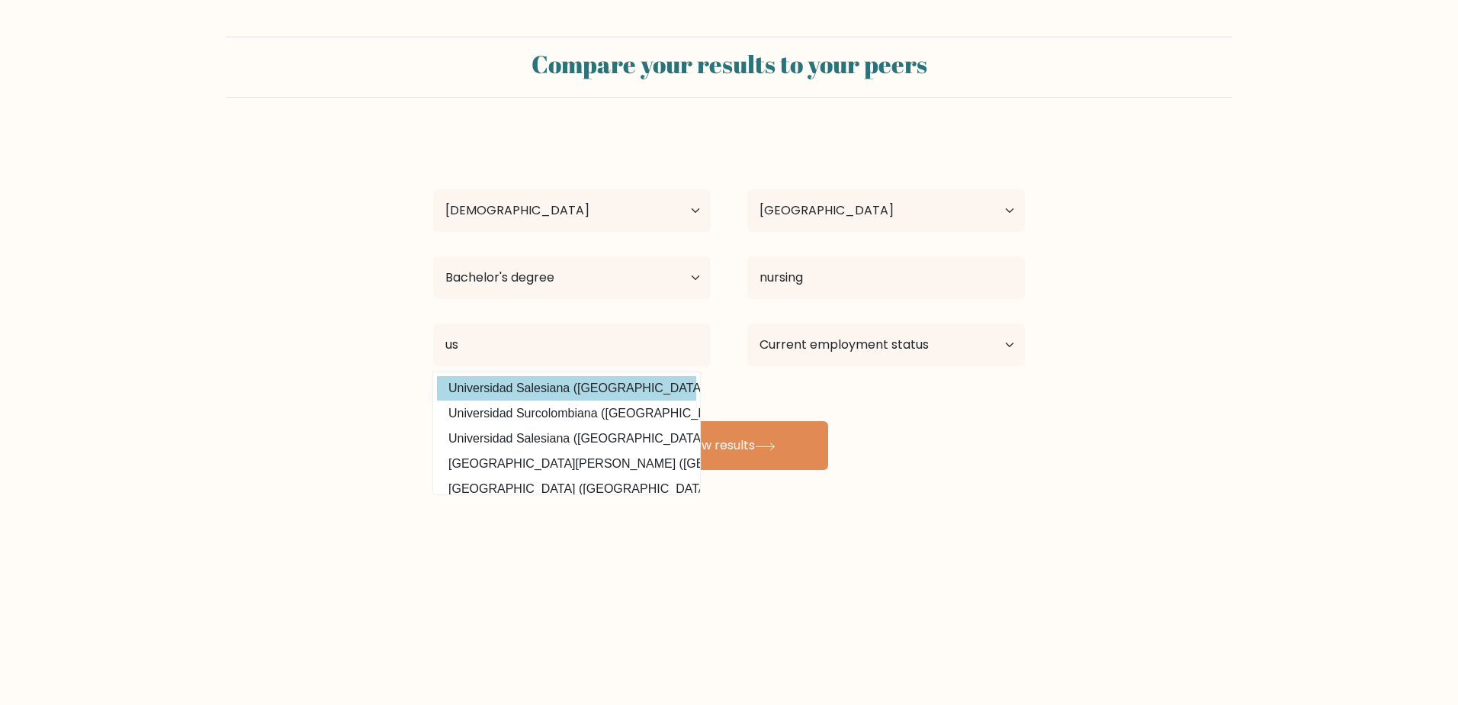
click at [583, 390] on option "Universidad Salesiana ([GEOGRAPHIC_DATA])" at bounding box center [566, 388] width 259 height 24
type input "Universidad Salesiana"
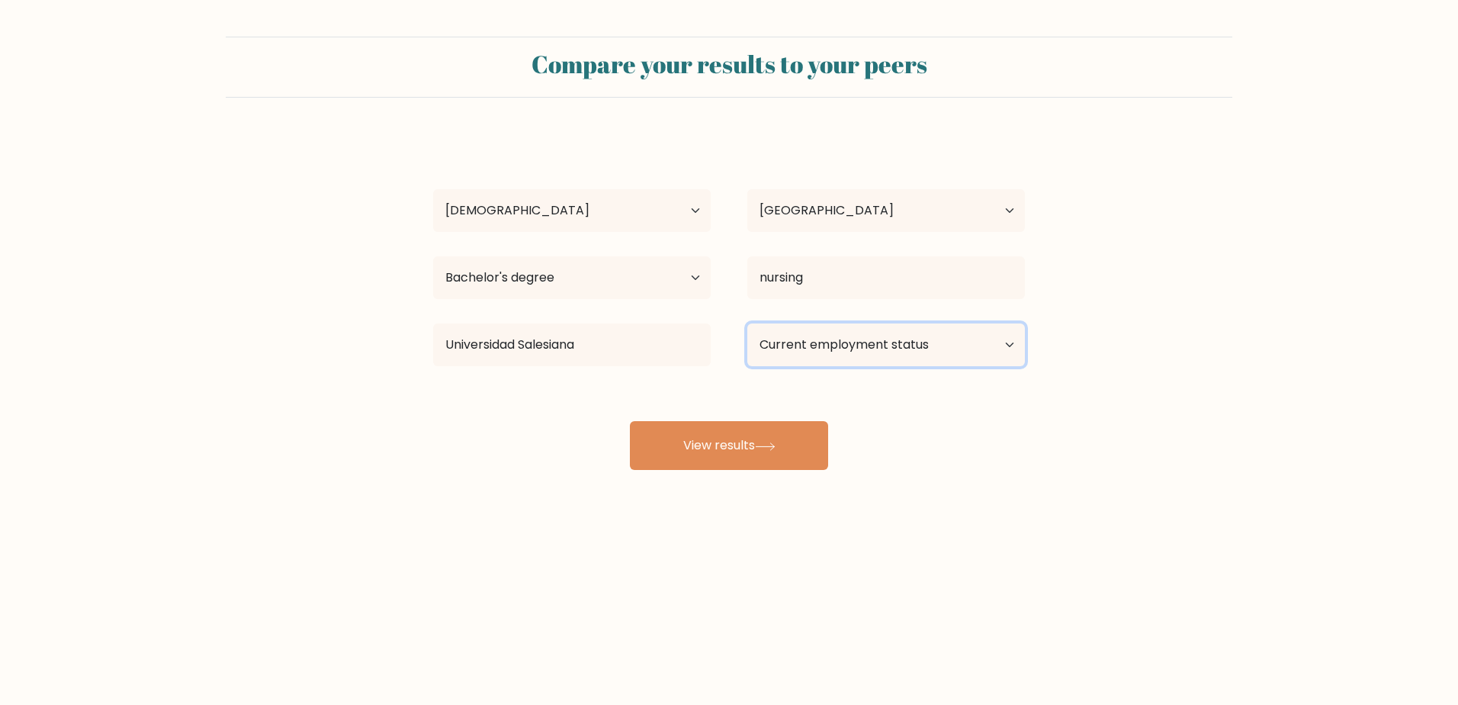
click at [901, 343] on select "Current employment status Employed Student Retired Other / prefer not to answer" at bounding box center [886, 344] width 278 height 43
select select "student"
click at [747, 323] on select "Current employment status Employed Student Retired Other / prefer not to answer" at bounding box center [886, 344] width 278 height 43
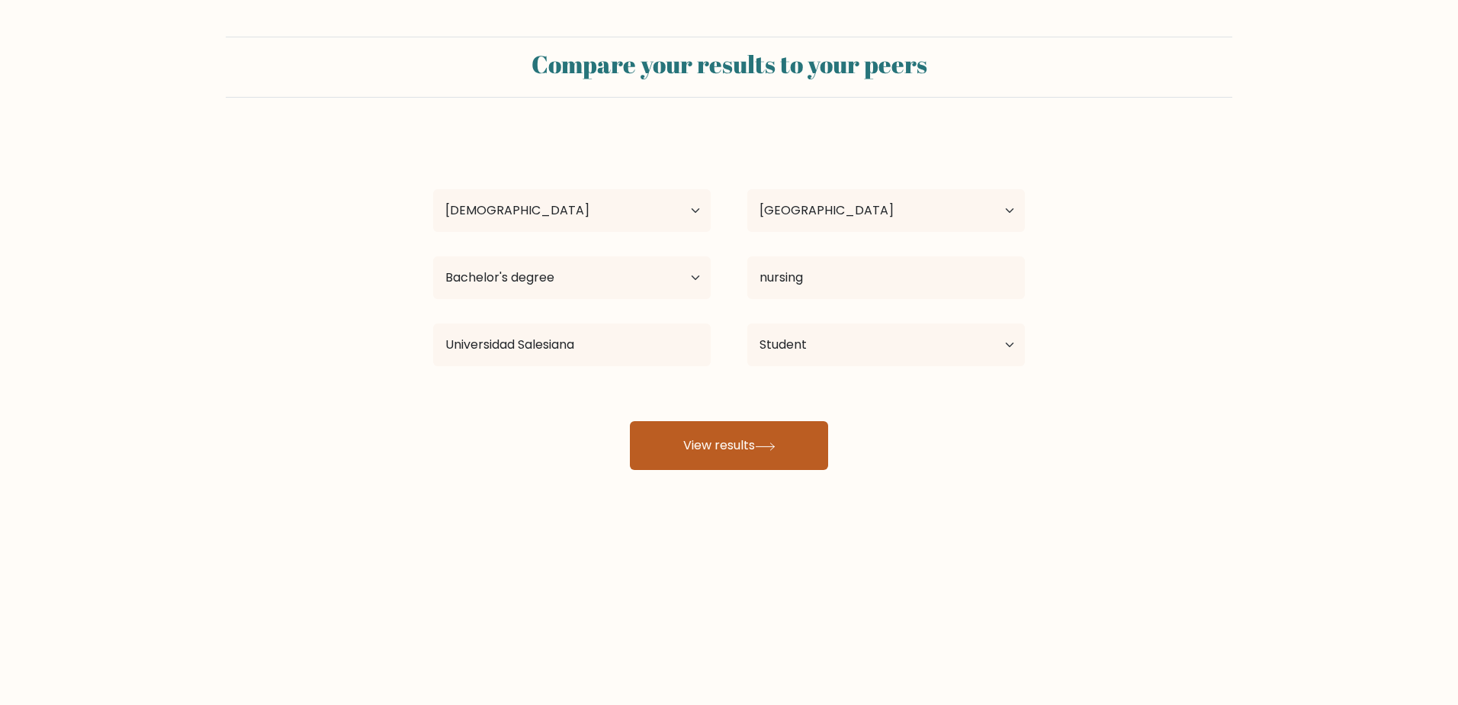
click at [696, 451] on button "View results" at bounding box center [729, 445] width 198 height 49
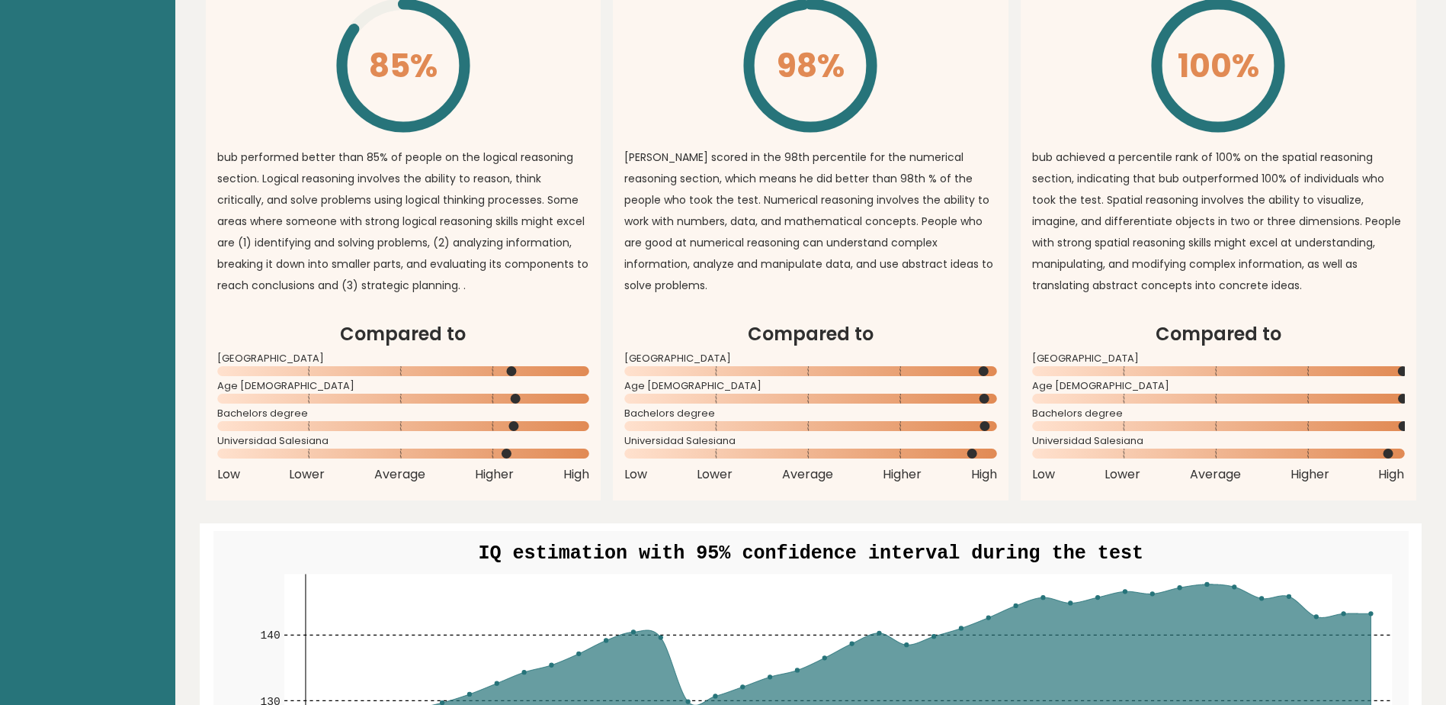
scroll to position [1241, 0]
